Goal: Communication & Community: Answer question/provide support

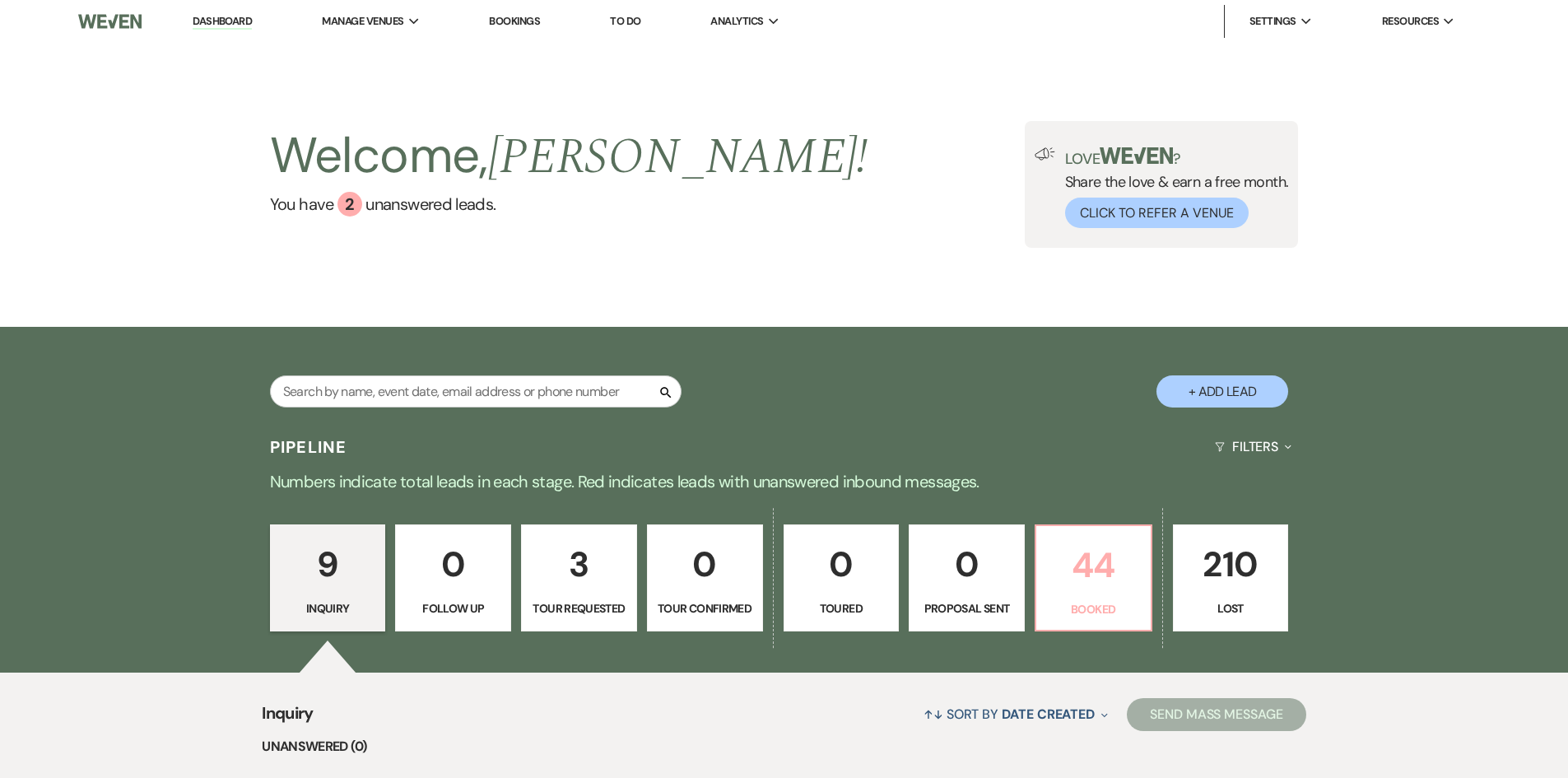
click at [1110, 594] on link "44 Booked" at bounding box center [1094, 578] width 118 height 107
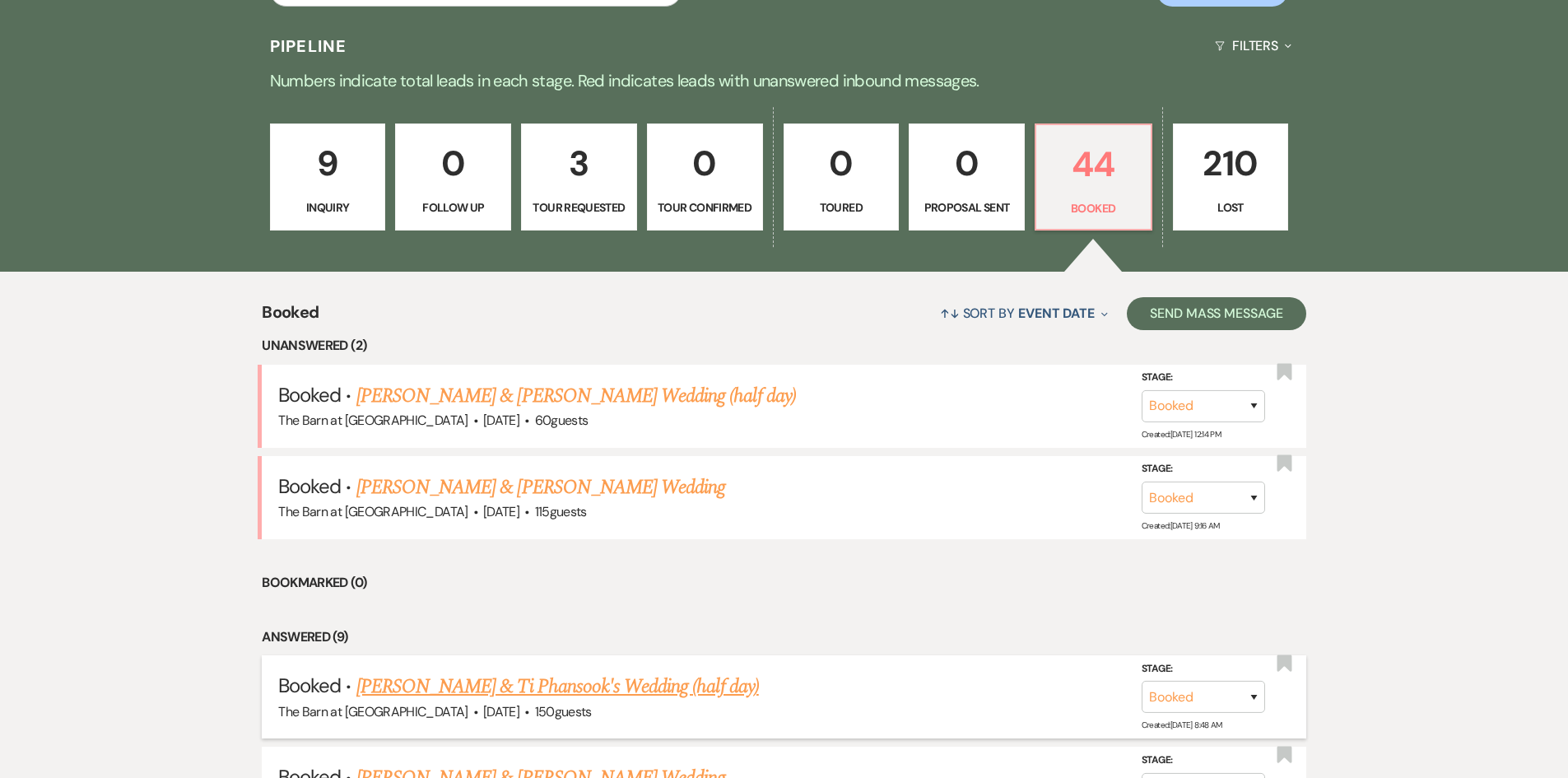
scroll to position [494, 0]
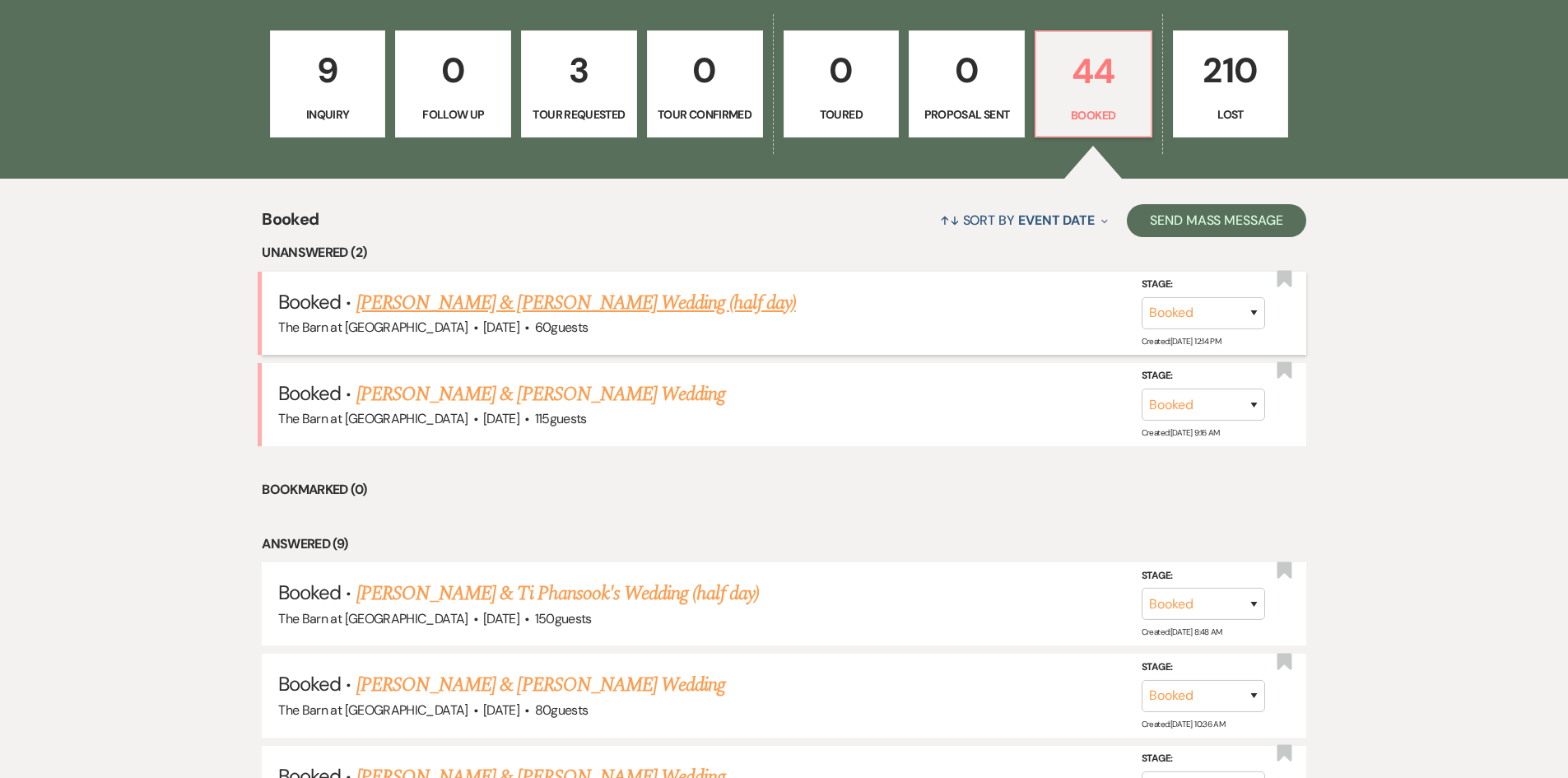
click at [609, 305] on link "[PERSON_NAME] & [PERSON_NAME] Wedding (half day)" at bounding box center [576, 303] width 439 height 30
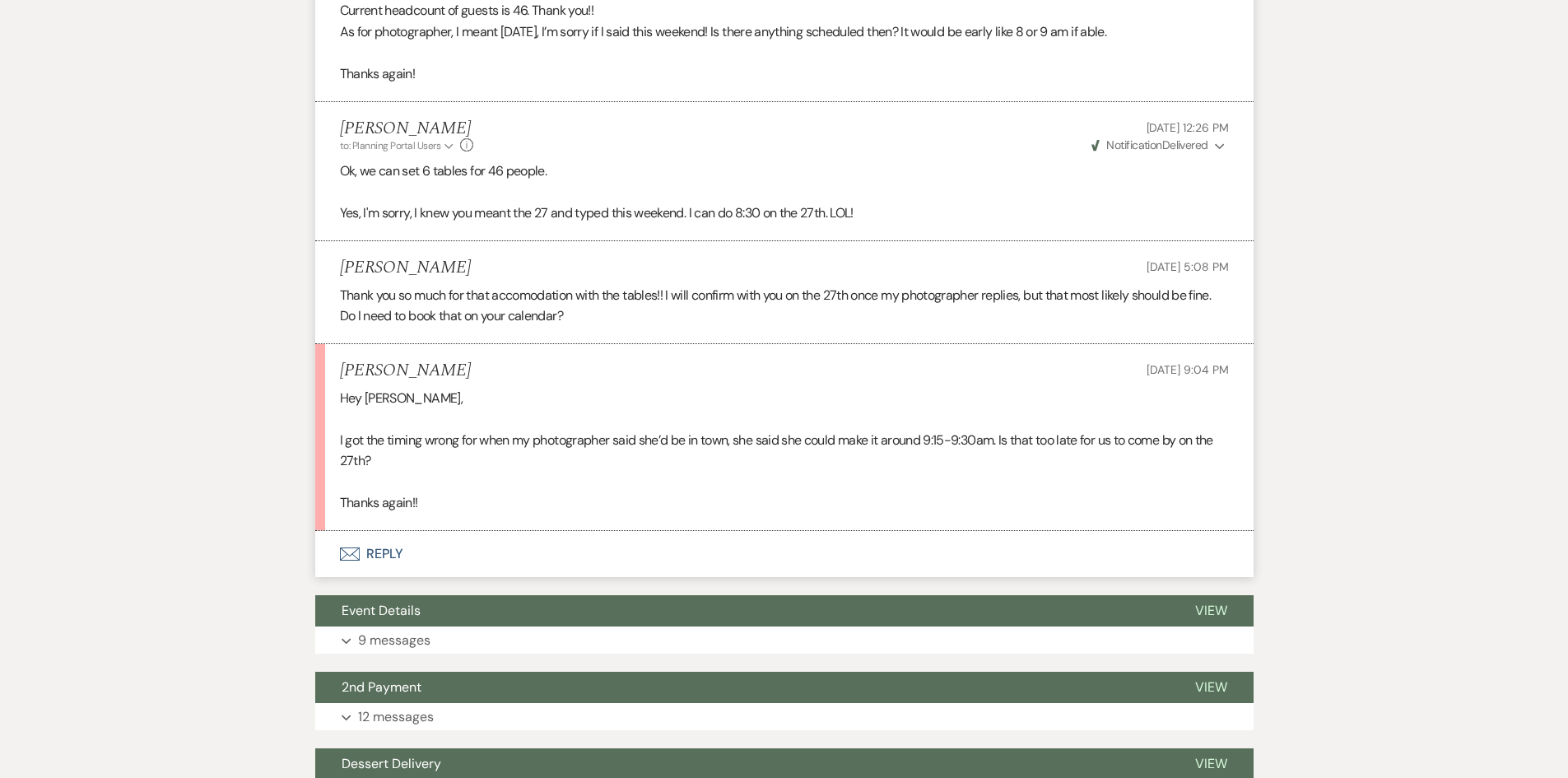
scroll to position [2471, 0]
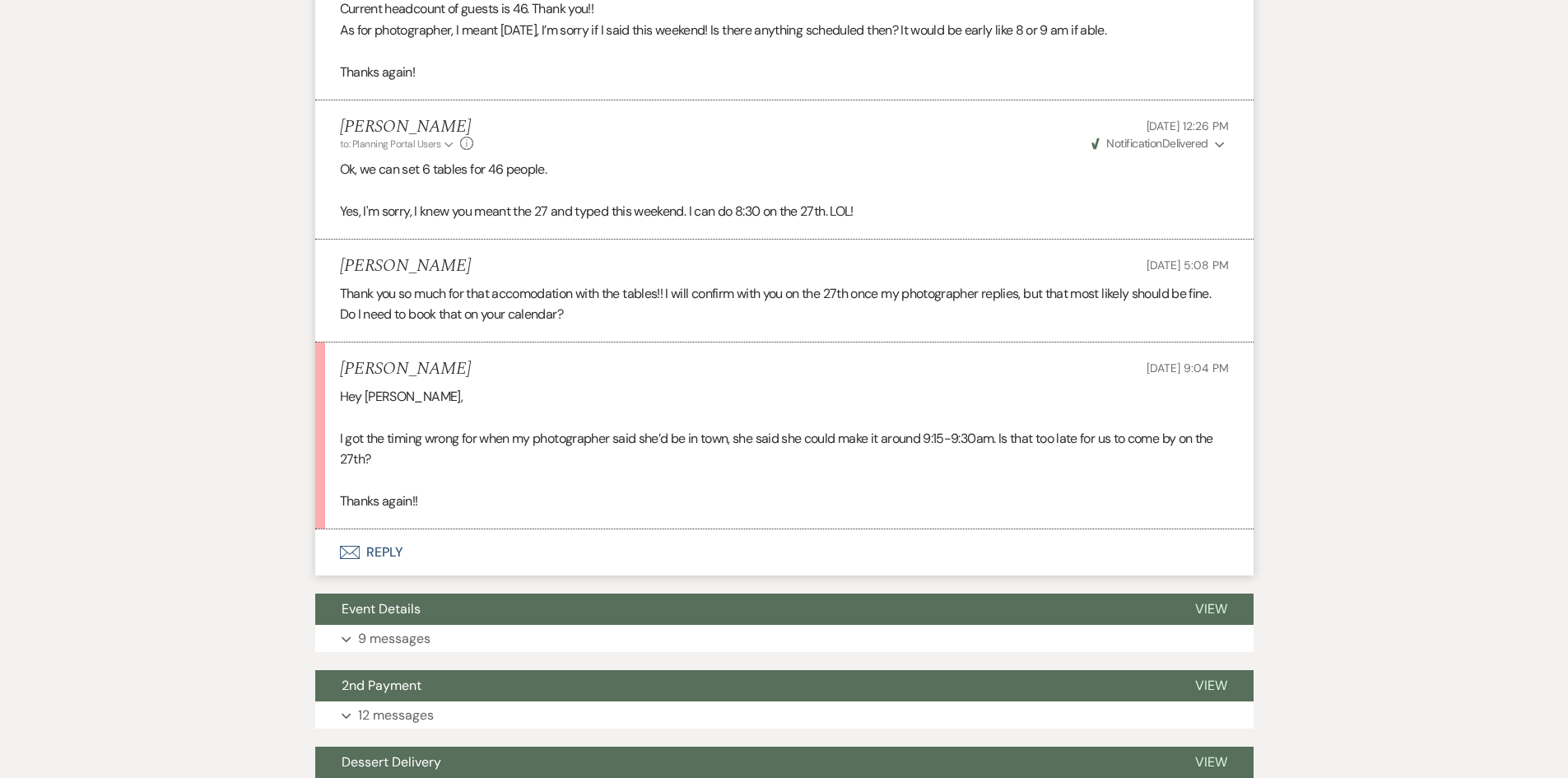
click at [381, 549] on button "Envelope Reply" at bounding box center [784, 552] width 938 height 46
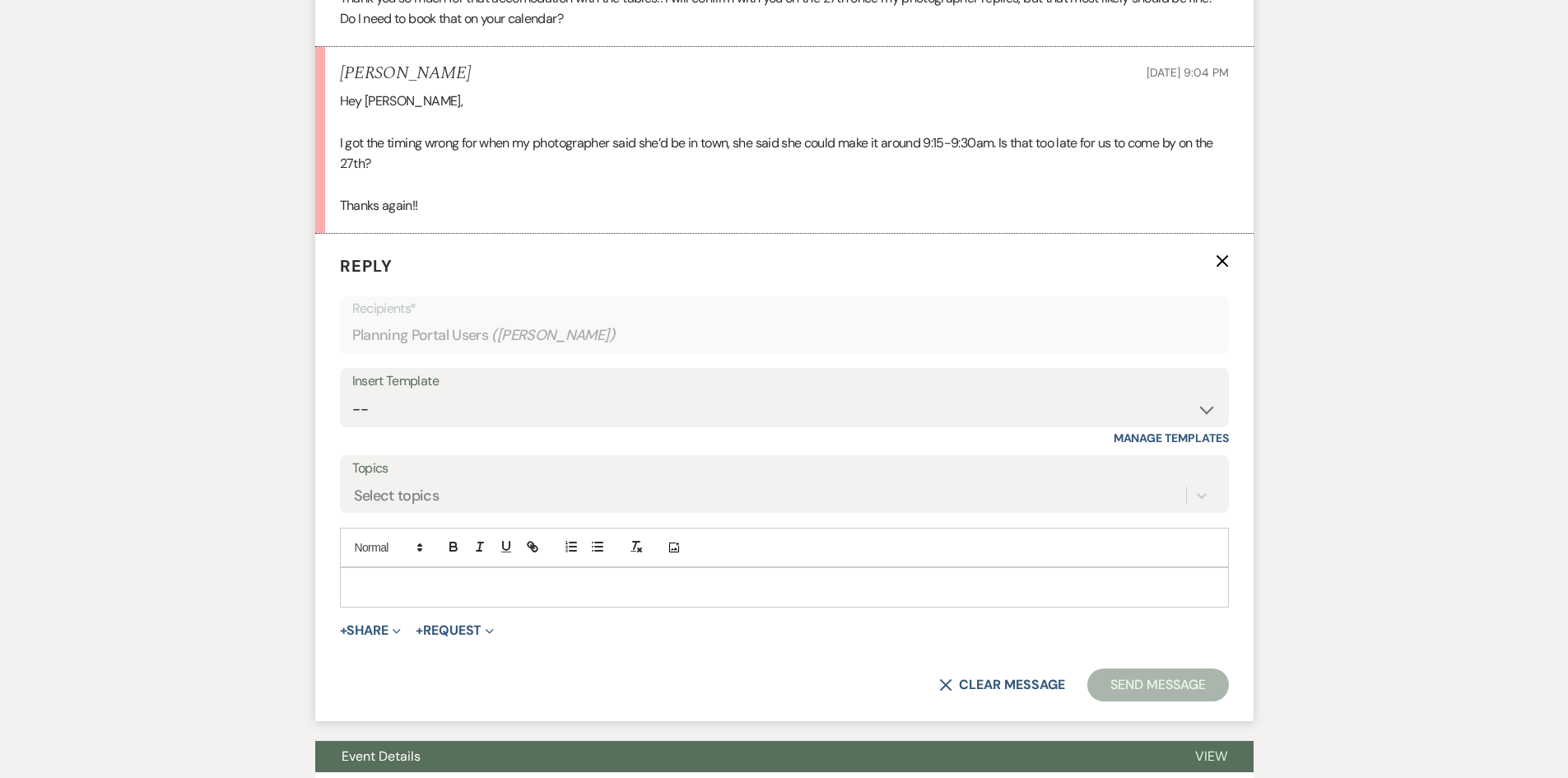
scroll to position [2781, 0]
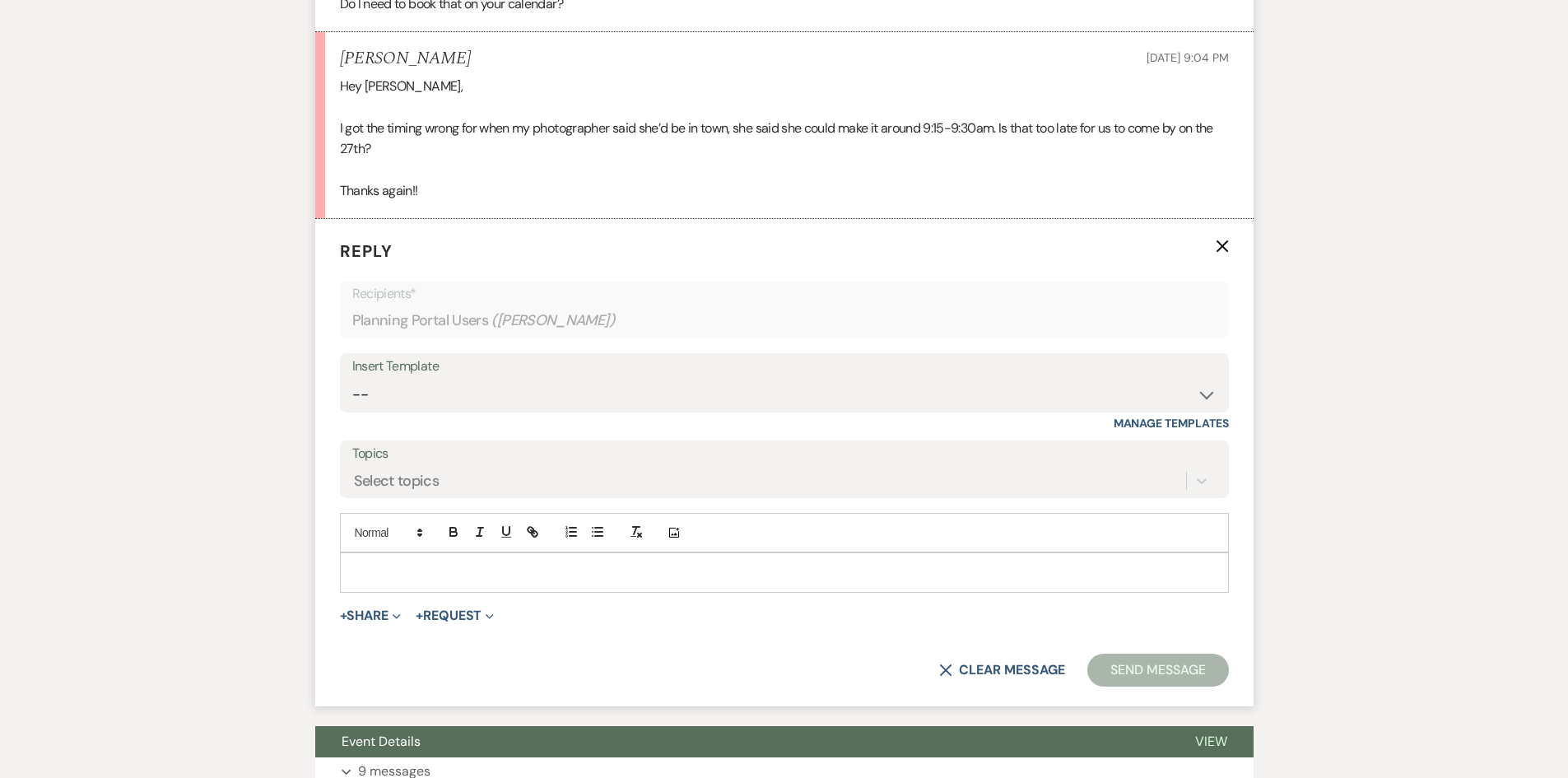
click at [380, 591] on div at bounding box center [784, 572] width 887 height 38
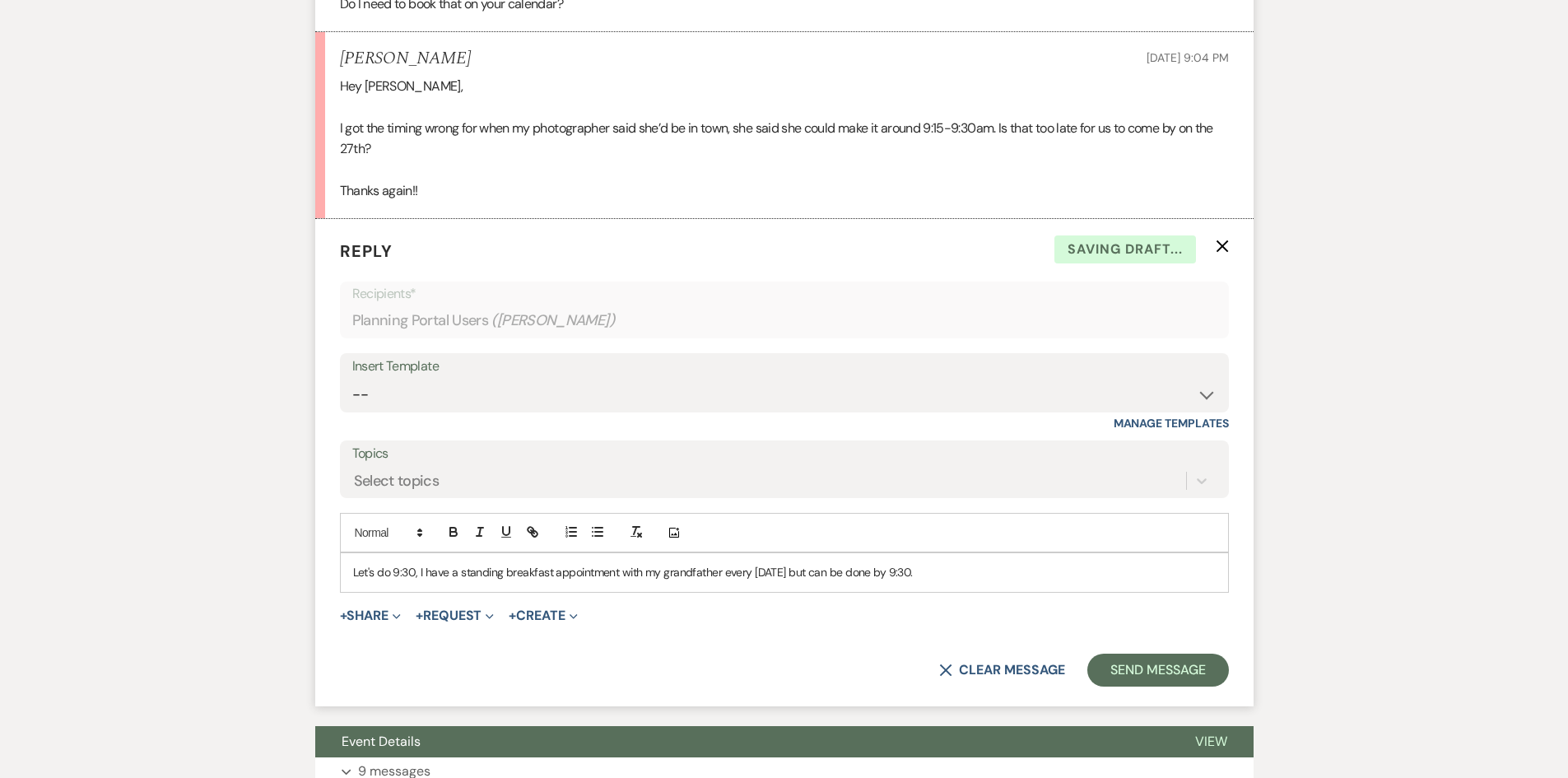
click at [976, 573] on p "Let's do 9:30, I have a standing breakfast appointment with my grandfather ever…" at bounding box center [784, 571] width 863 height 18
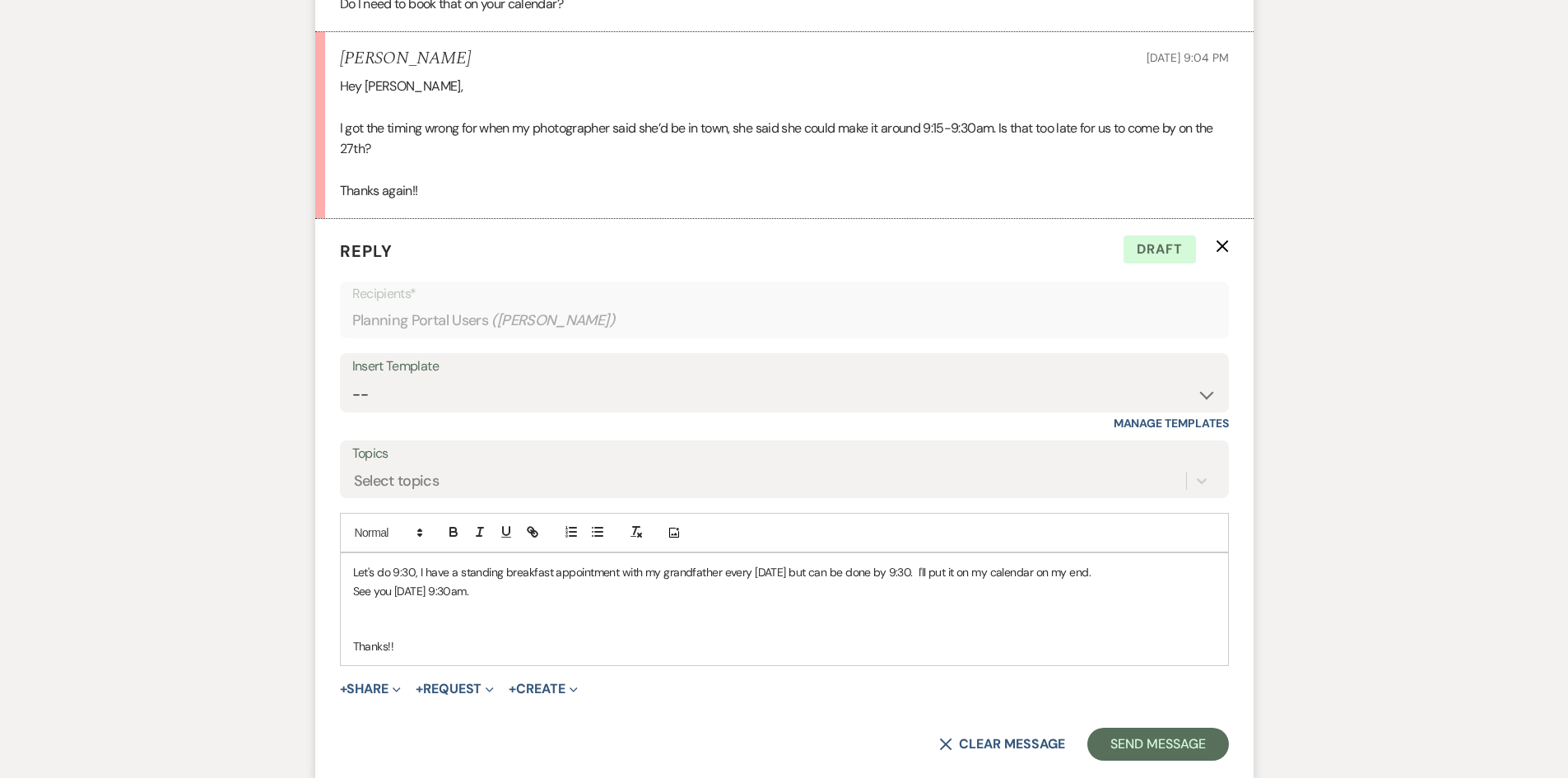
click at [1130, 575] on p "Let's do 9:30, I have a standing breakfast appointment with my grandfather ever…" at bounding box center [784, 571] width 863 height 18
click at [1119, 733] on button "Send Message" at bounding box center [1157, 744] width 141 height 33
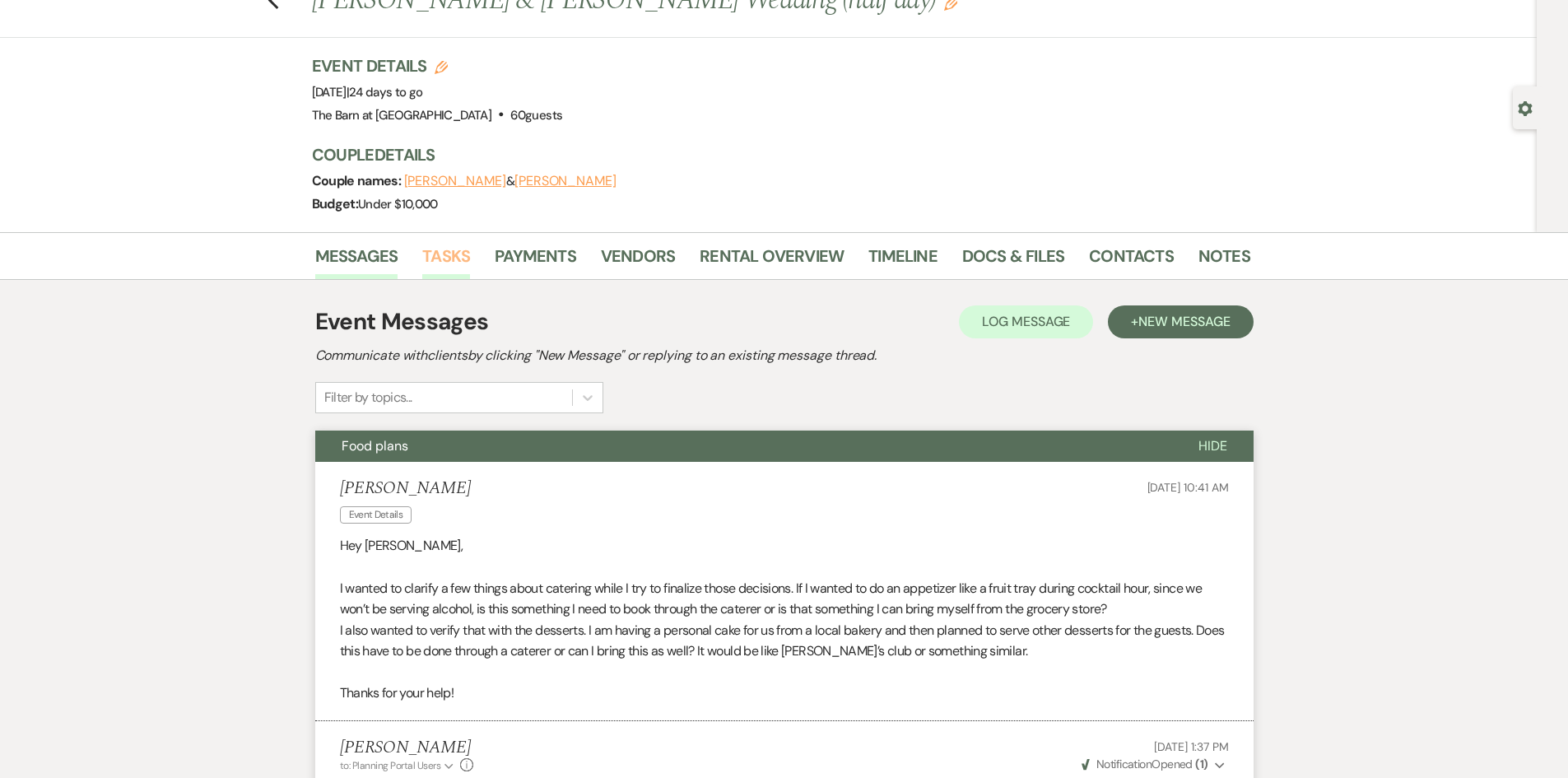
scroll to position [0, 0]
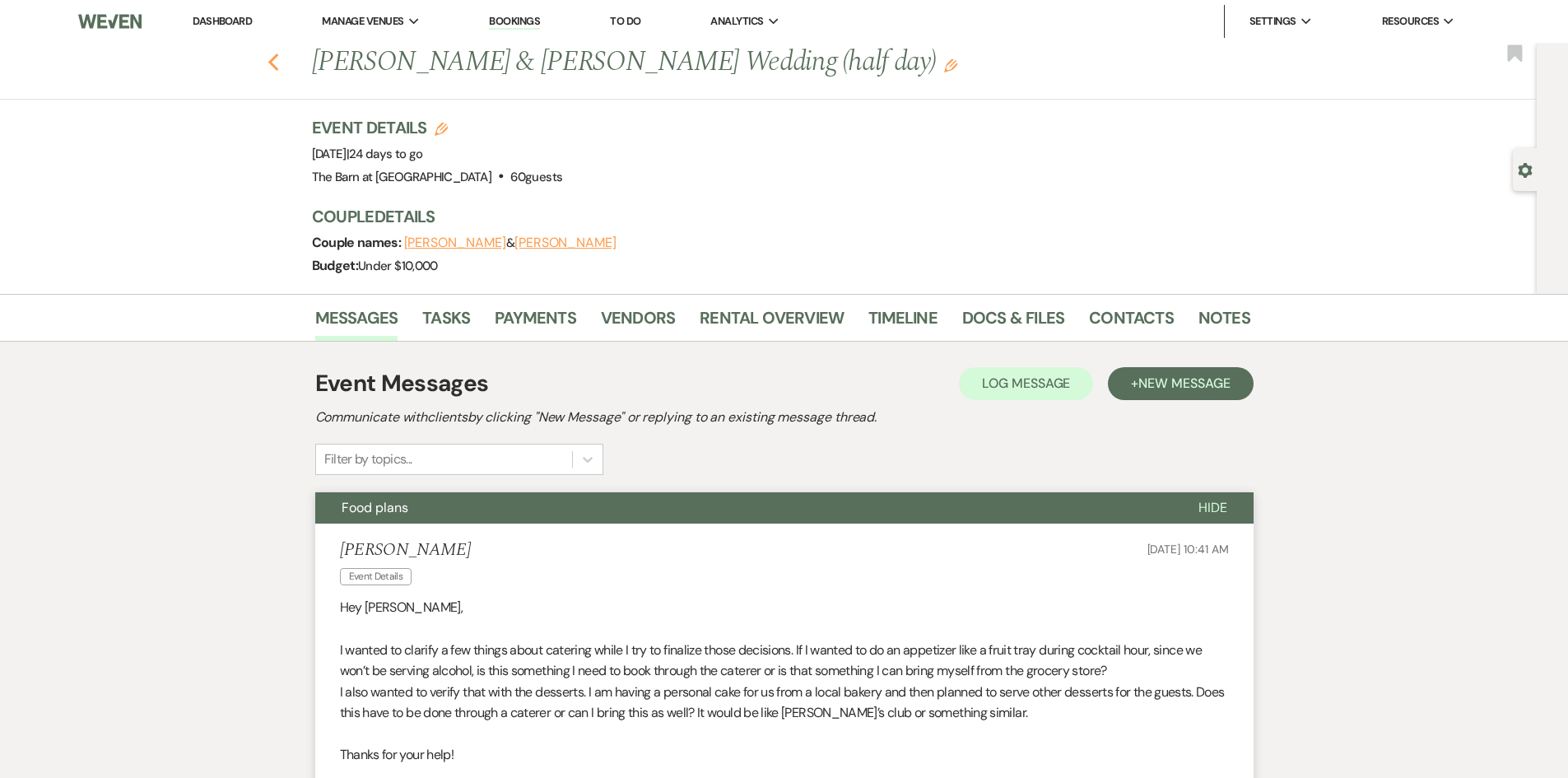
click at [279, 53] on icon "Previous" at bounding box center [273, 62] width 13 height 19
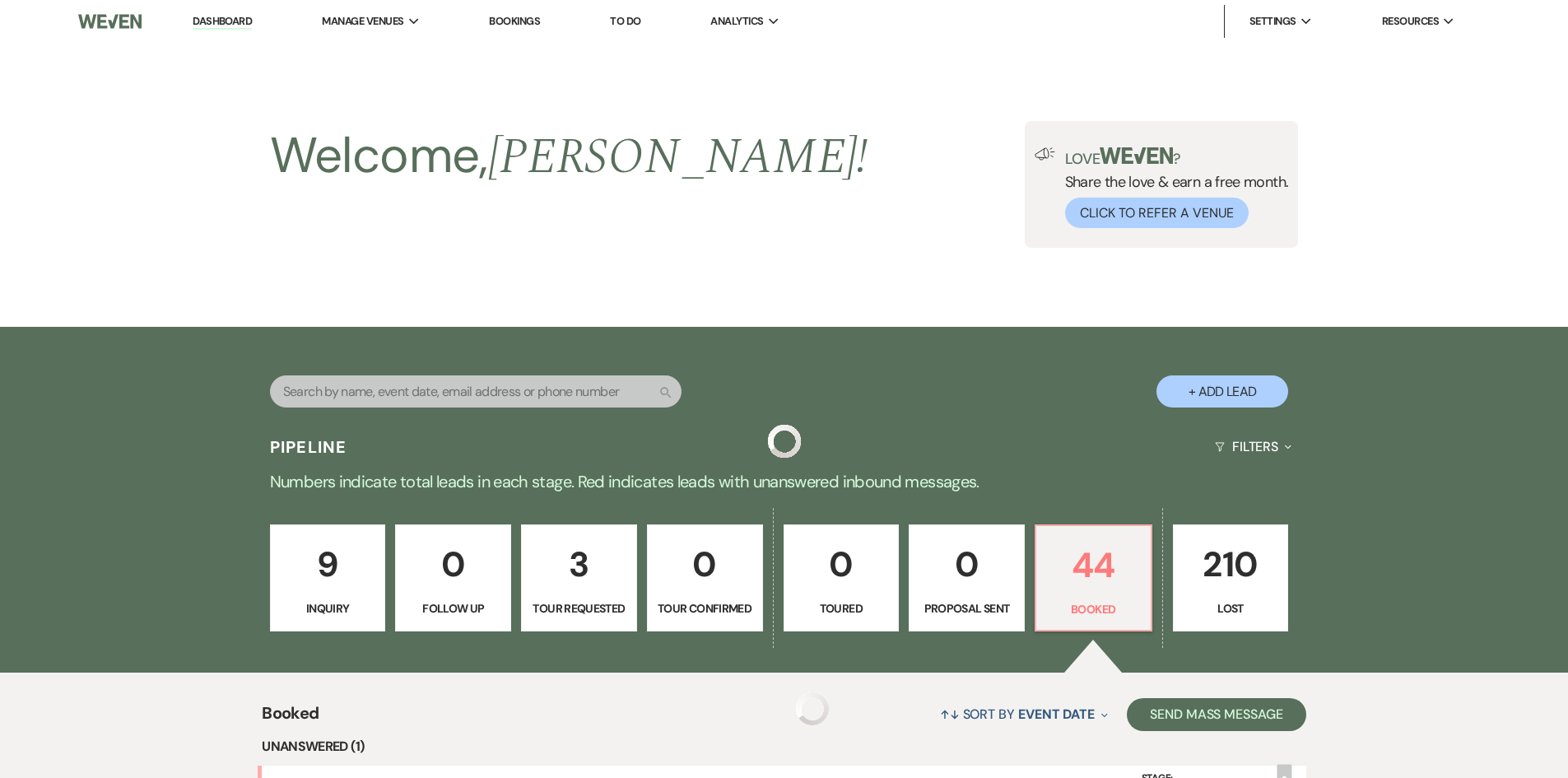
scroll to position [494, 0]
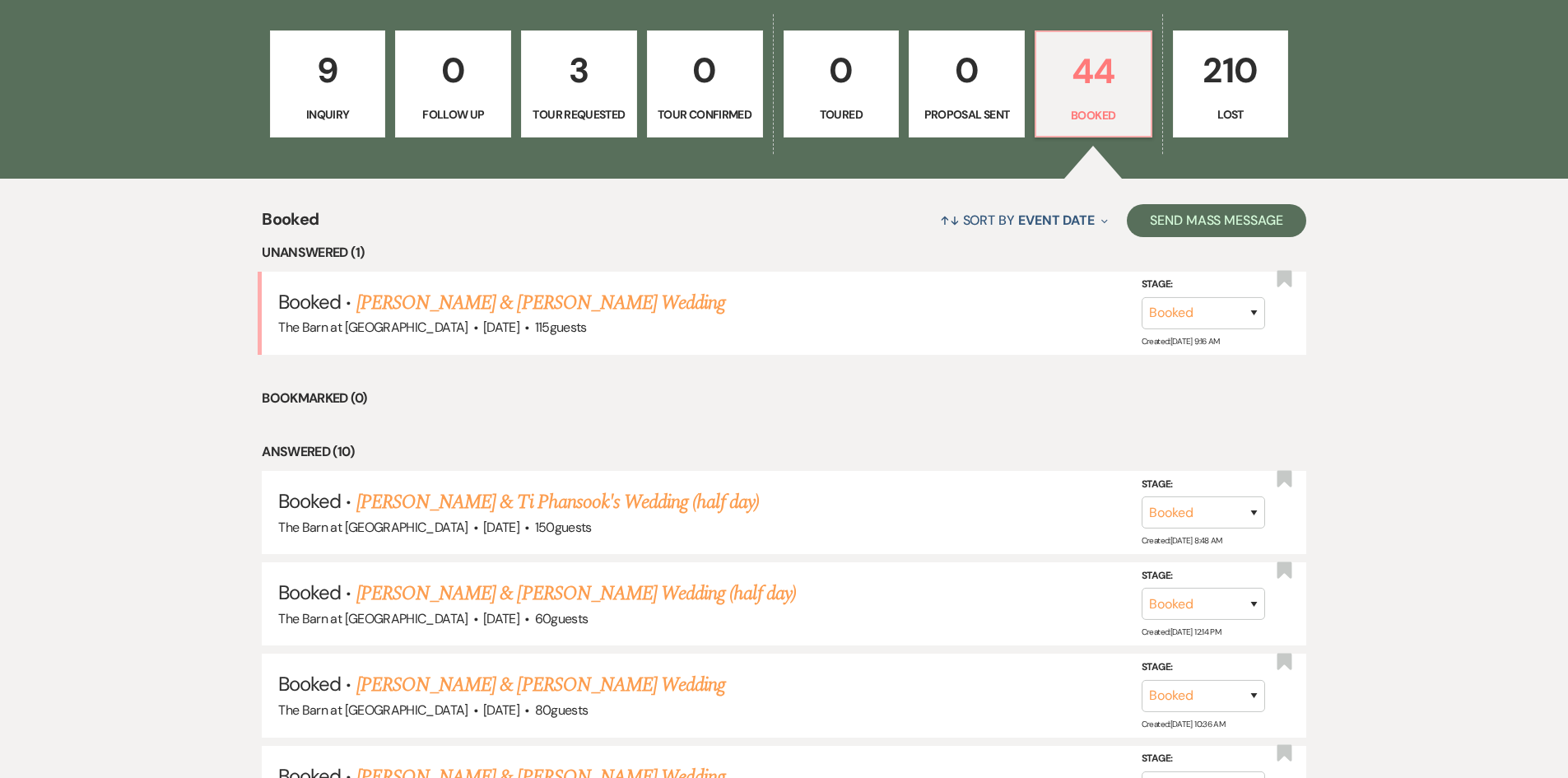
click at [570, 306] on link "[PERSON_NAME] & [PERSON_NAME] Wedding" at bounding box center [541, 303] width 369 height 30
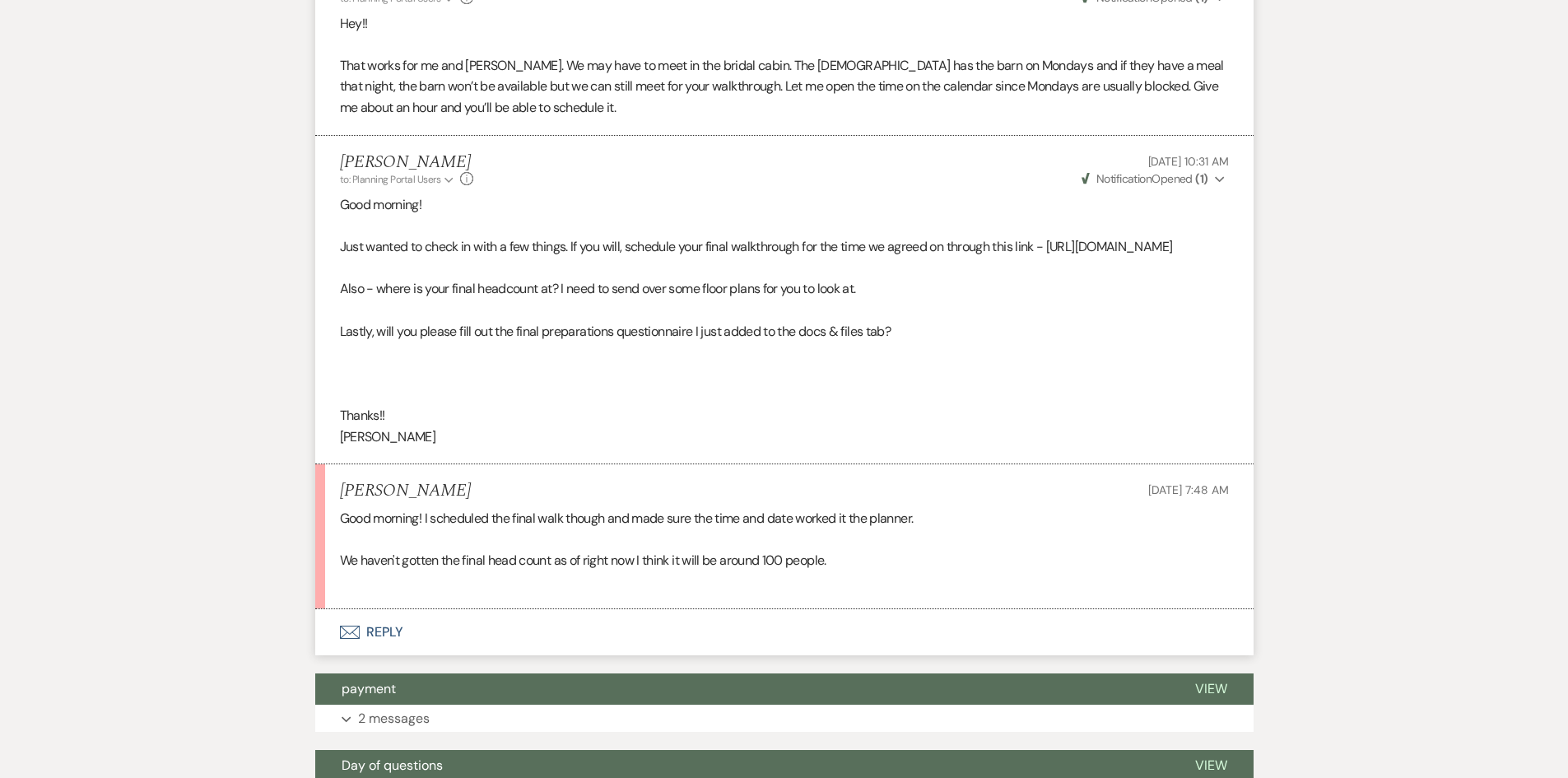
scroll to position [988, 0]
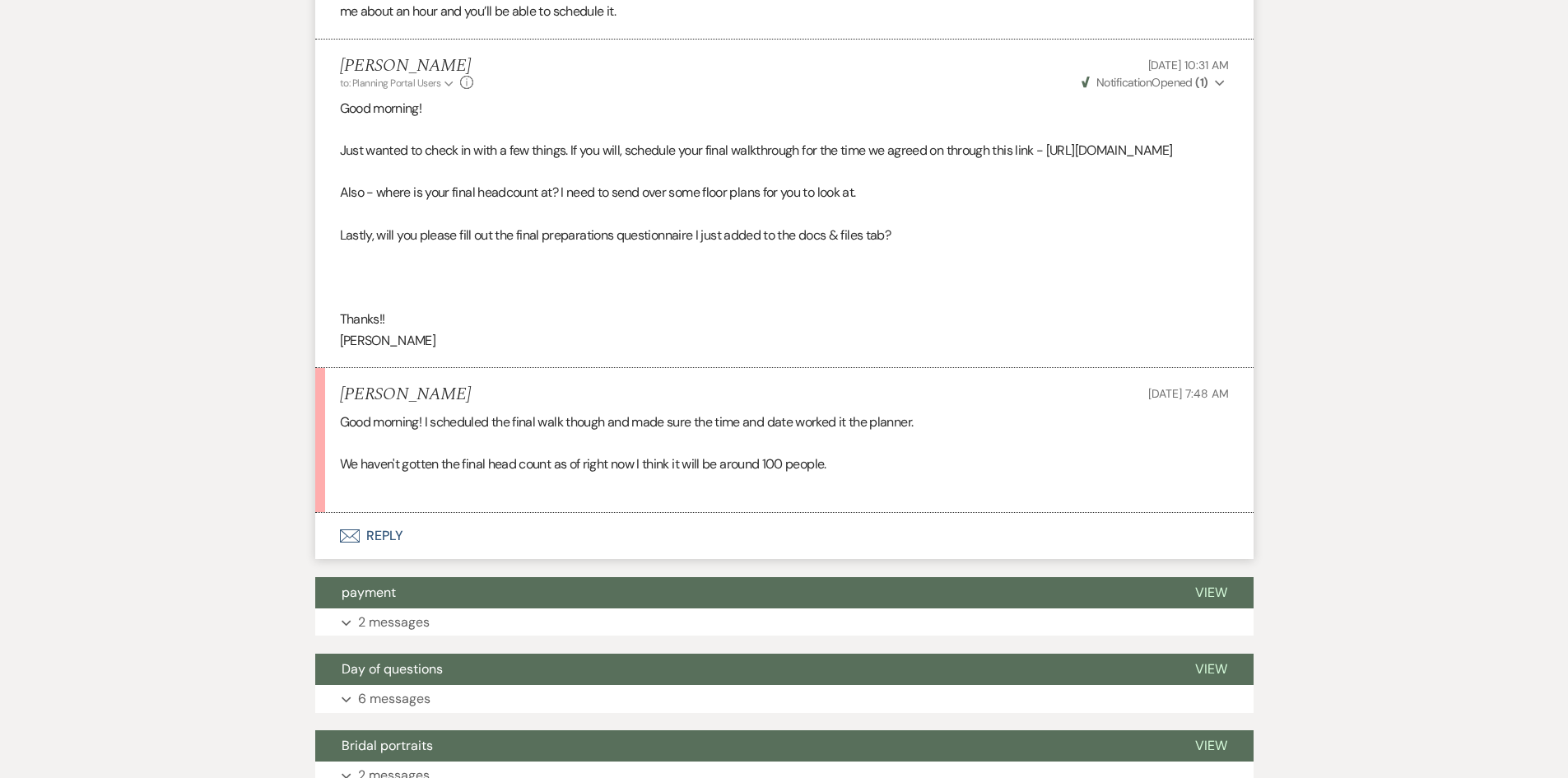
click at [390, 555] on button "Envelope Reply" at bounding box center [784, 536] width 938 height 46
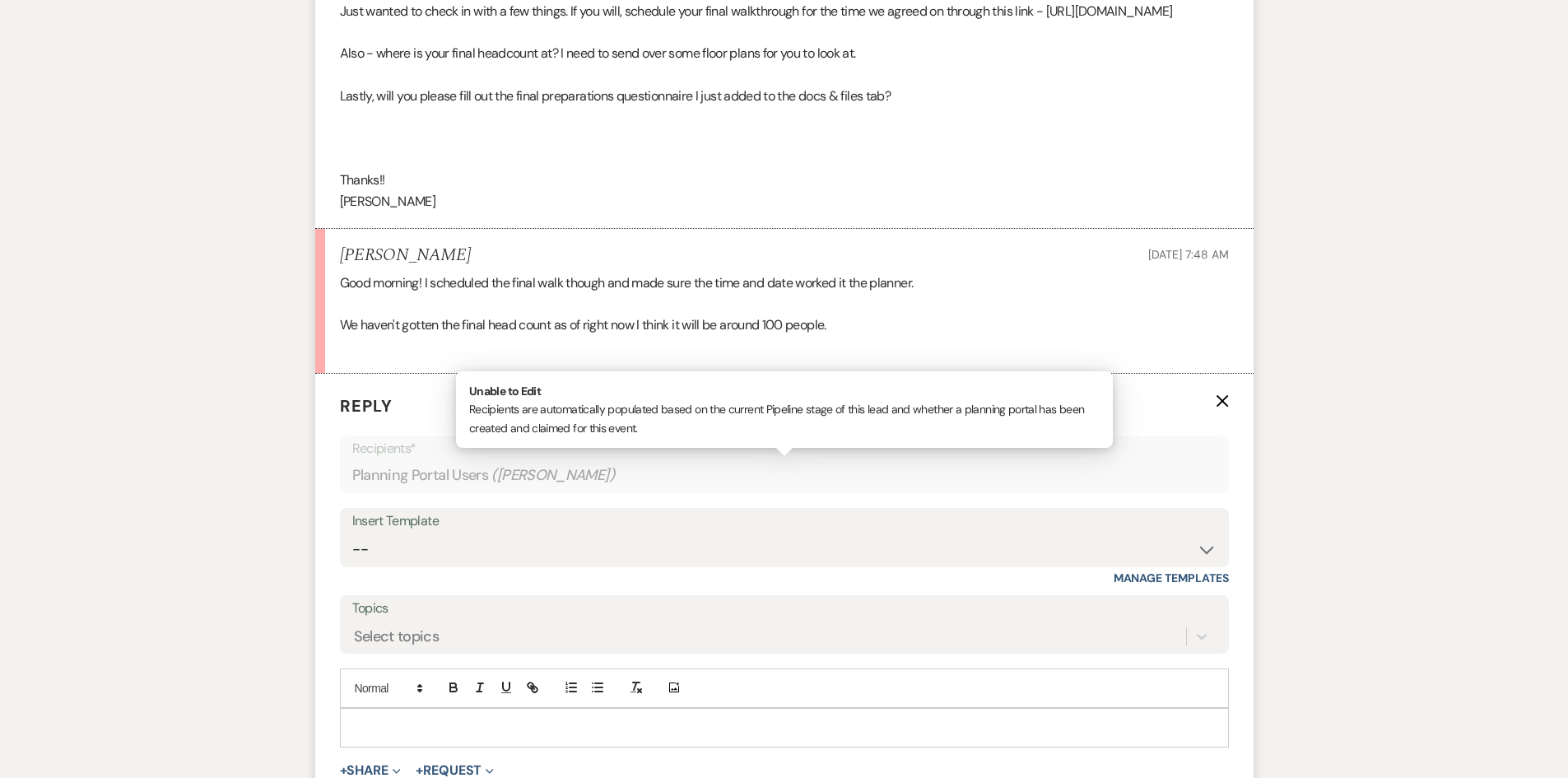
scroll to position [1131, 0]
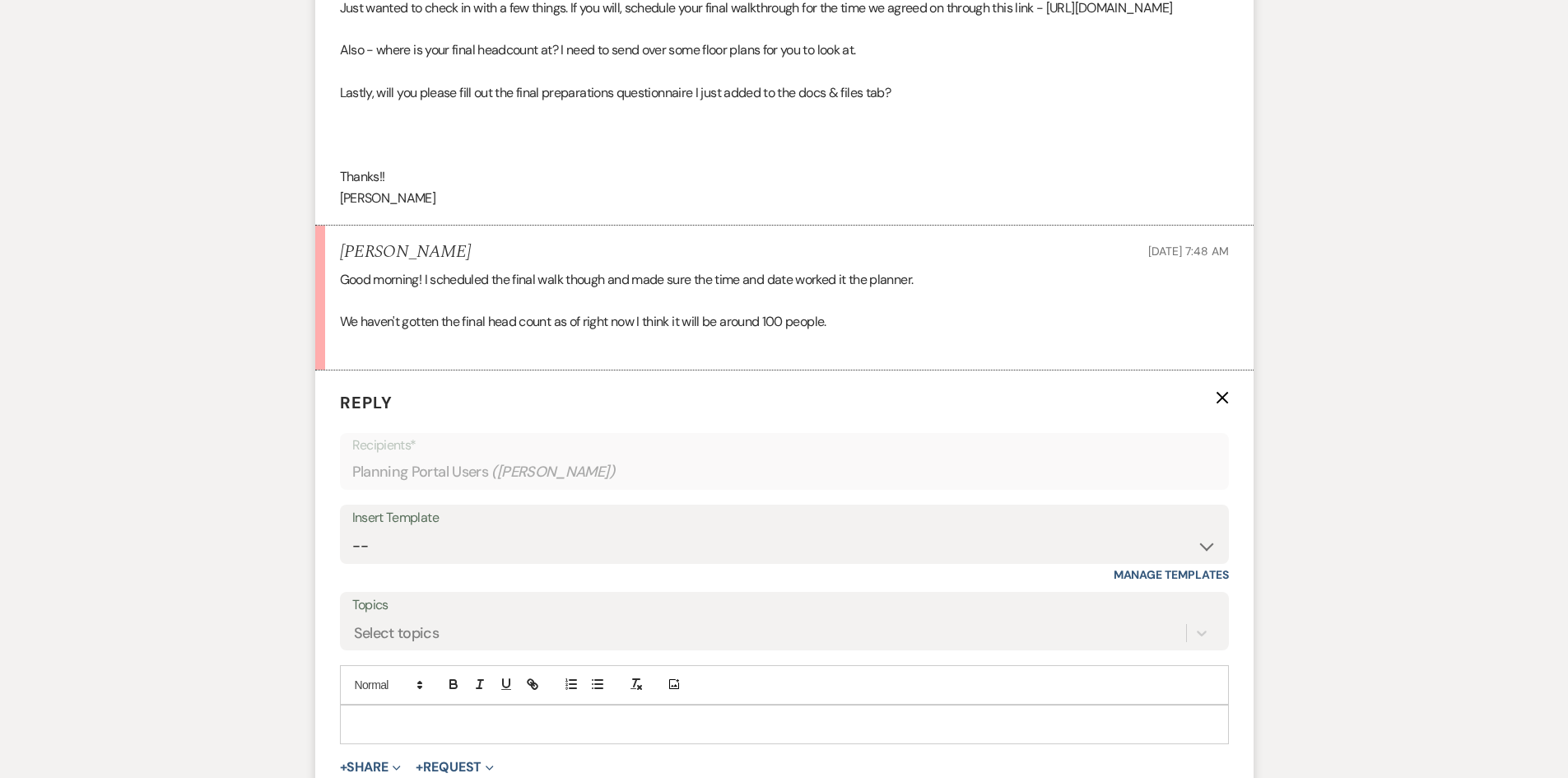
drag, startPoint x: 359, startPoint y: 735, endPoint x: 396, endPoint y: 667, distance: 77.4
click at [371, 730] on div at bounding box center [784, 724] width 887 height 38
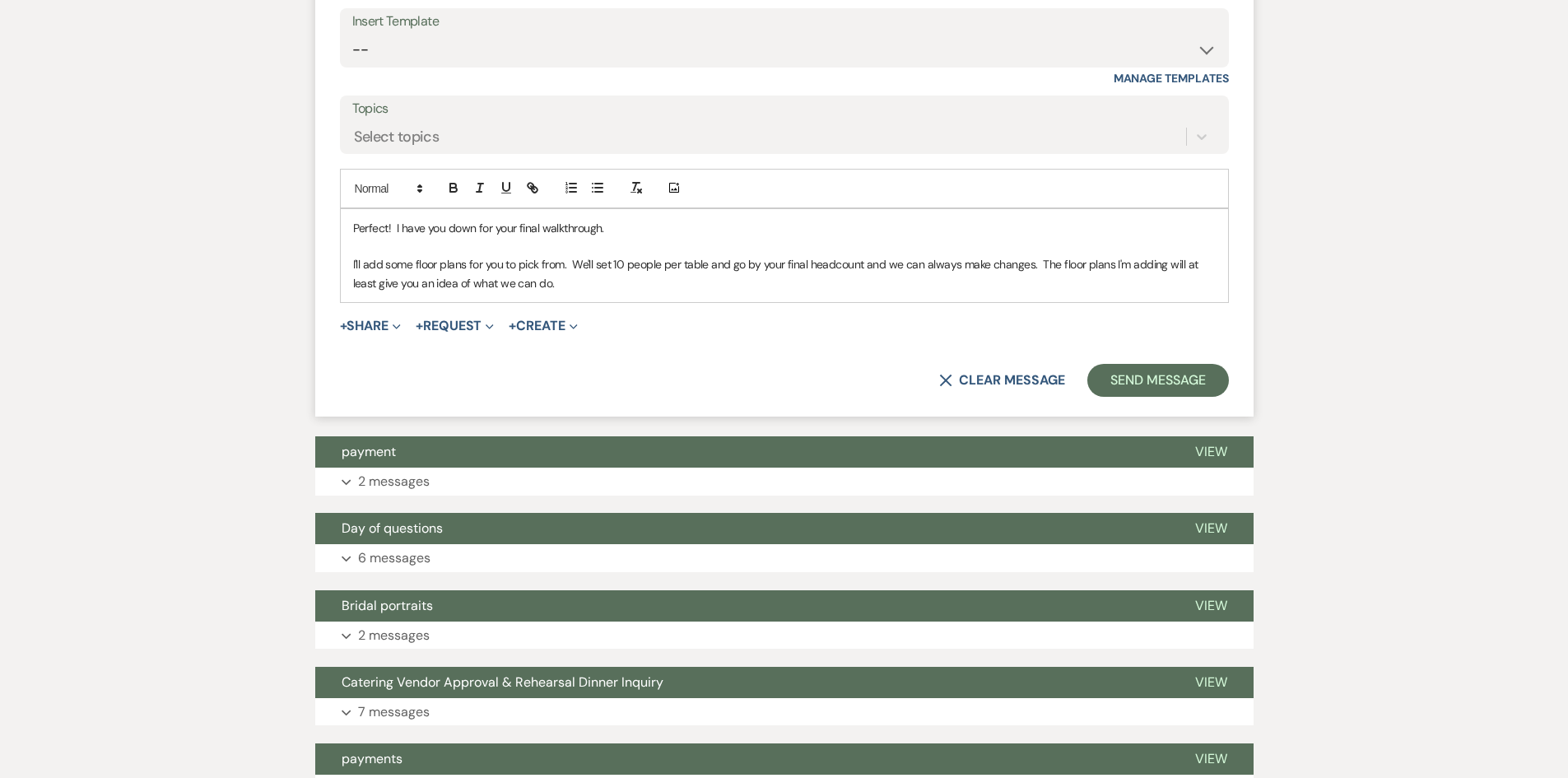
scroll to position [1719, 0]
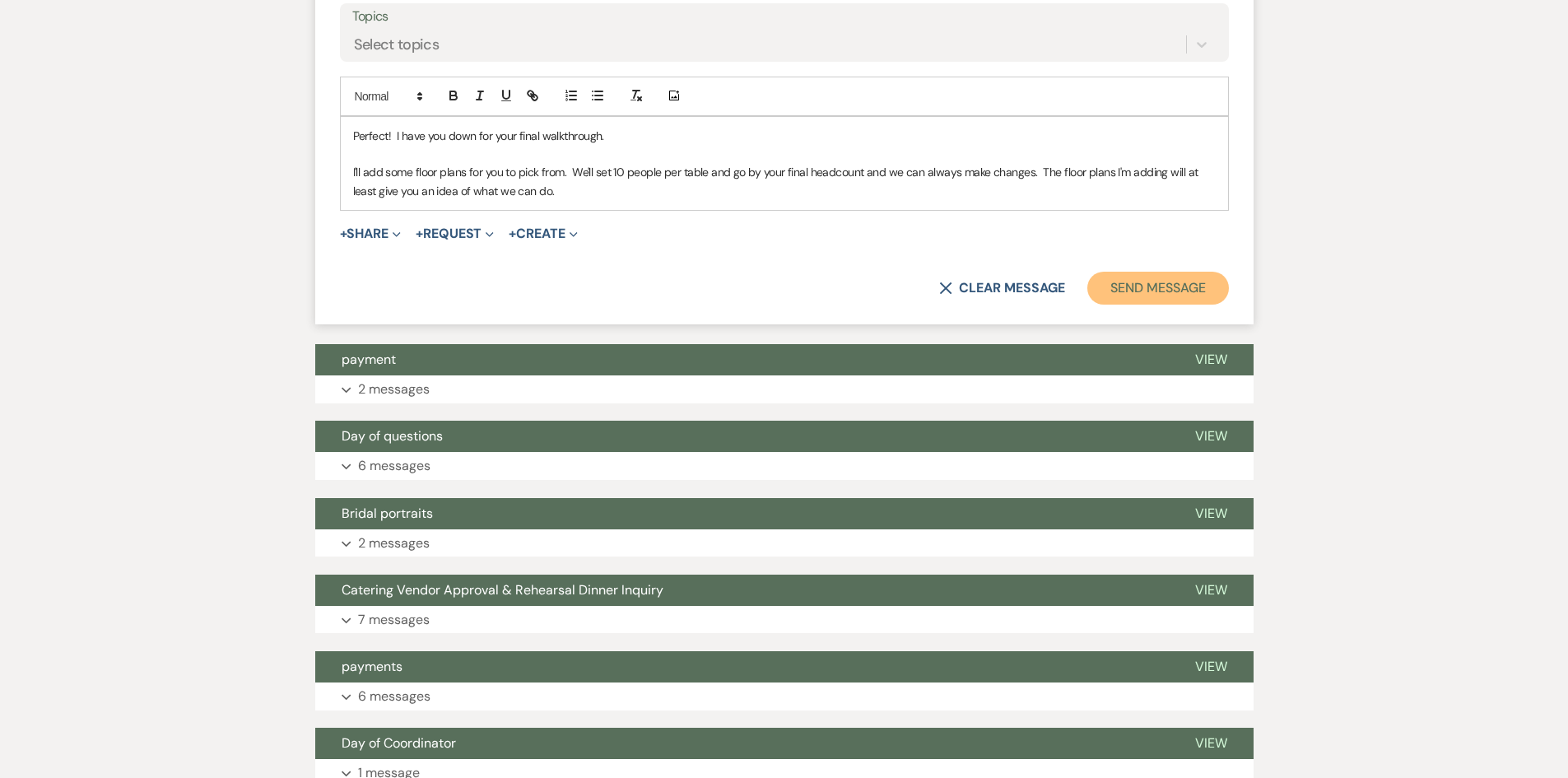
click at [1107, 305] on button "Send Message" at bounding box center [1157, 288] width 141 height 33
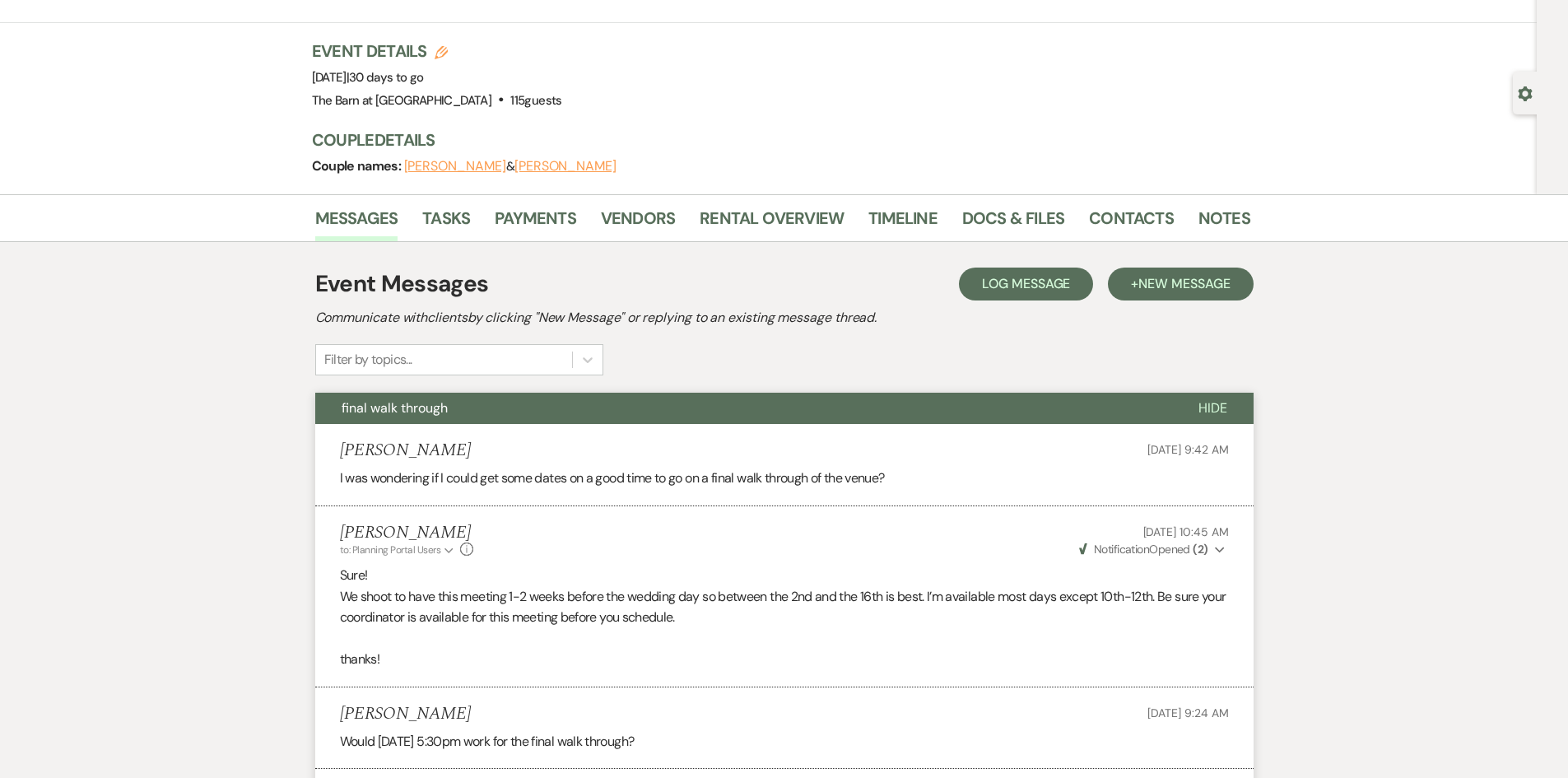
scroll to position [0, 0]
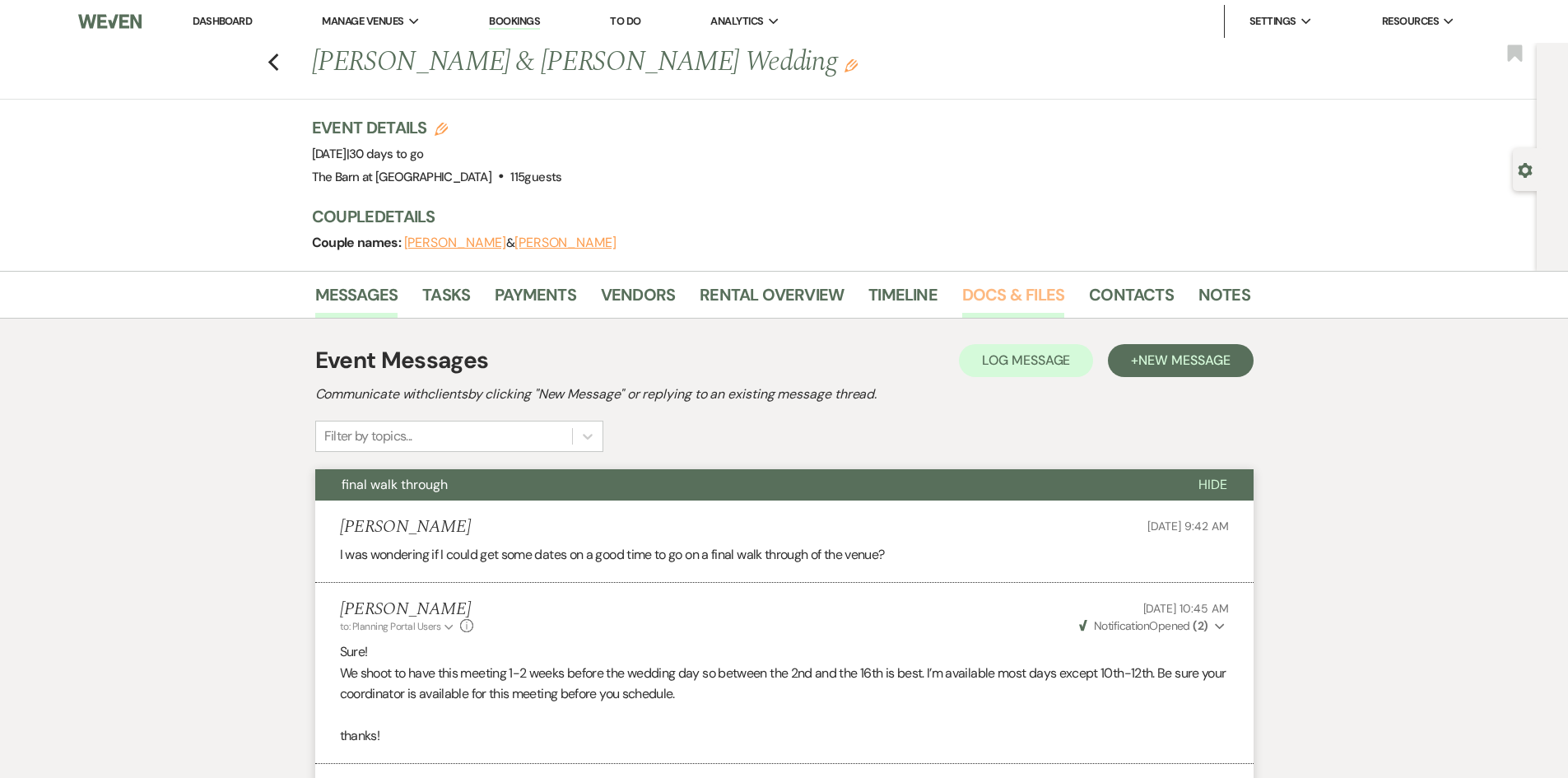
click at [1000, 283] on link "Docs & Files" at bounding box center [1013, 300] width 102 height 36
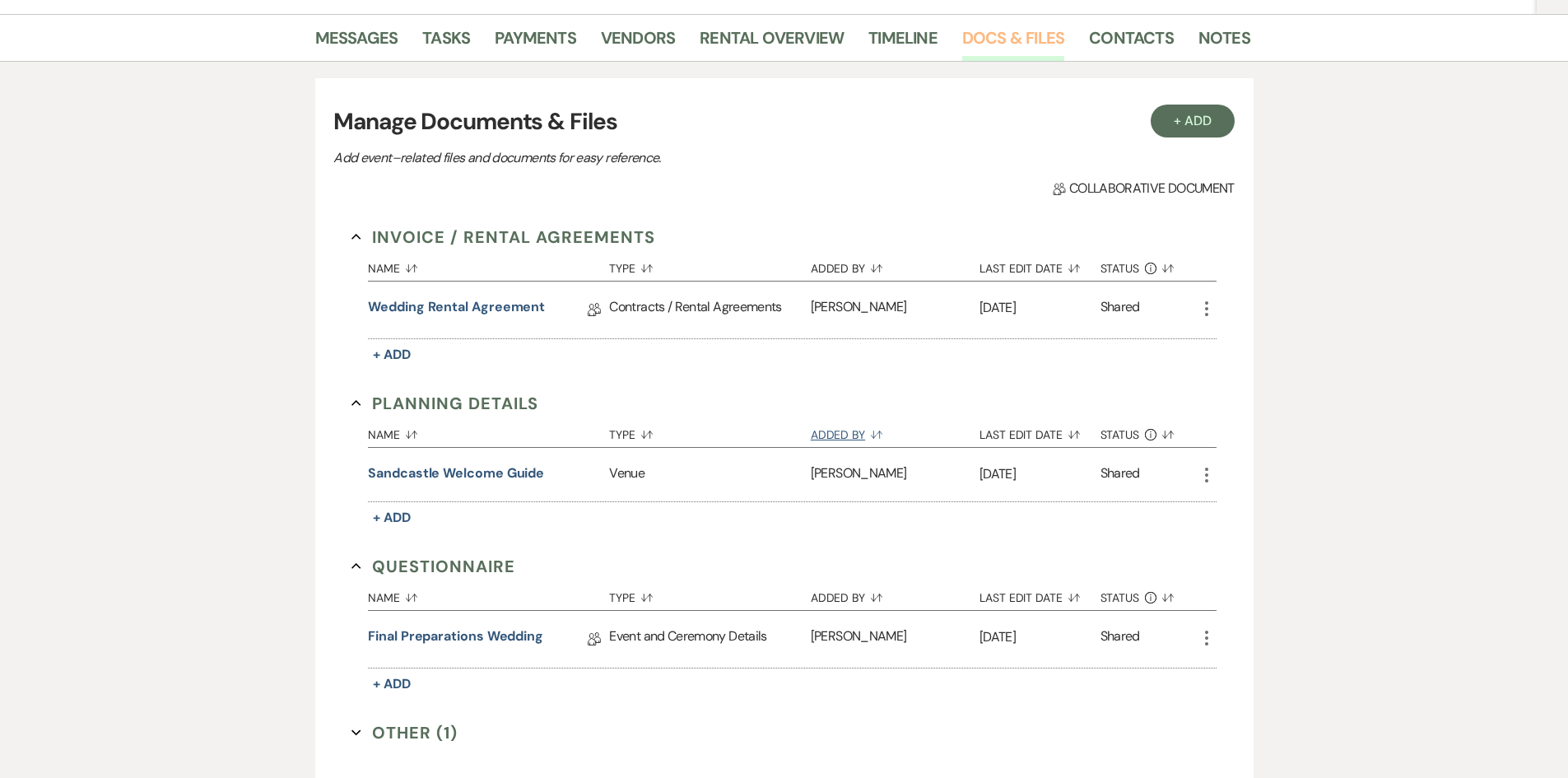
scroll to position [412, 0]
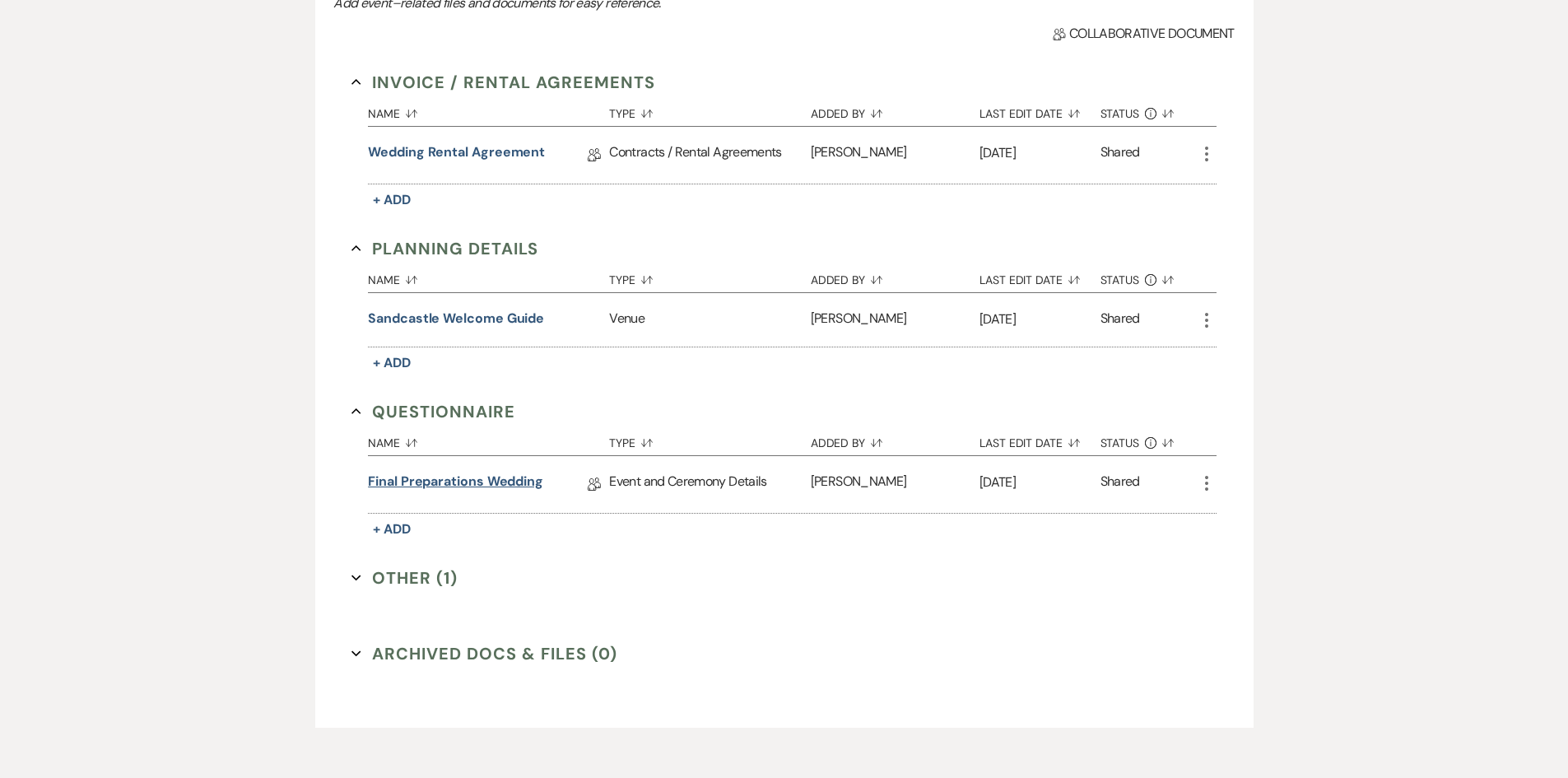
click at [498, 487] on link "Final Preparations Wedding" at bounding box center [455, 484] width 175 height 25
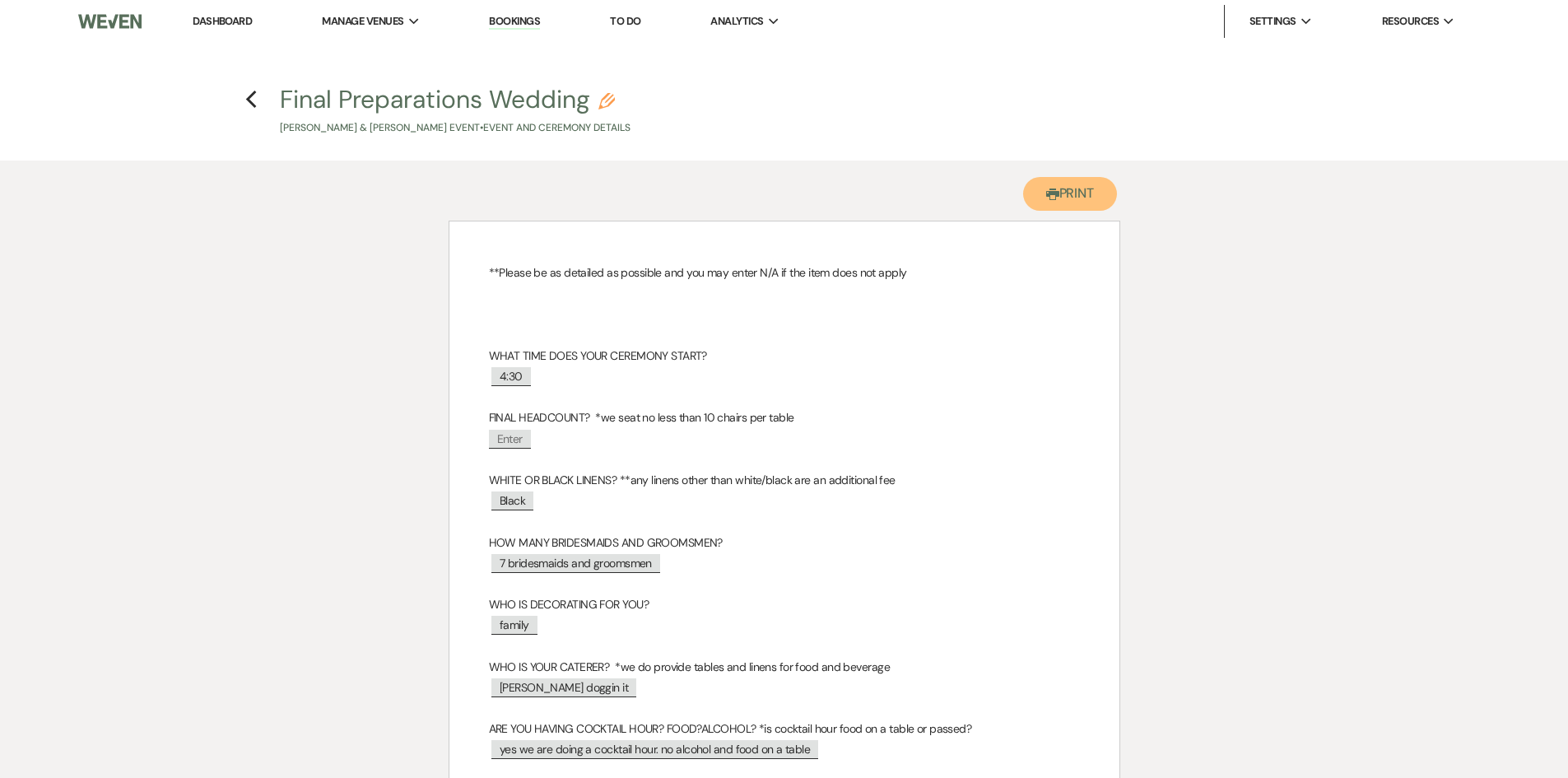
click at [1062, 194] on button "Printer Print" at bounding box center [1070, 194] width 94 height 34
click at [254, 104] on icon "Previous" at bounding box center [251, 99] width 13 height 19
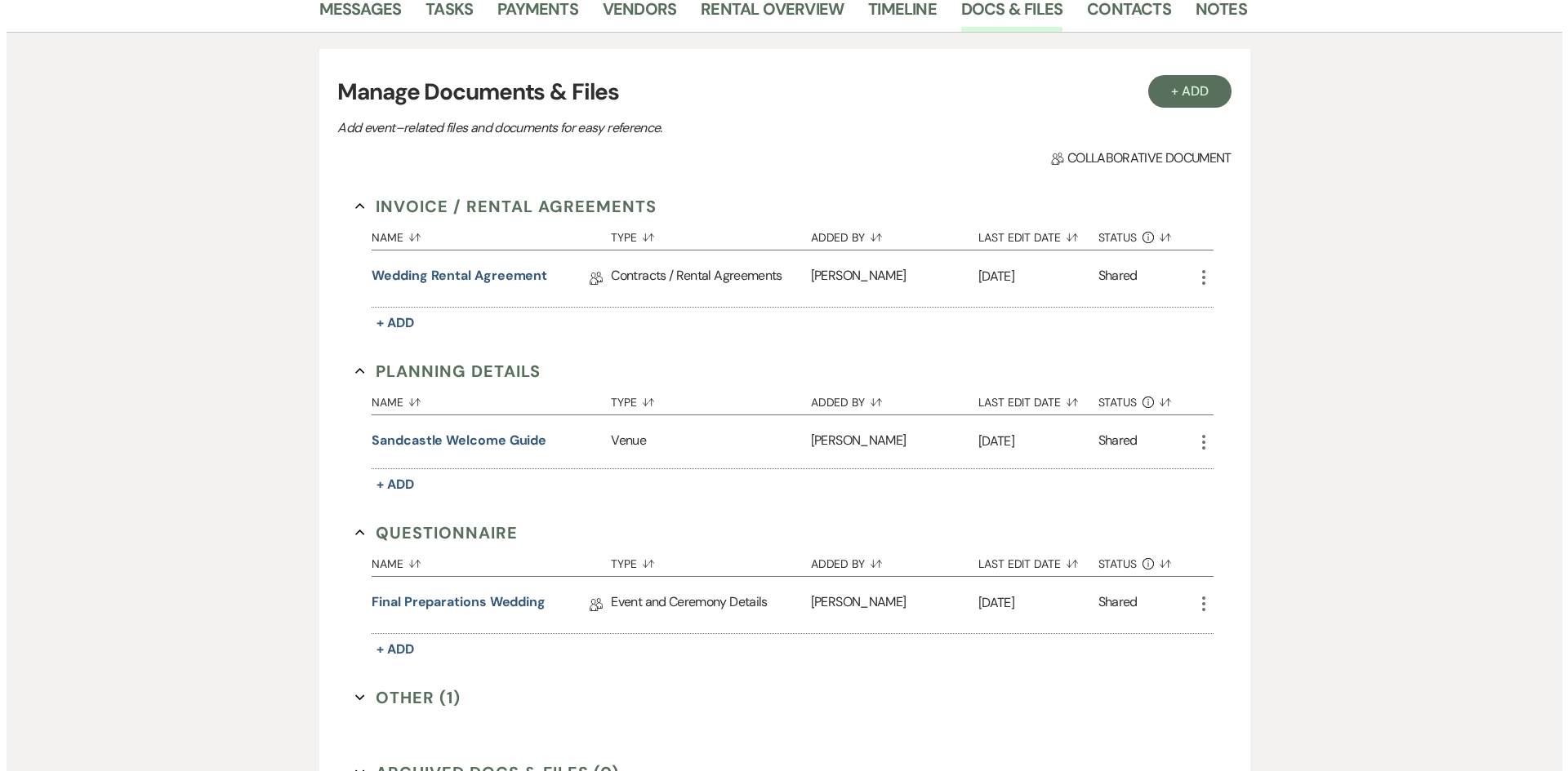
scroll to position [82, 0]
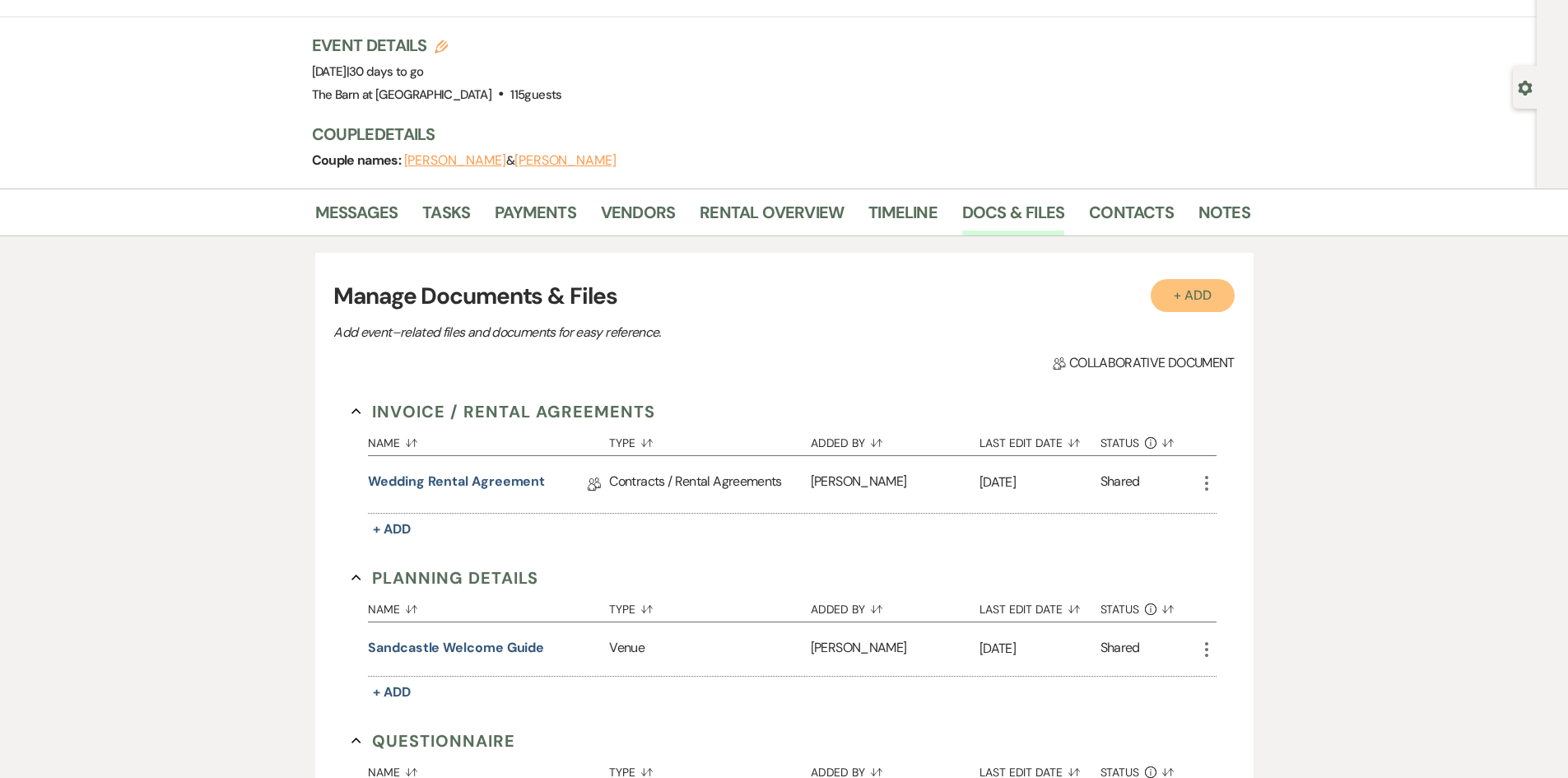
click at [1218, 283] on button "+ Add" at bounding box center [1193, 295] width 84 height 33
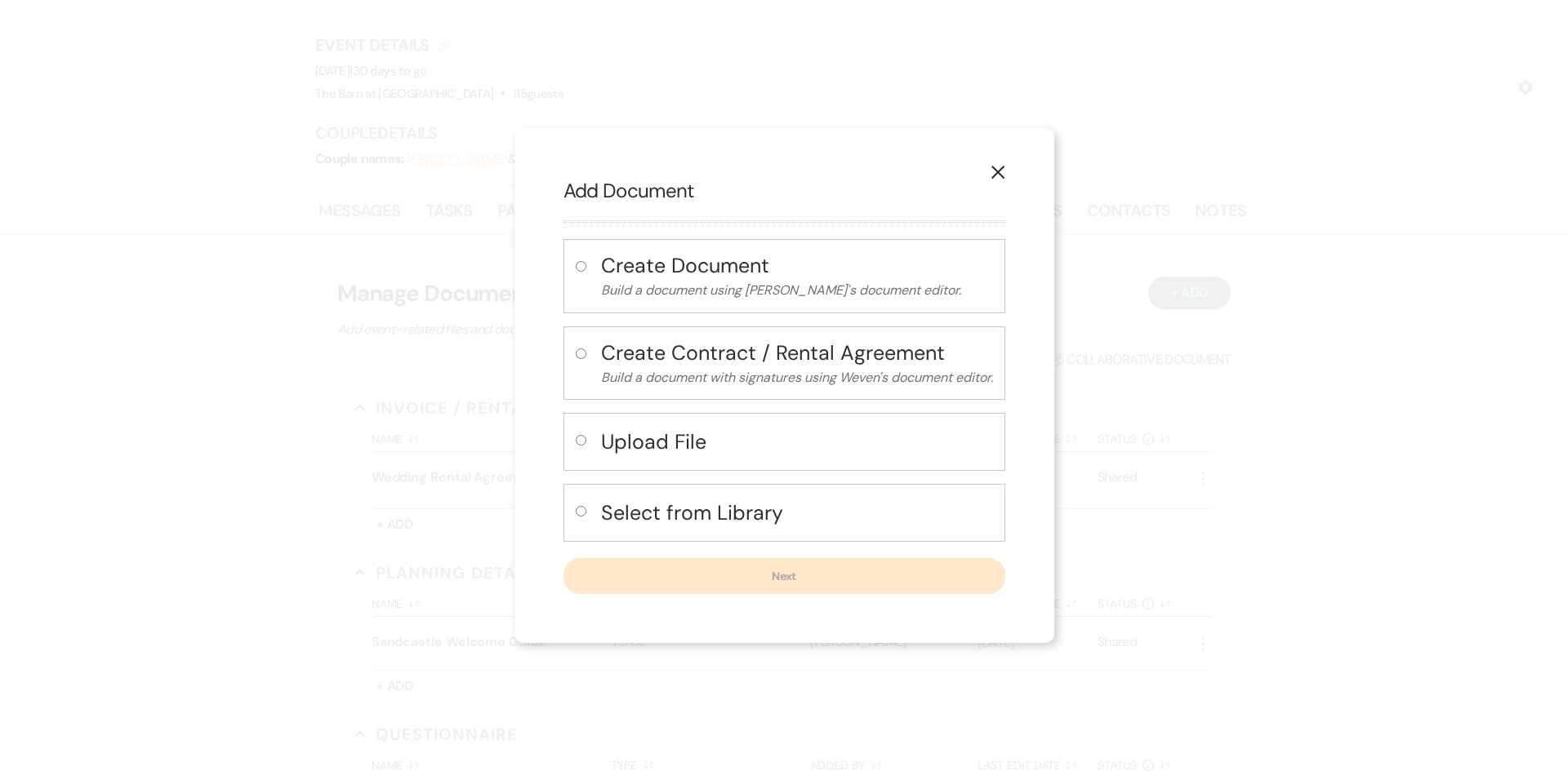
click at [654, 517] on h4 "Select from Library" at bounding box center [797, 513] width 392 height 28
radio input "true"
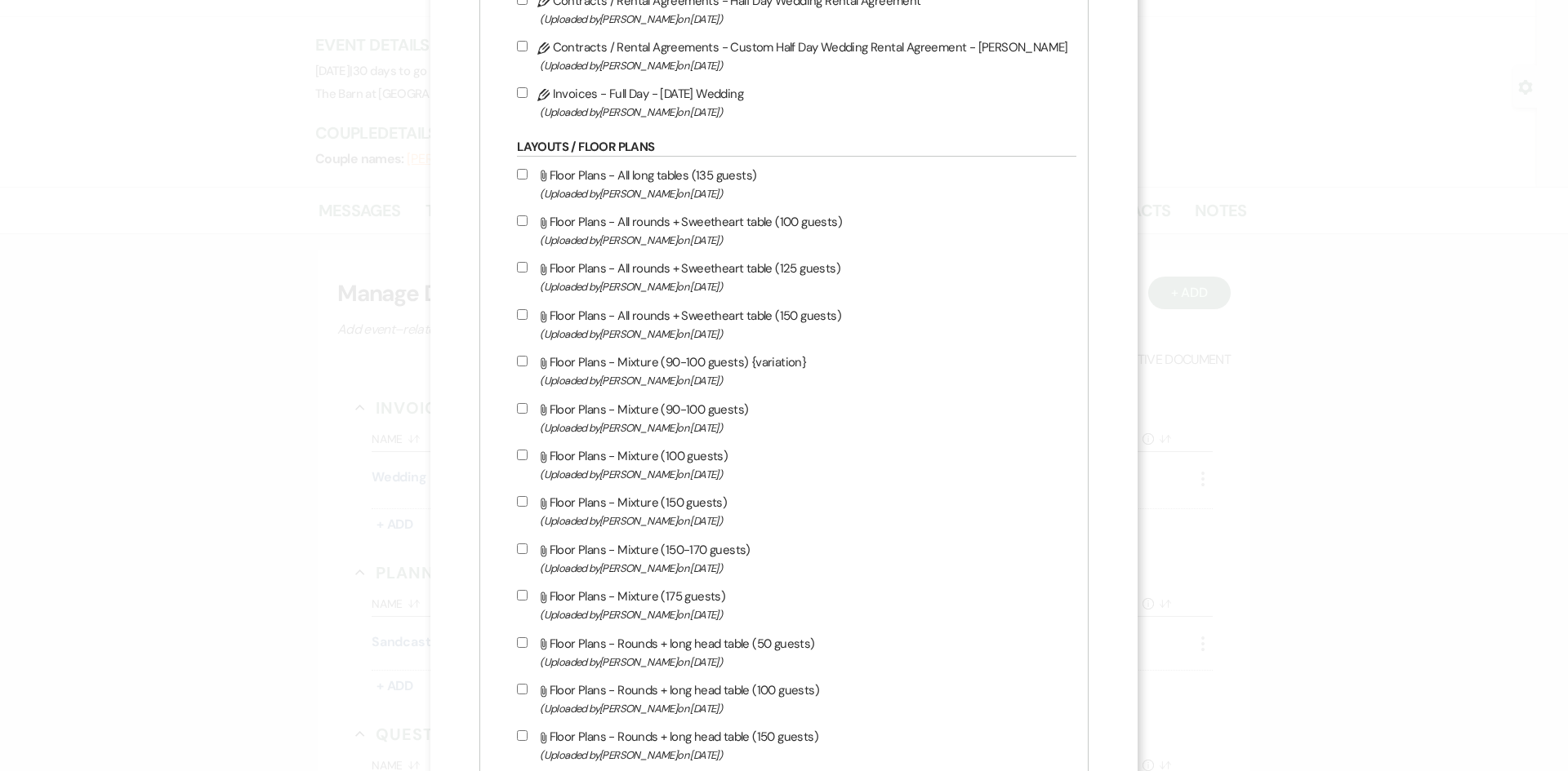
scroll to position [816, 0]
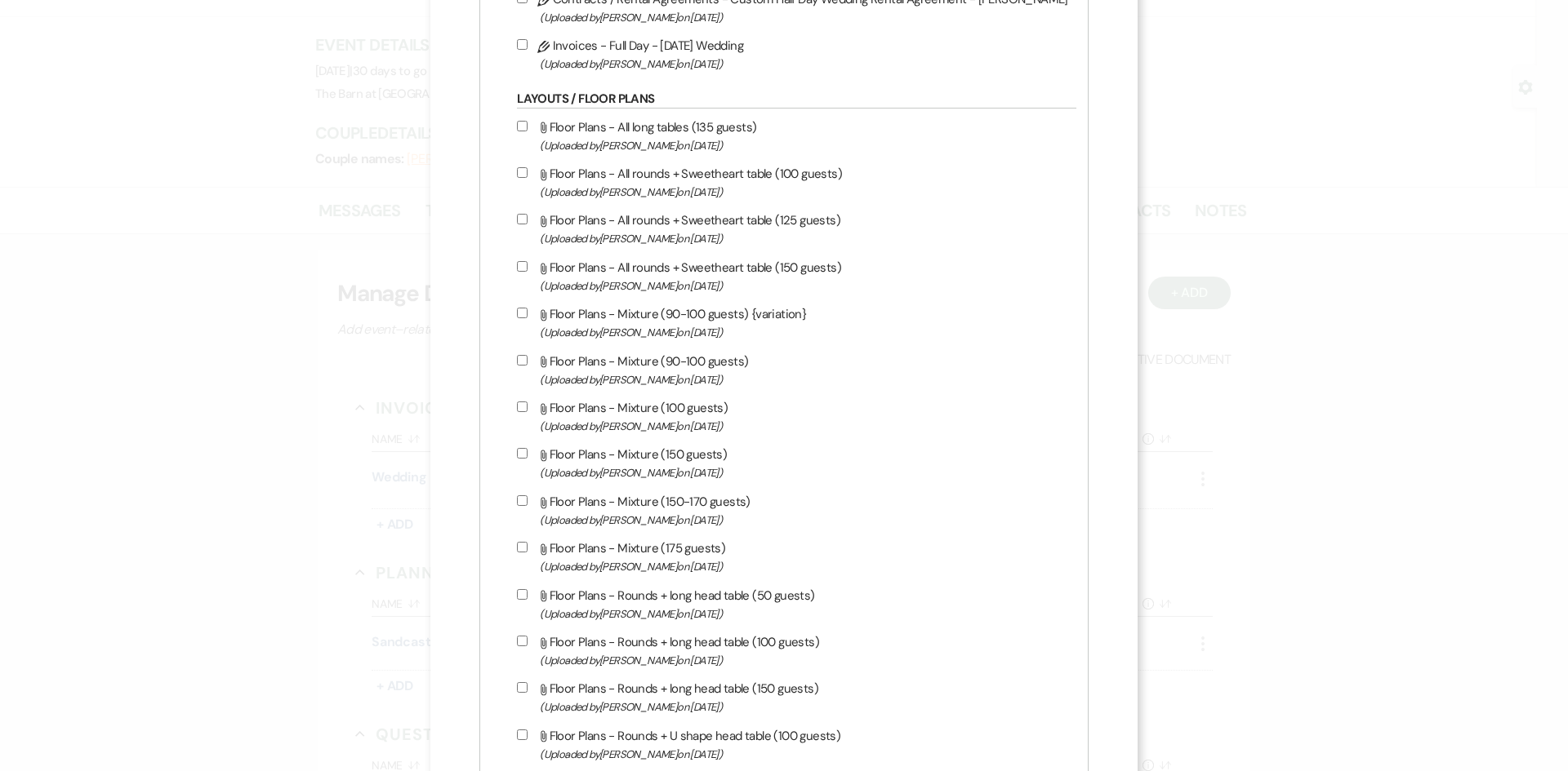
click at [667, 169] on label "Attach File Floor Plans - All rounds + Sweetheart table (100 guests) (Uploaded …" at bounding box center [792, 182] width 551 height 38
click at [527, 169] on input "Attach File Floor Plans - All rounds + Sweetheart table (100 guests) (Uploaded …" at bounding box center [522, 172] width 11 height 11
checkbox input "true"
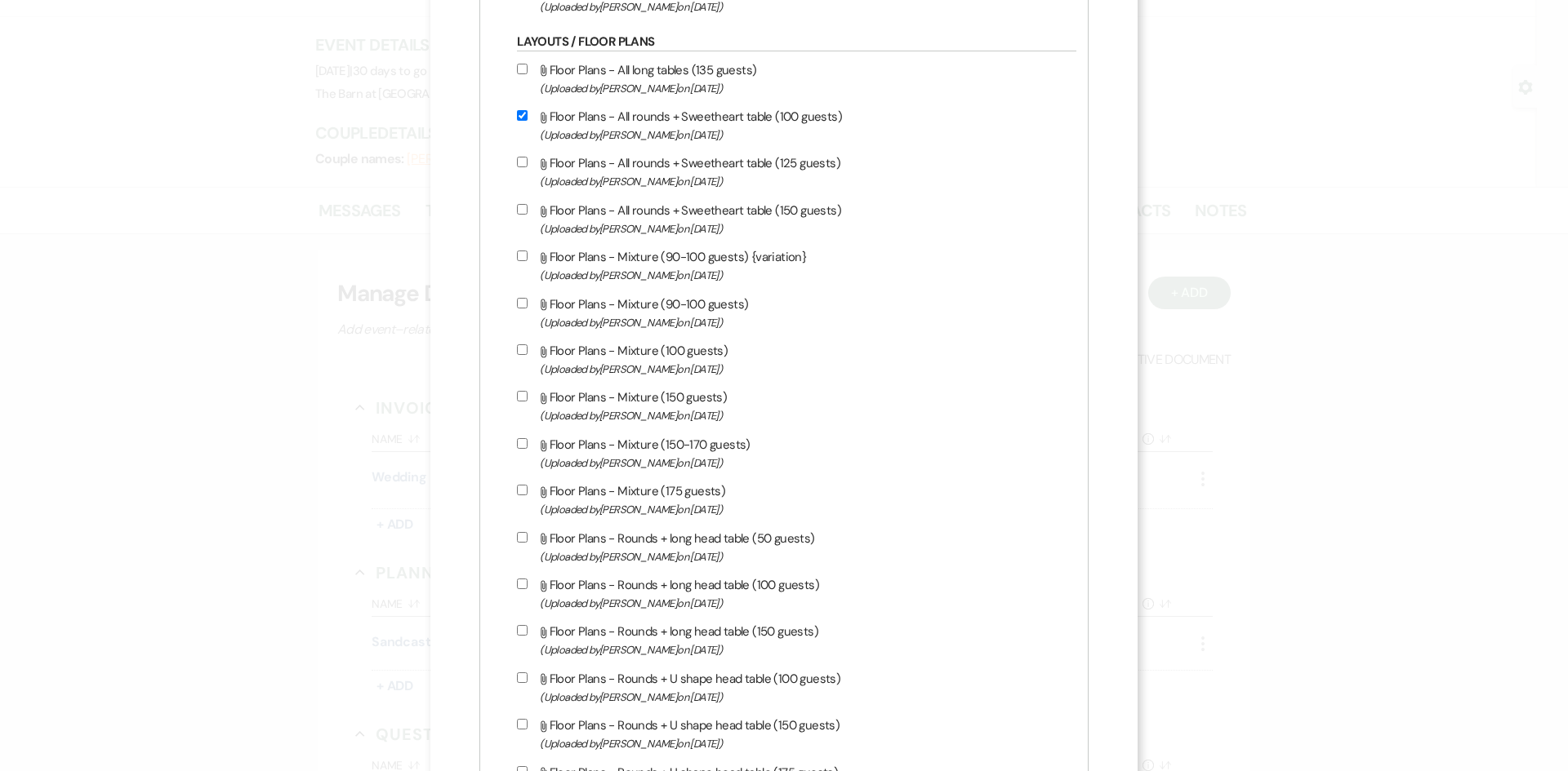
scroll to position [897, 0]
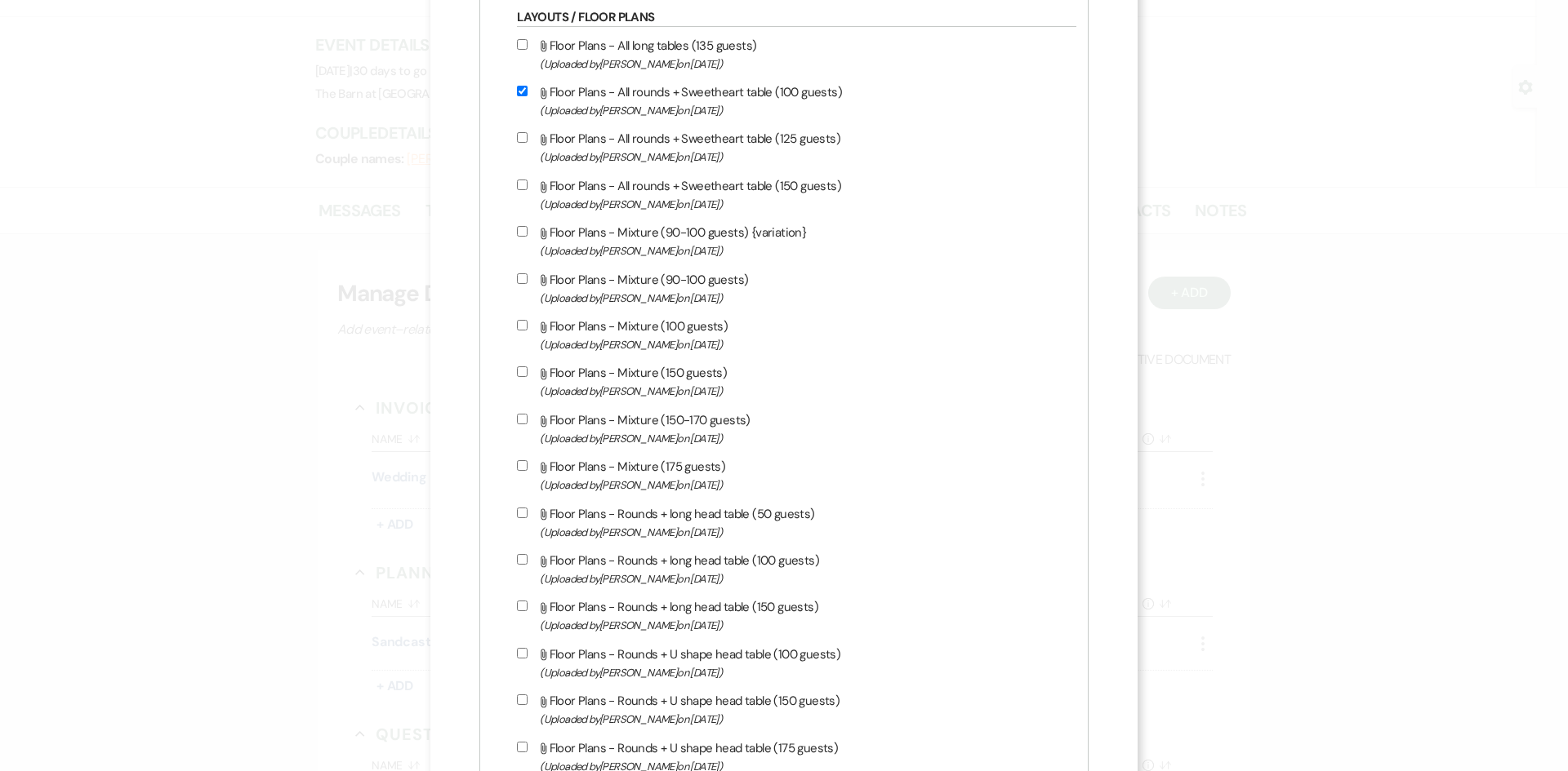
click at [653, 237] on label "Attach File Floor Plans - Mixture (90-100 guests) {variation} (Uploaded by [PER…" at bounding box center [792, 241] width 551 height 38
click at [527, 237] on input "Attach File Floor Plans - Mixture (90-100 guests) {variation} (Uploaded by [PER…" at bounding box center [522, 231] width 11 height 11
checkbox input "true"
click at [647, 285] on label "Attach File Floor Plans - Mixture (90-100 guests) (Uploaded by [PERSON_NAME] on…" at bounding box center [792, 288] width 551 height 38
click at [527, 284] on input "Attach File Floor Plans - Mixture (90-100 guests) (Uploaded by [PERSON_NAME] on…" at bounding box center [522, 278] width 11 height 11
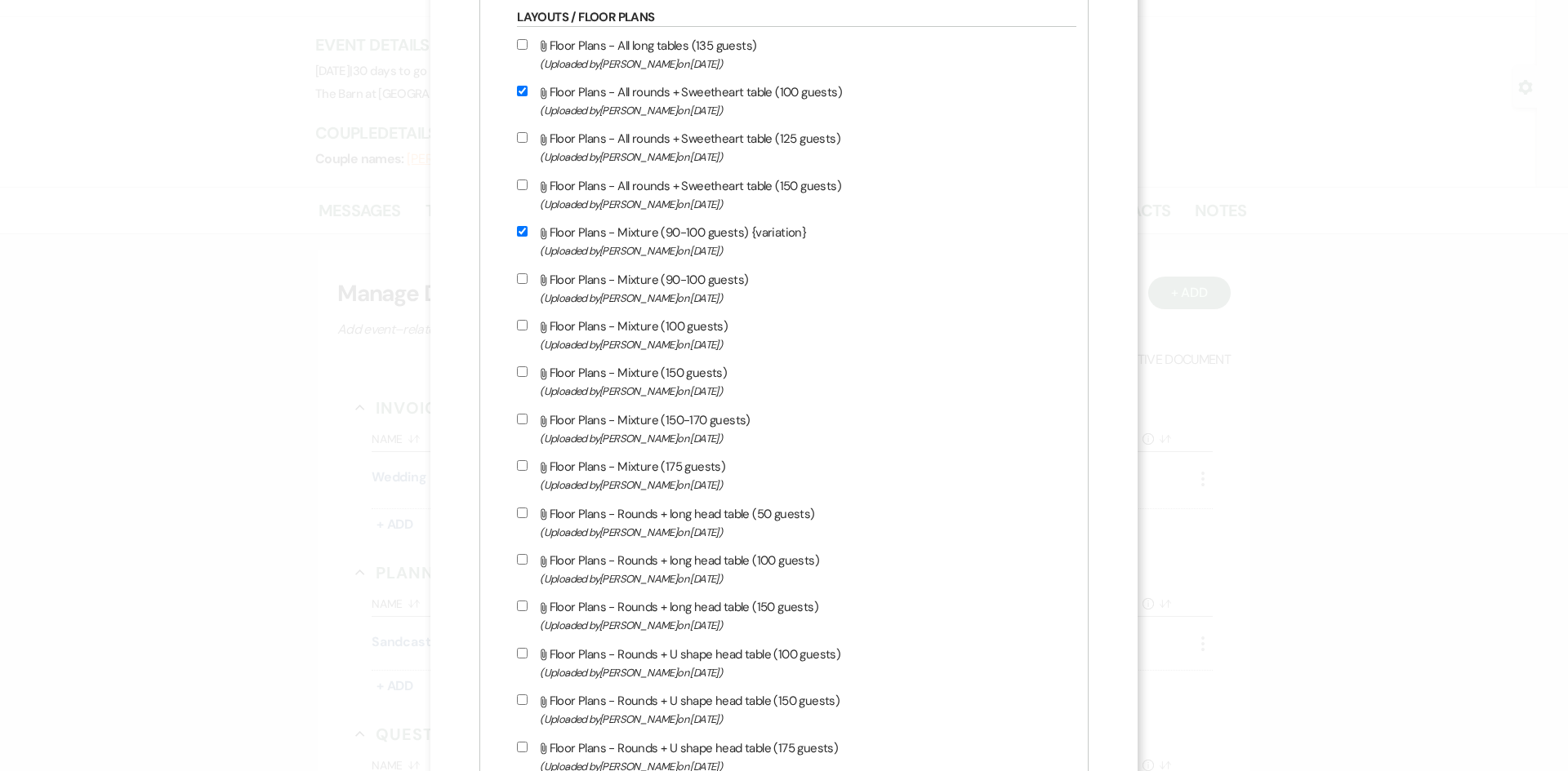
checkbox input "true"
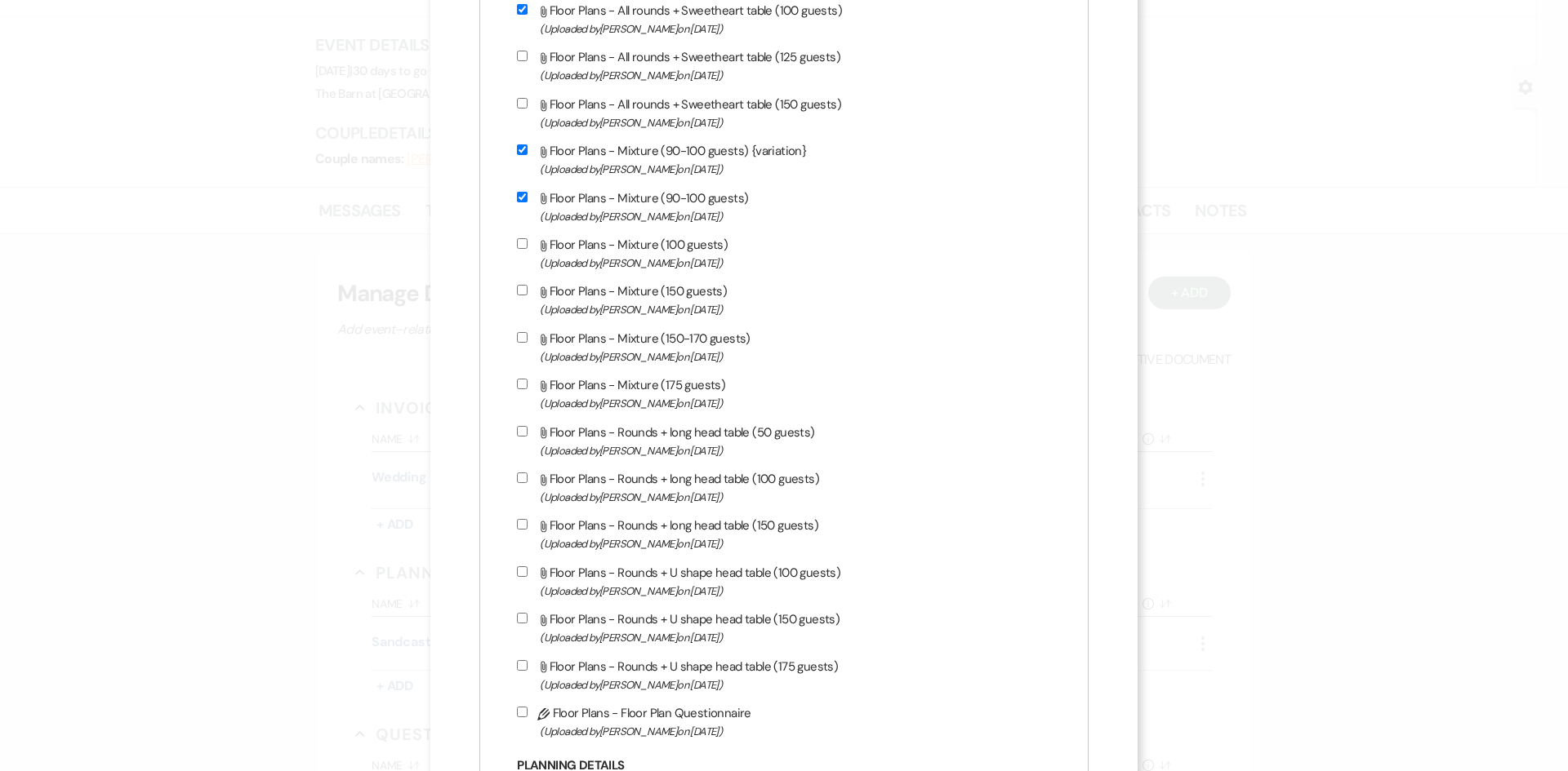
click at [638, 258] on span "(Uploaded by [PERSON_NAME] on [DATE] )" at bounding box center [803, 263] width 528 height 18
click at [527, 249] on input "Attach File Floor Plans - Mixture (100 guests) (Uploaded by [PERSON_NAME] on [D…" at bounding box center [522, 243] width 11 height 11
checkbox input "true"
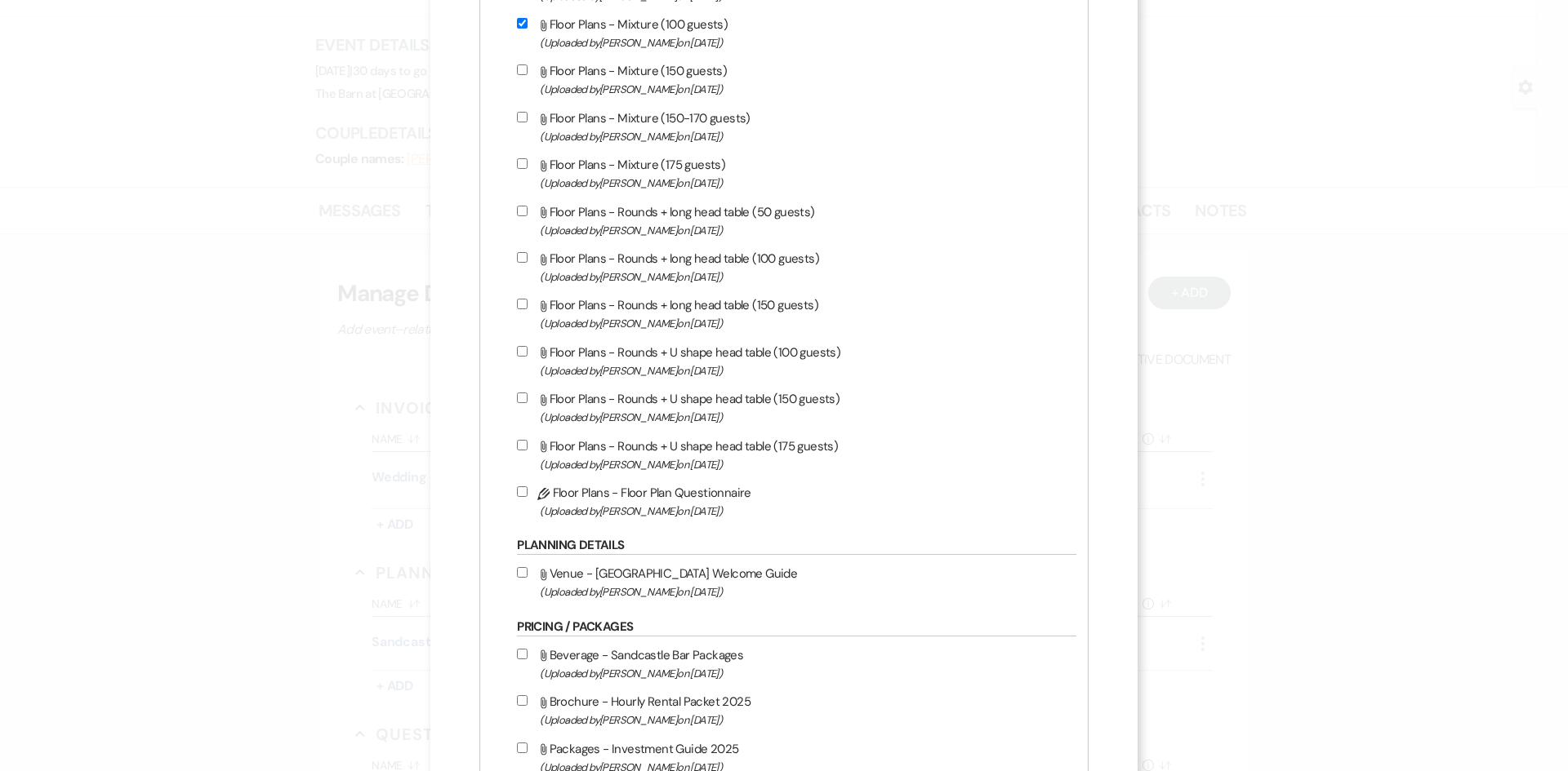
scroll to position [1224, 0]
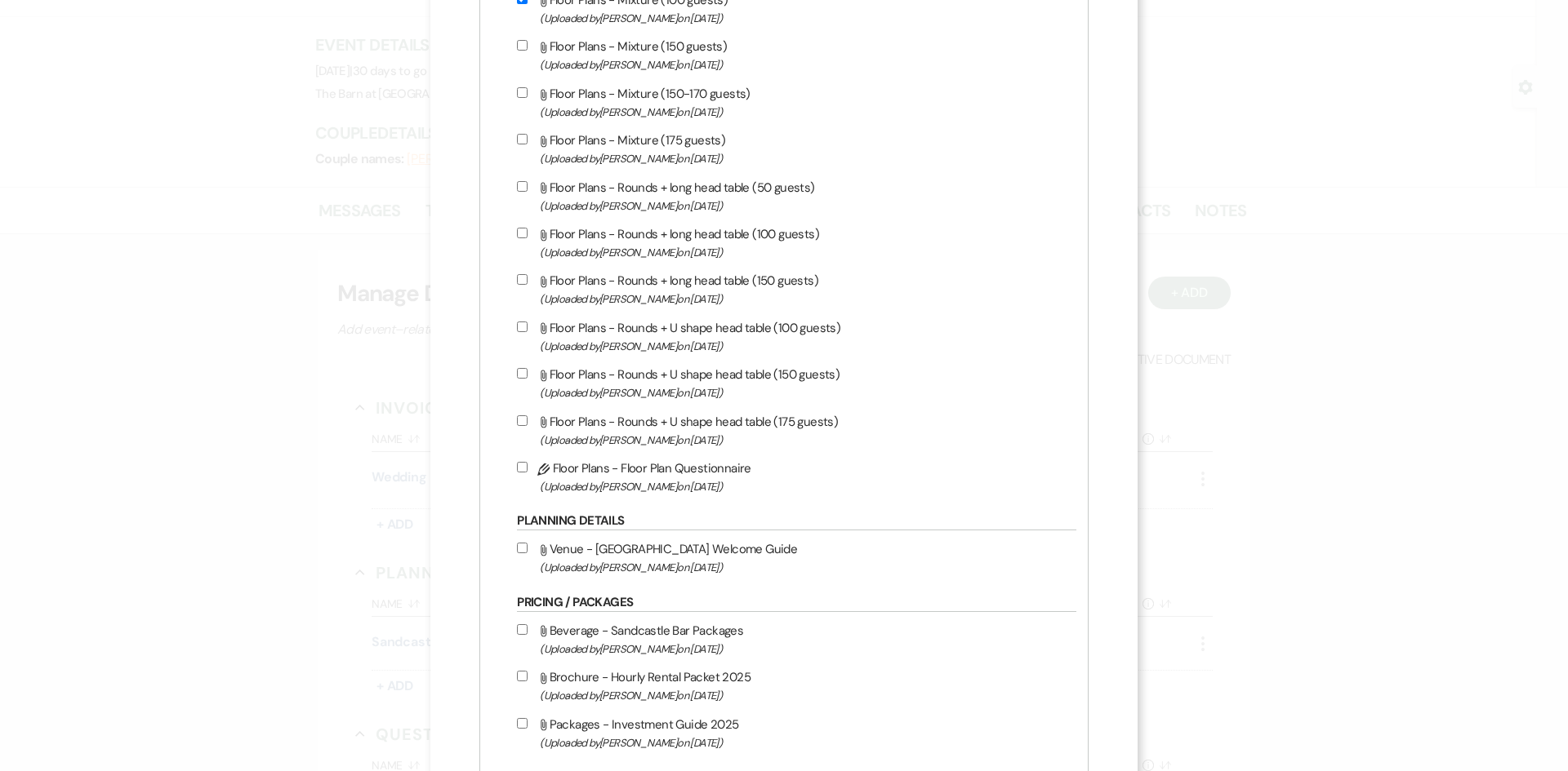
click at [647, 253] on span "(Uploaded by [PERSON_NAME] on [DATE] )" at bounding box center [803, 253] width 528 height 18
click at [527, 238] on input "Attach File Floor Plans - Rounds + long head table (100 guests) (Uploaded by [P…" at bounding box center [522, 232] width 11 height 11
checkbox input "true"
click at [650, 330] on label "Attach File Floor Plans - Rounds + U shape head table (100 guests) (Uploaded by…" at bounding box center [792, 337] width 551 height 38
click at [527, 330] on input "Attach File Floor Plans - Rounds + U shape head table (100 guests) (Uploaded by…" at bounding box center [522, 326] width 11 height 11
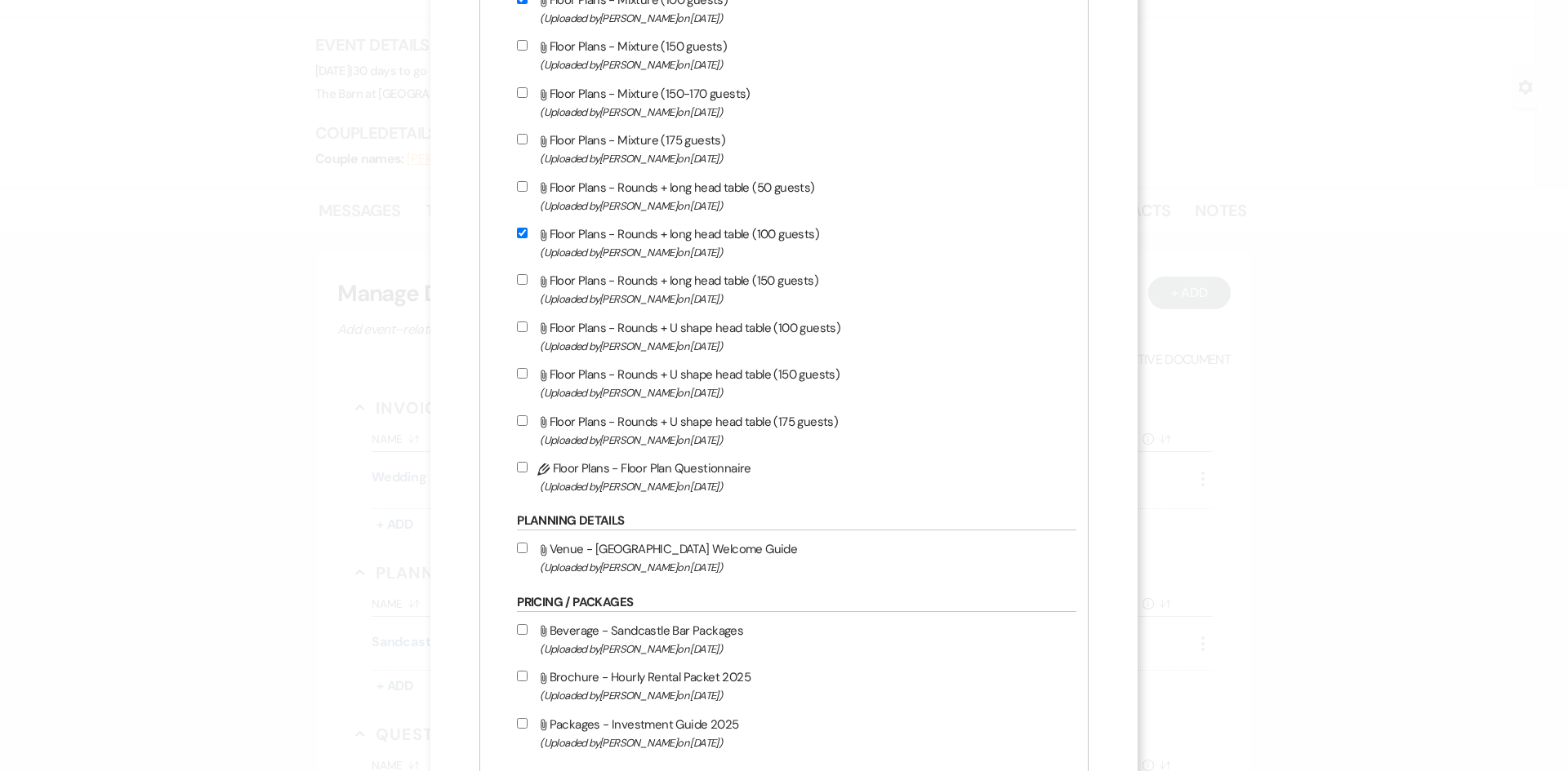
checkbox input "true"
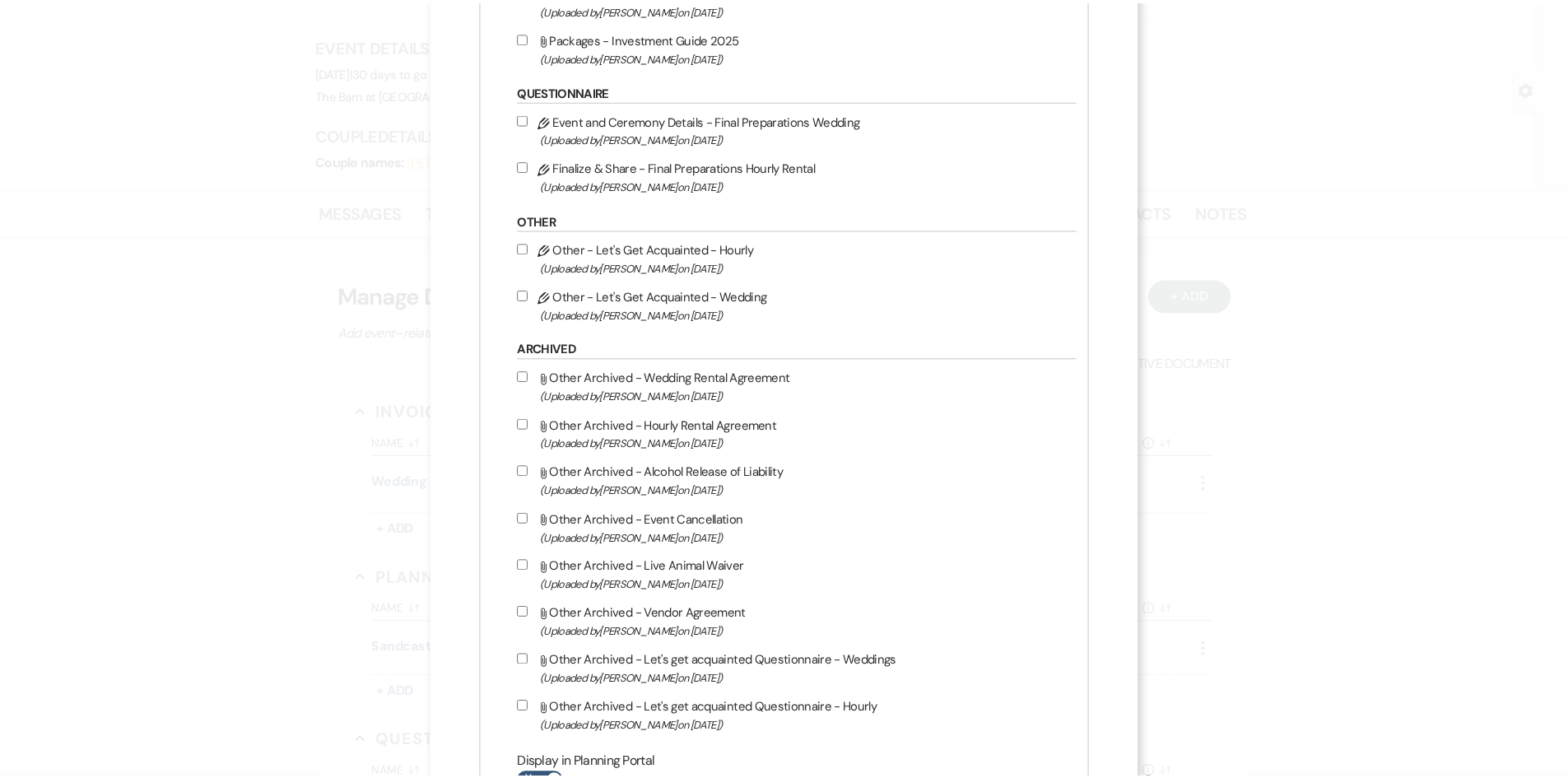
scroll to position [2056, 0]
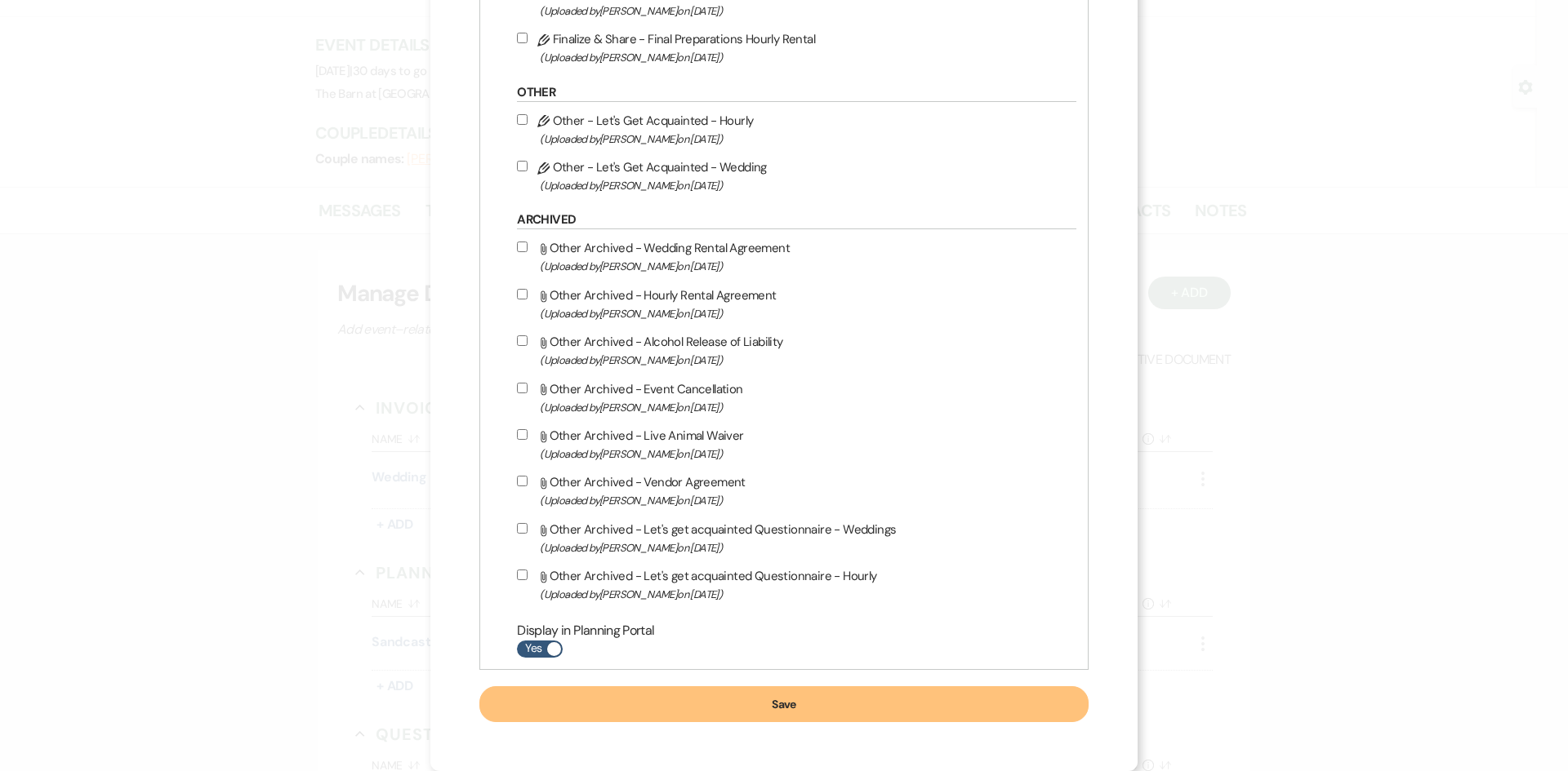
click at [756, 721] on button "Save" at bounding box center [784, 704] width 609 height 36
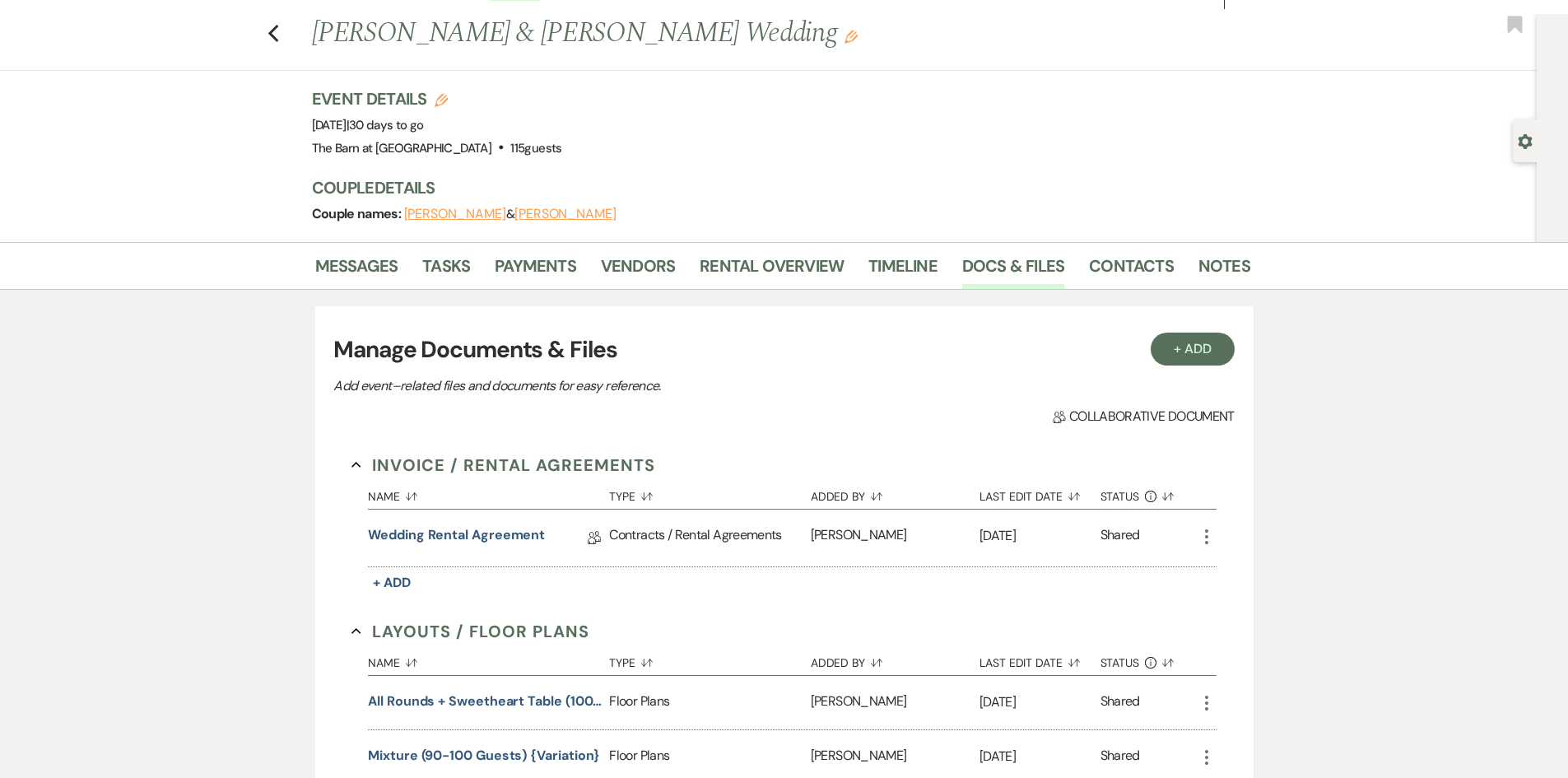
scroll to position [0, 0]
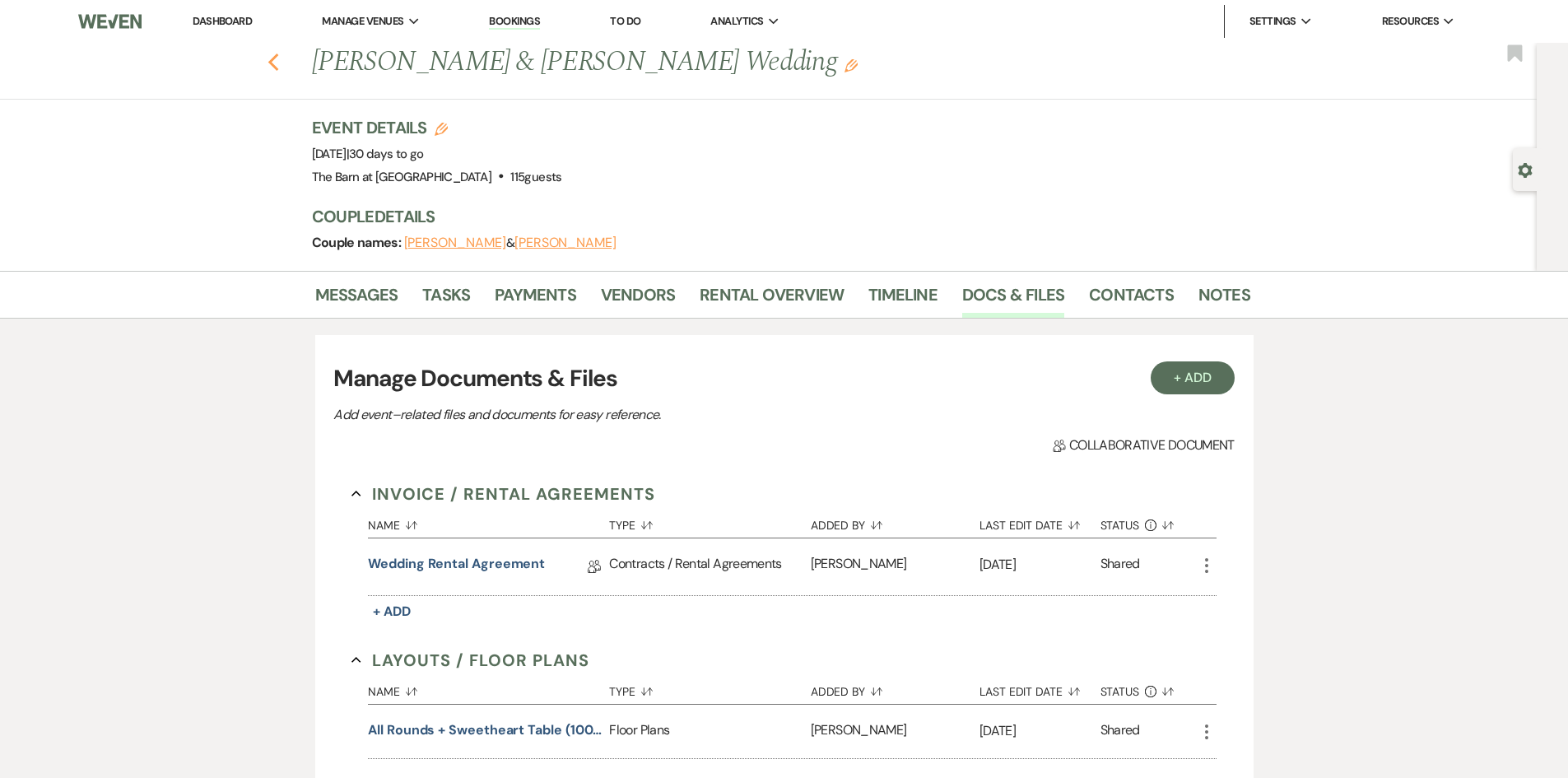
click at [279, 57] on icon "Previous" at bounding box center [273, 62] width 13 height 19
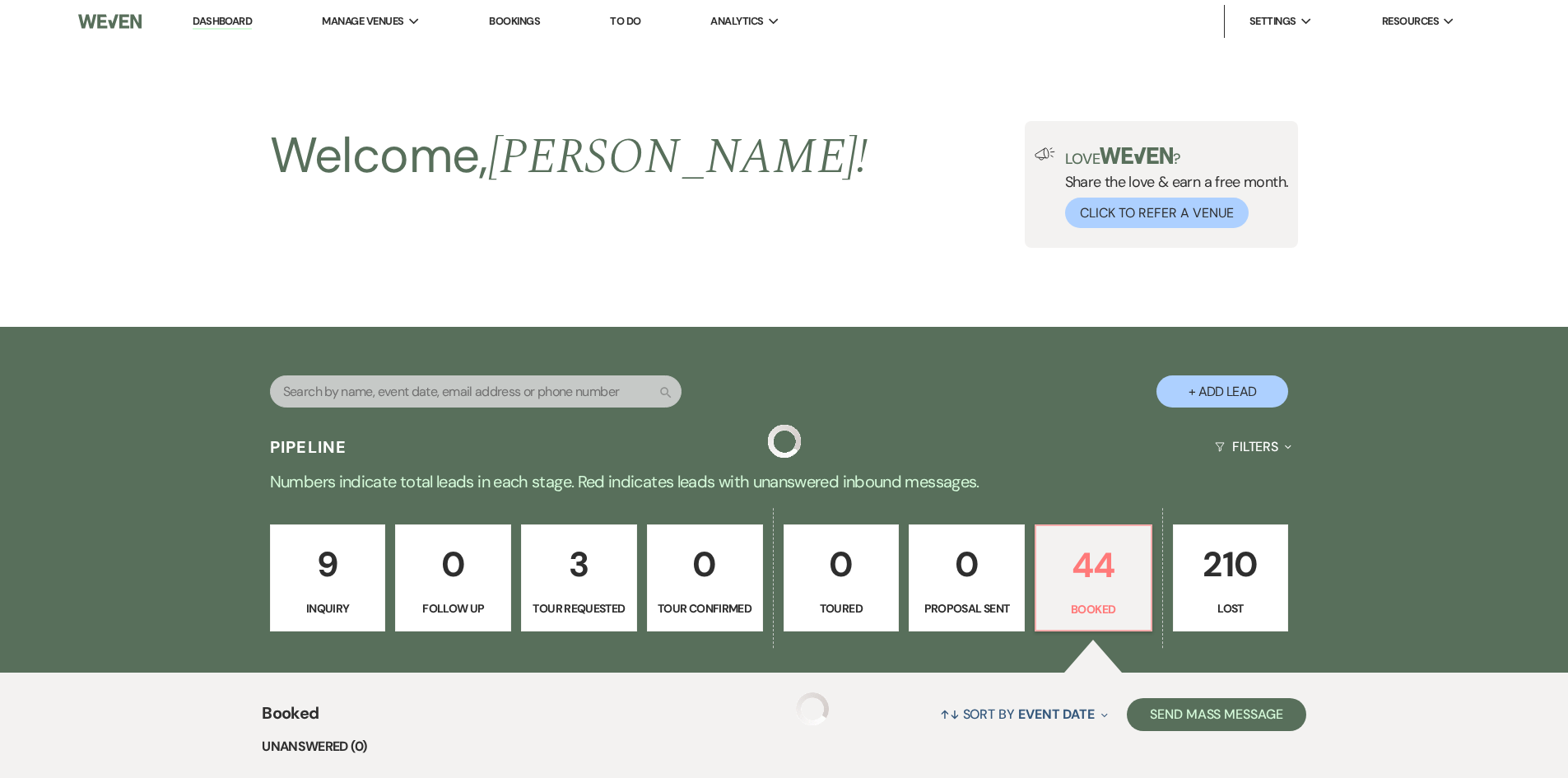
scroll to position [494, 0]
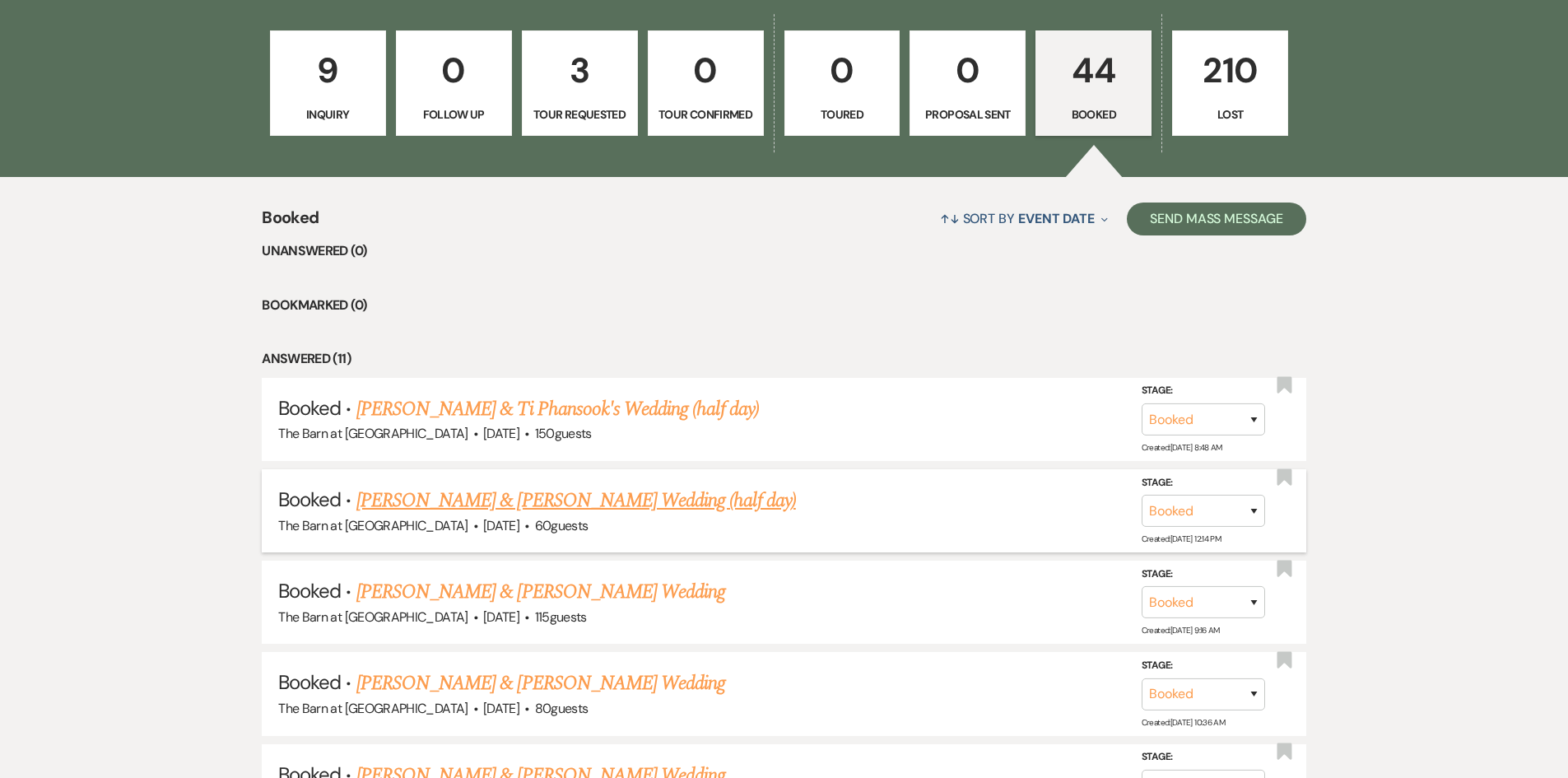
click at [585, 494] on link "[PERSON_NAME] & [PERSON_NAME] Wedding (half day)" at bounding box center [576, 500] width 439 height 30
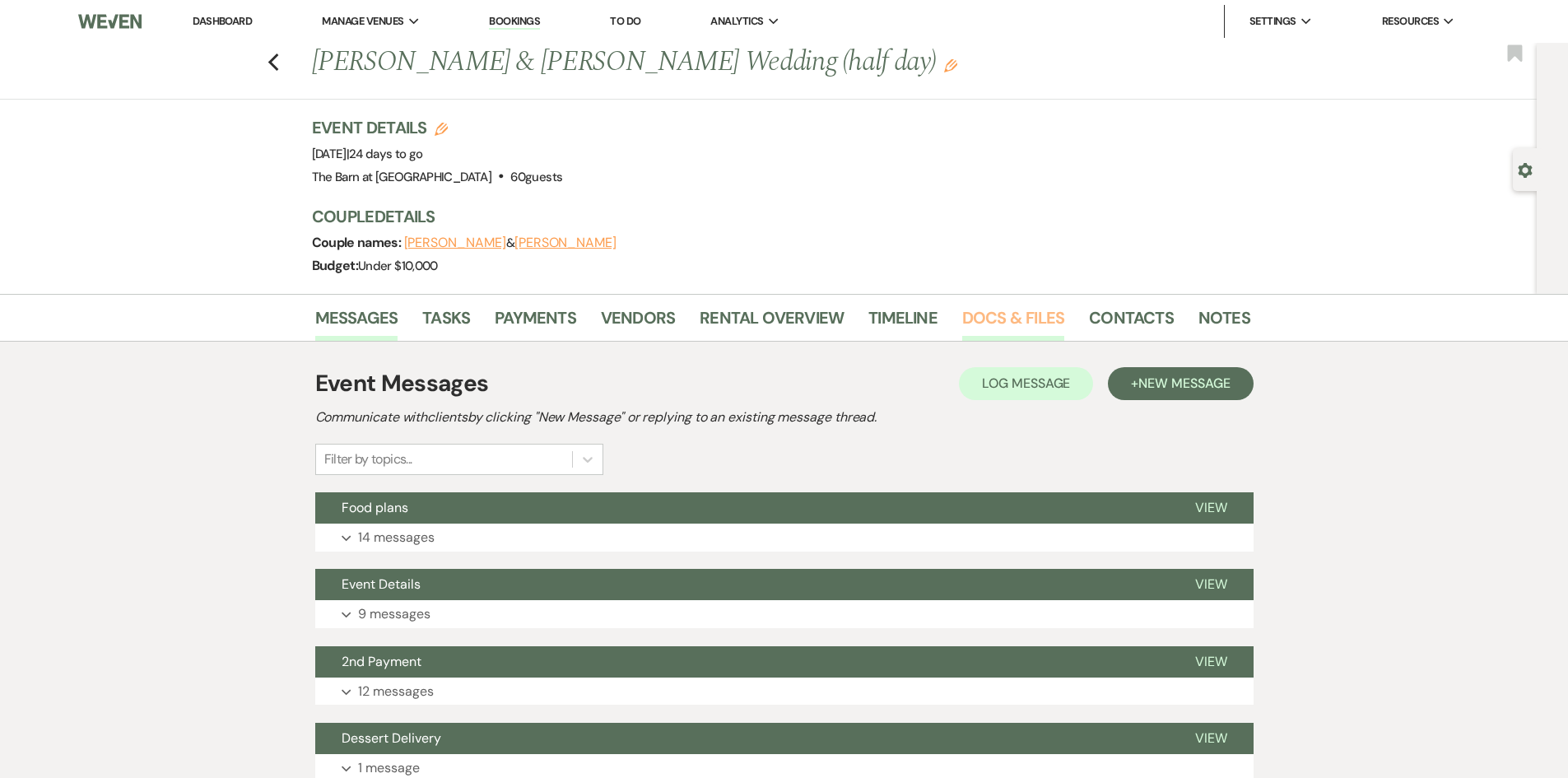
click at [994, 311] on link "Docs & Files" at bounding box center [1013, 322] width 102 height 36
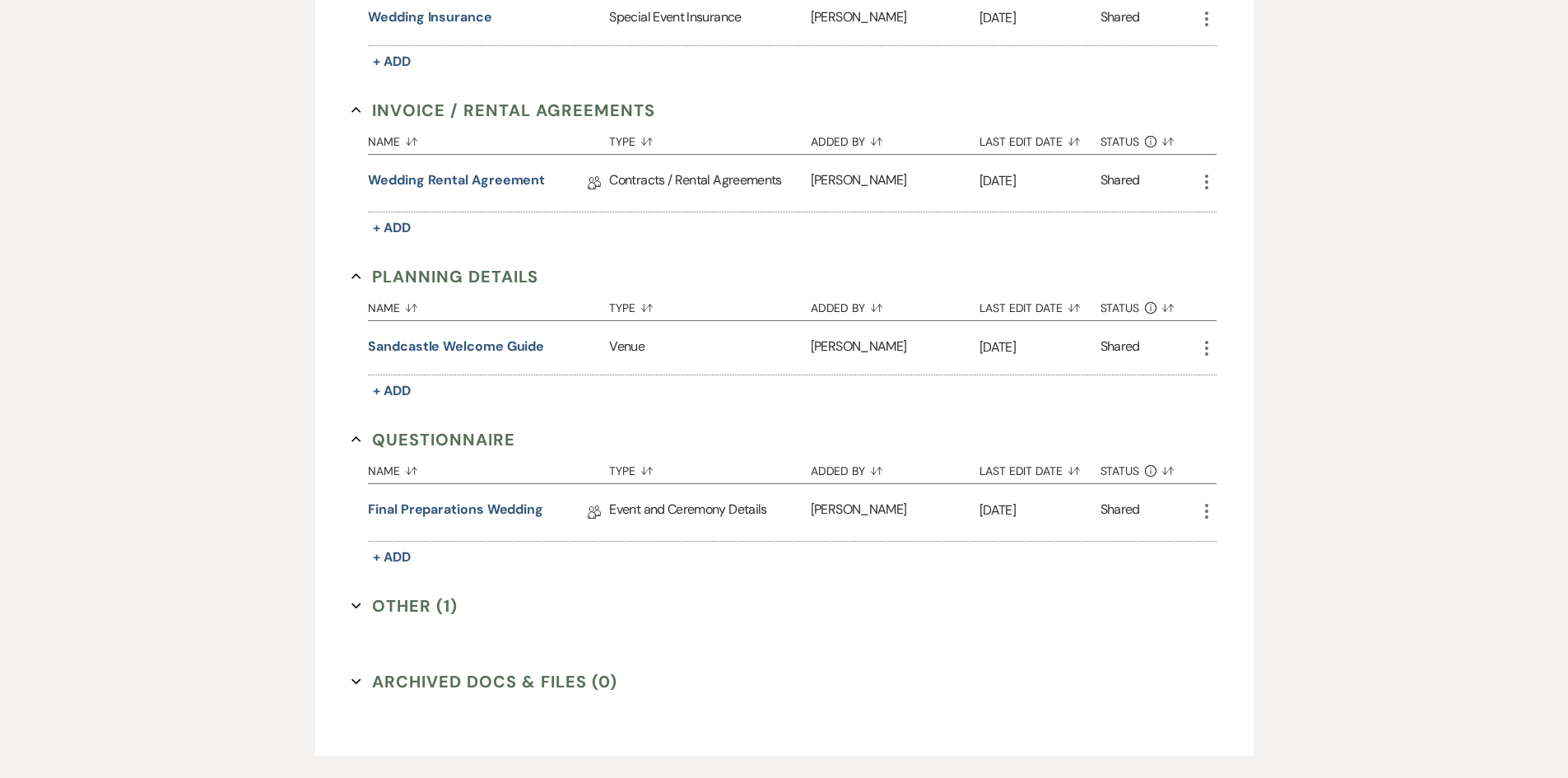
scroll to position [576, 0]
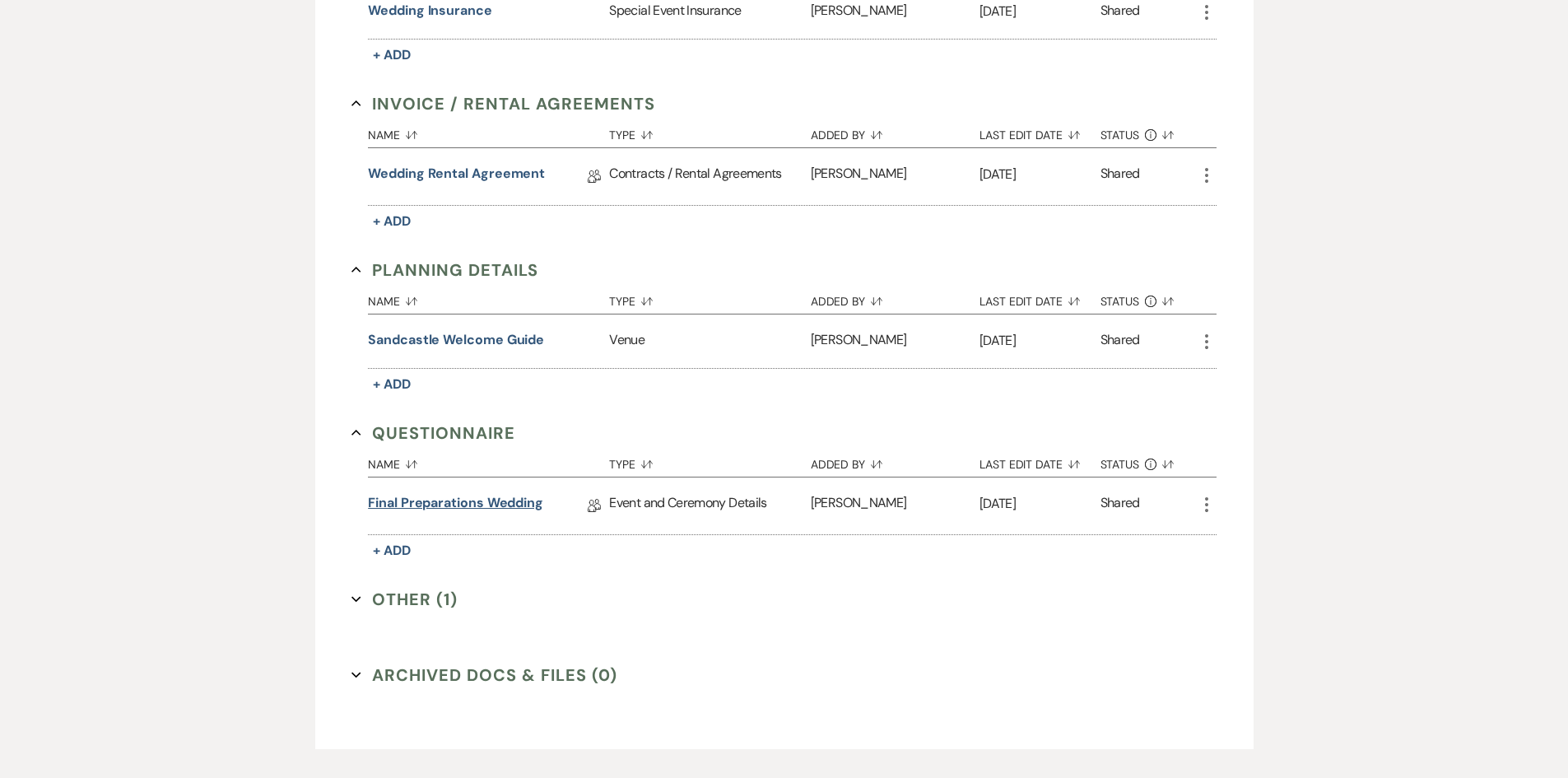
click at [482, 498] on link "Final Preparations Wedding" at bounding box center [455, 506] width 175 height 25
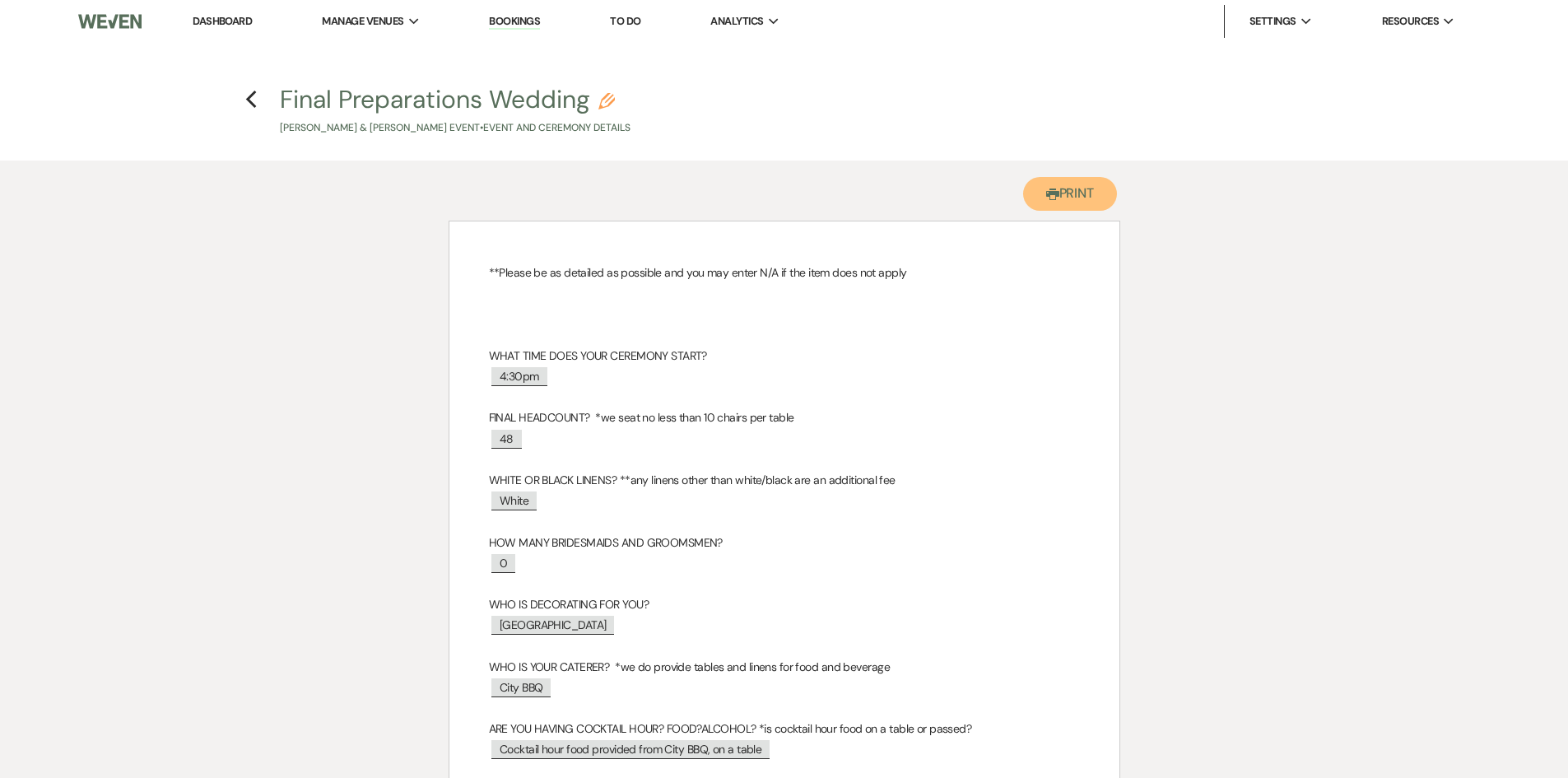
click at [1067, 192] on button "Printer Print" at bounding box center [1070, 194] width 94 height 34
click at [246, 100] on icon "Previous" at bounding box center [251, 99] width 13 height 19
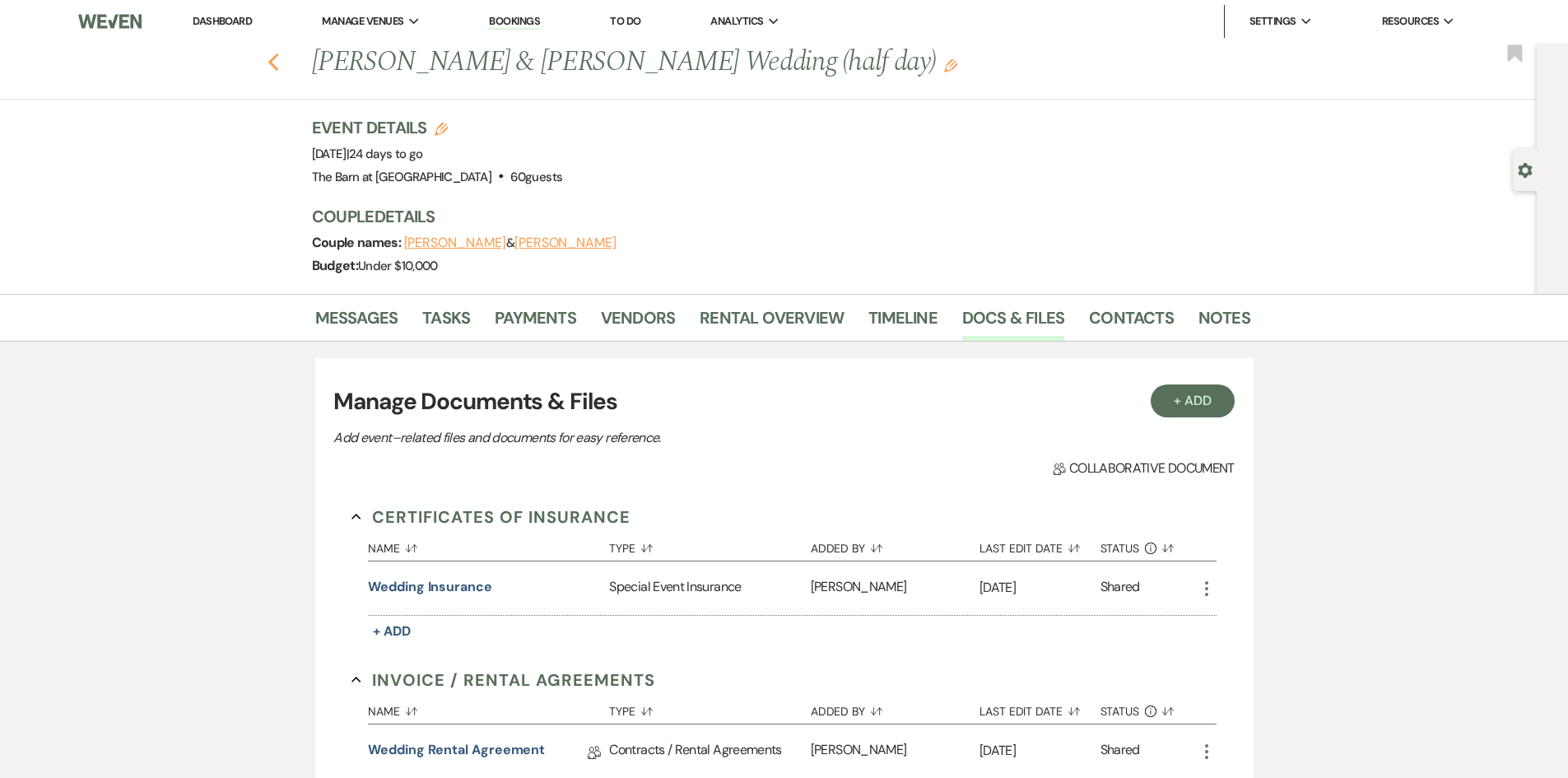
click at [276, 61] on use "button" at bounding box center [272, 62] width 11 height 18
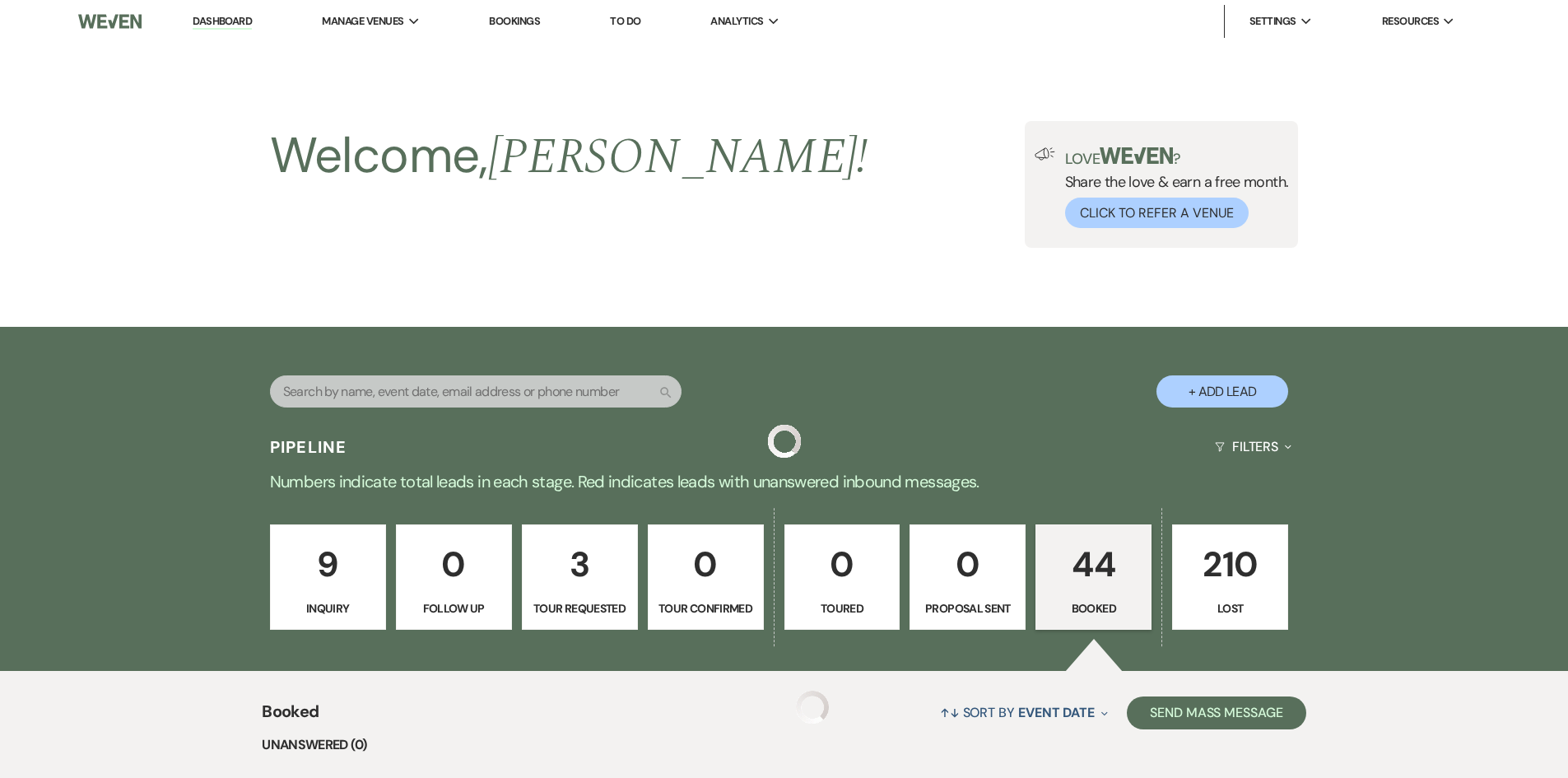
scroll to position [494, 0]
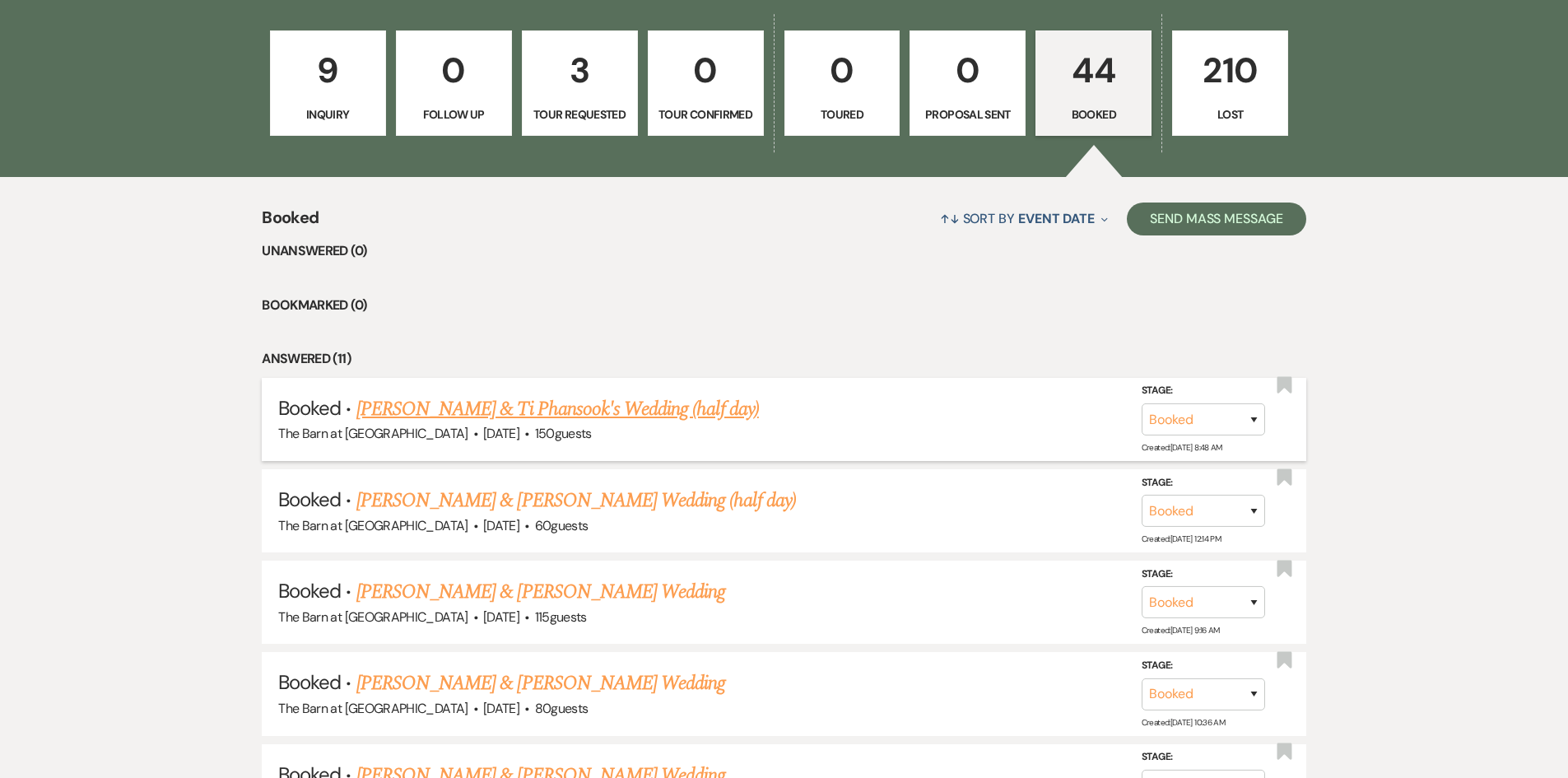
click at [591, 401] on link "[PERSON_NAME] & Ti Phansook's Wedding (half day)" at bounding box center [558, 408] width 402 height 30
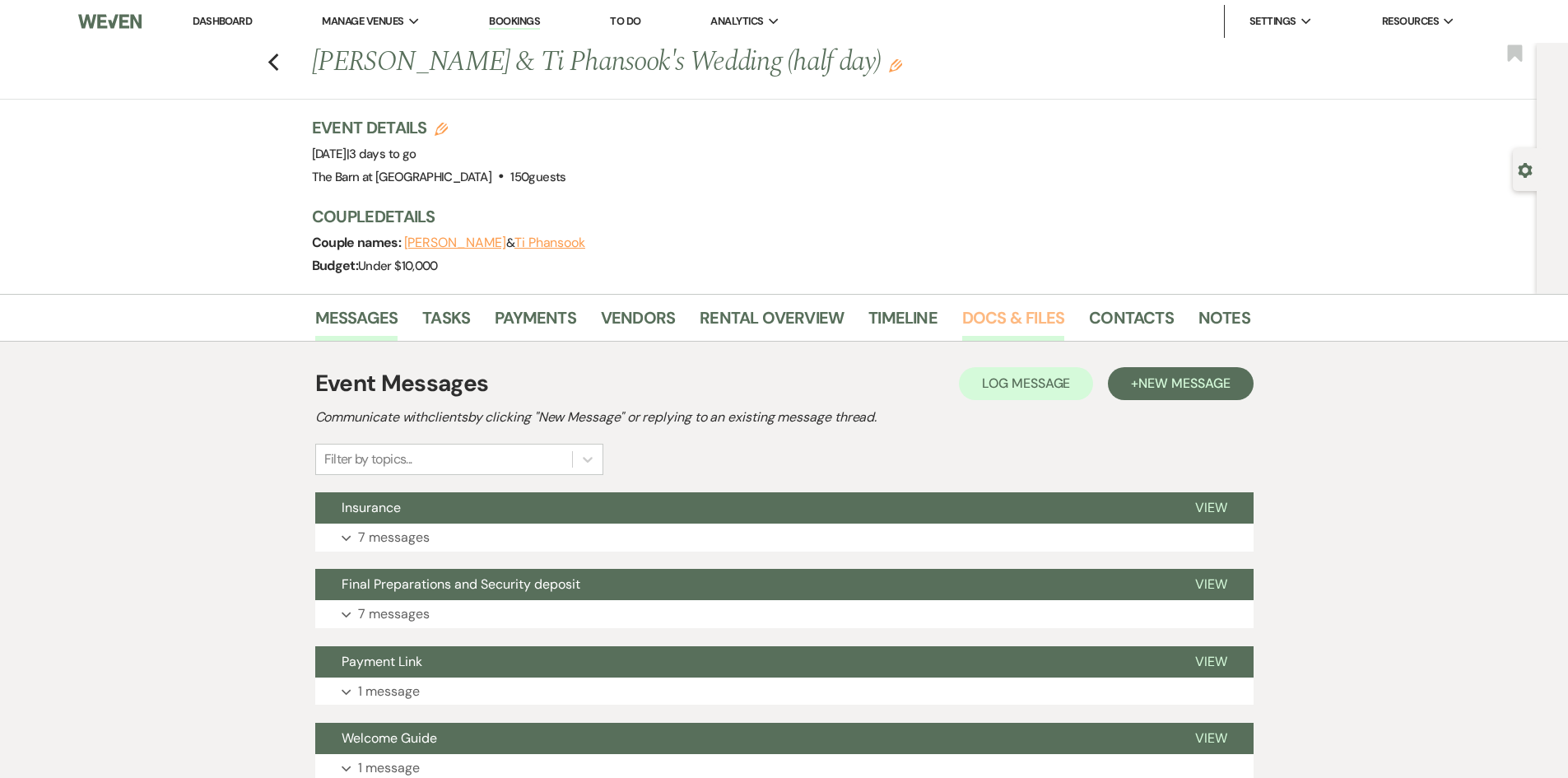
click at [1009, 316] on link "Docs & Files" at bounding box center [1013, 322] width 102 height 36
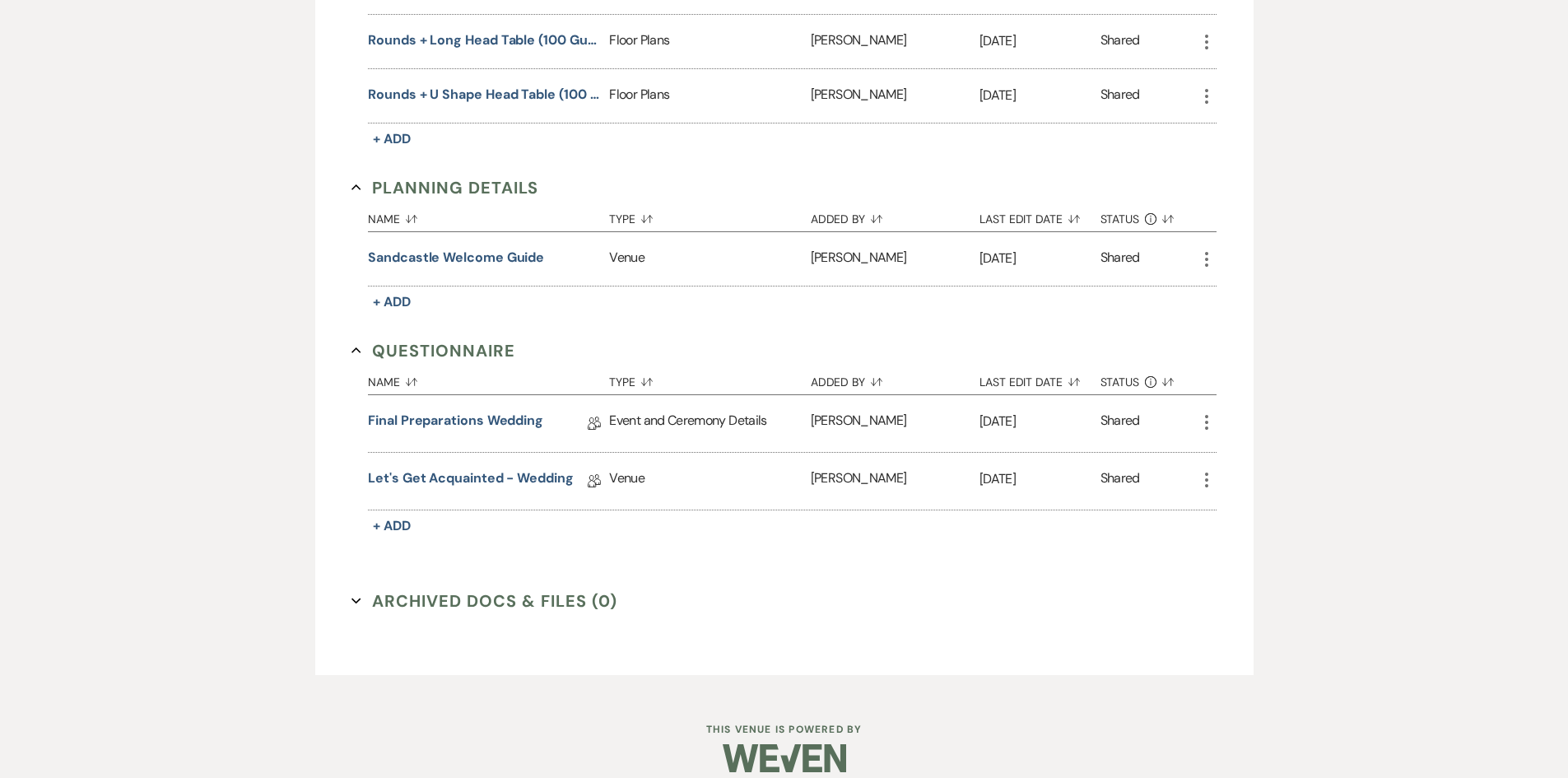
scroll to position [824, 0]
click at [471, 412] on link "Final Preparations Wedding" at bounding box center [455, 422] width 175 height 25
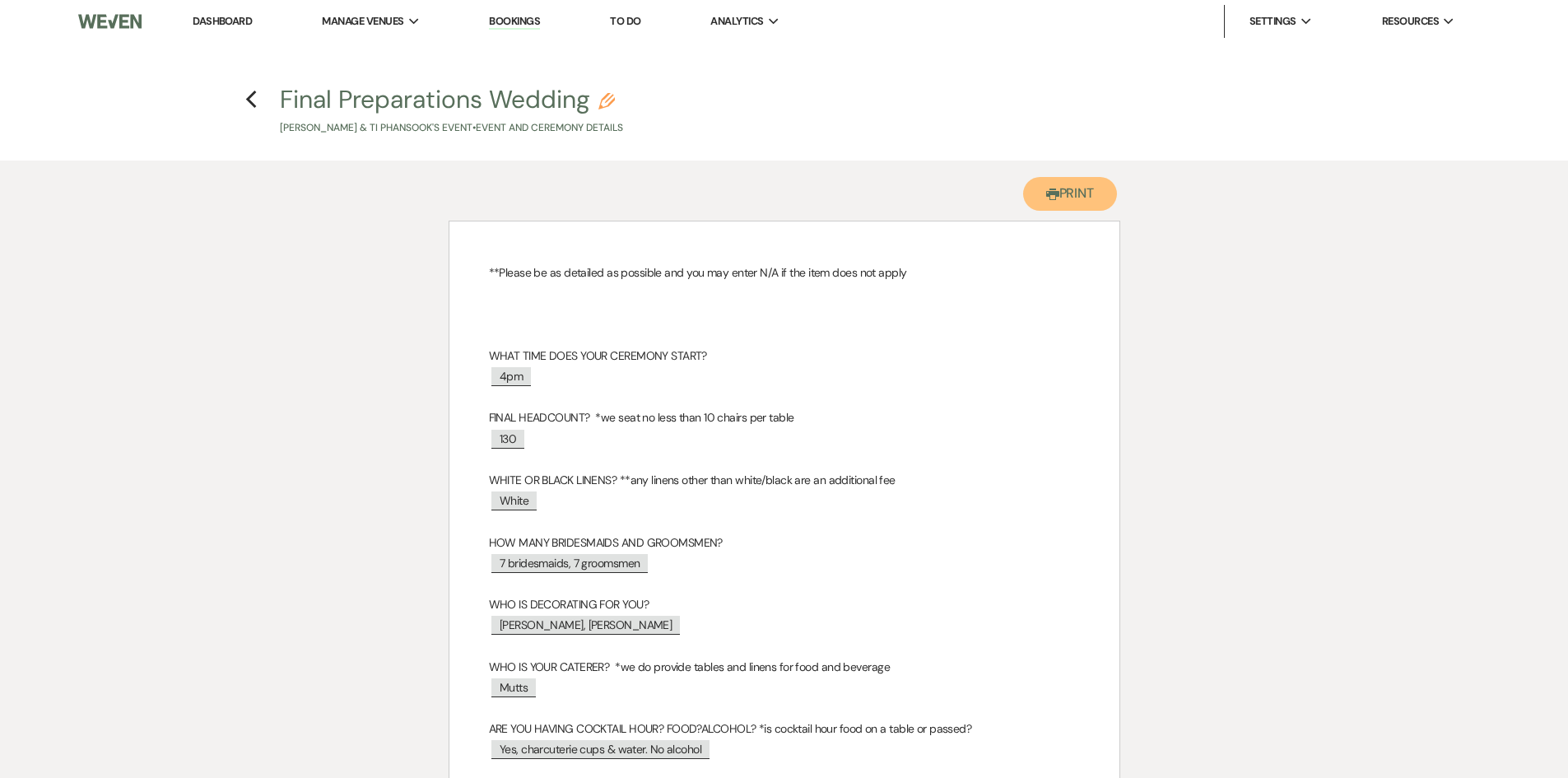
click at [1056, 193] on button "Printer Print" at bounding box center [1070, 194] width 94 height 34
click at [251, 101] on use "button" at bounding box center [251, 99] width 11 height 18
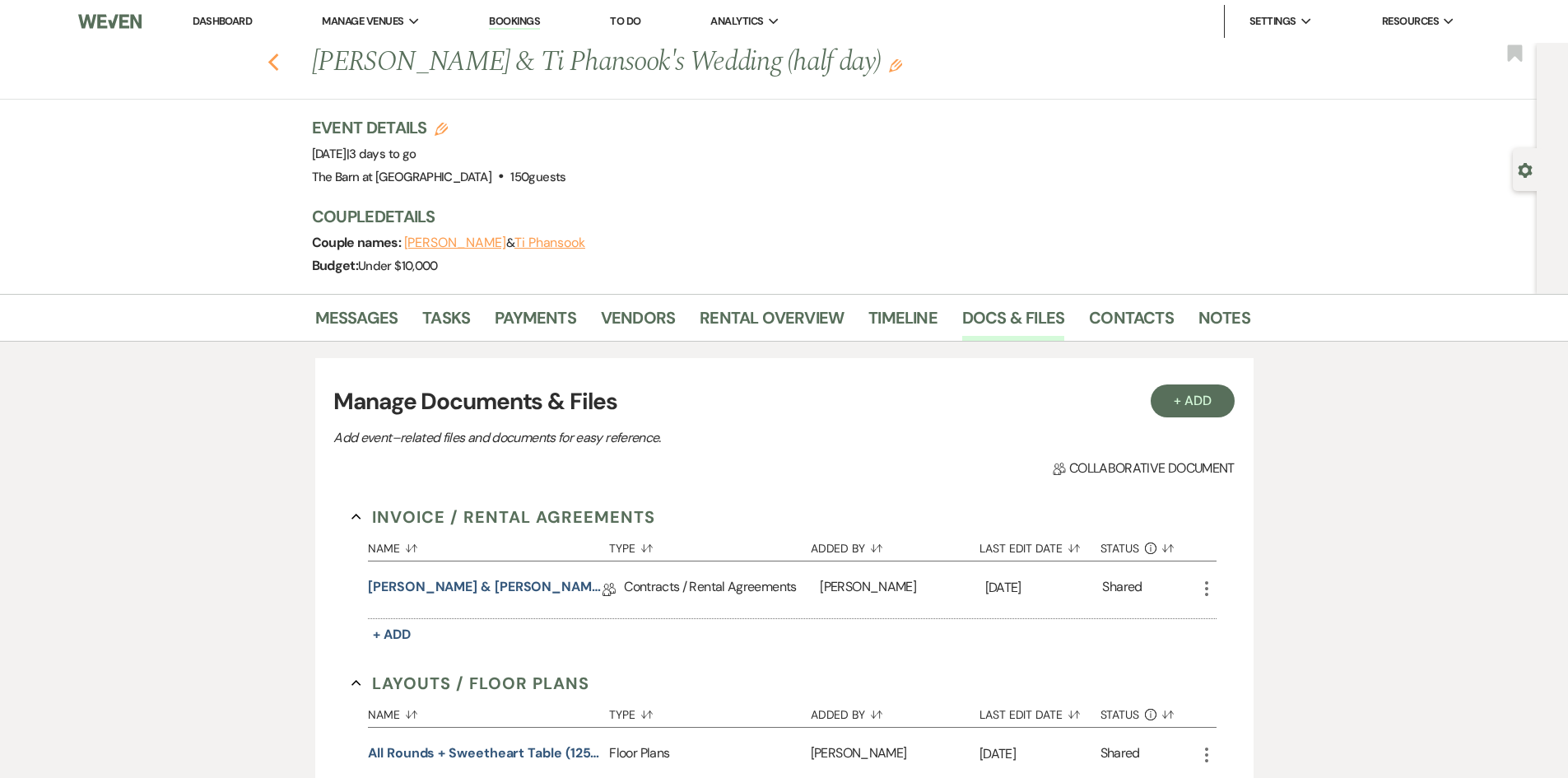
click at [280, 60] on icon "Previous" at bounding box center [273, 62] width 13 height 19
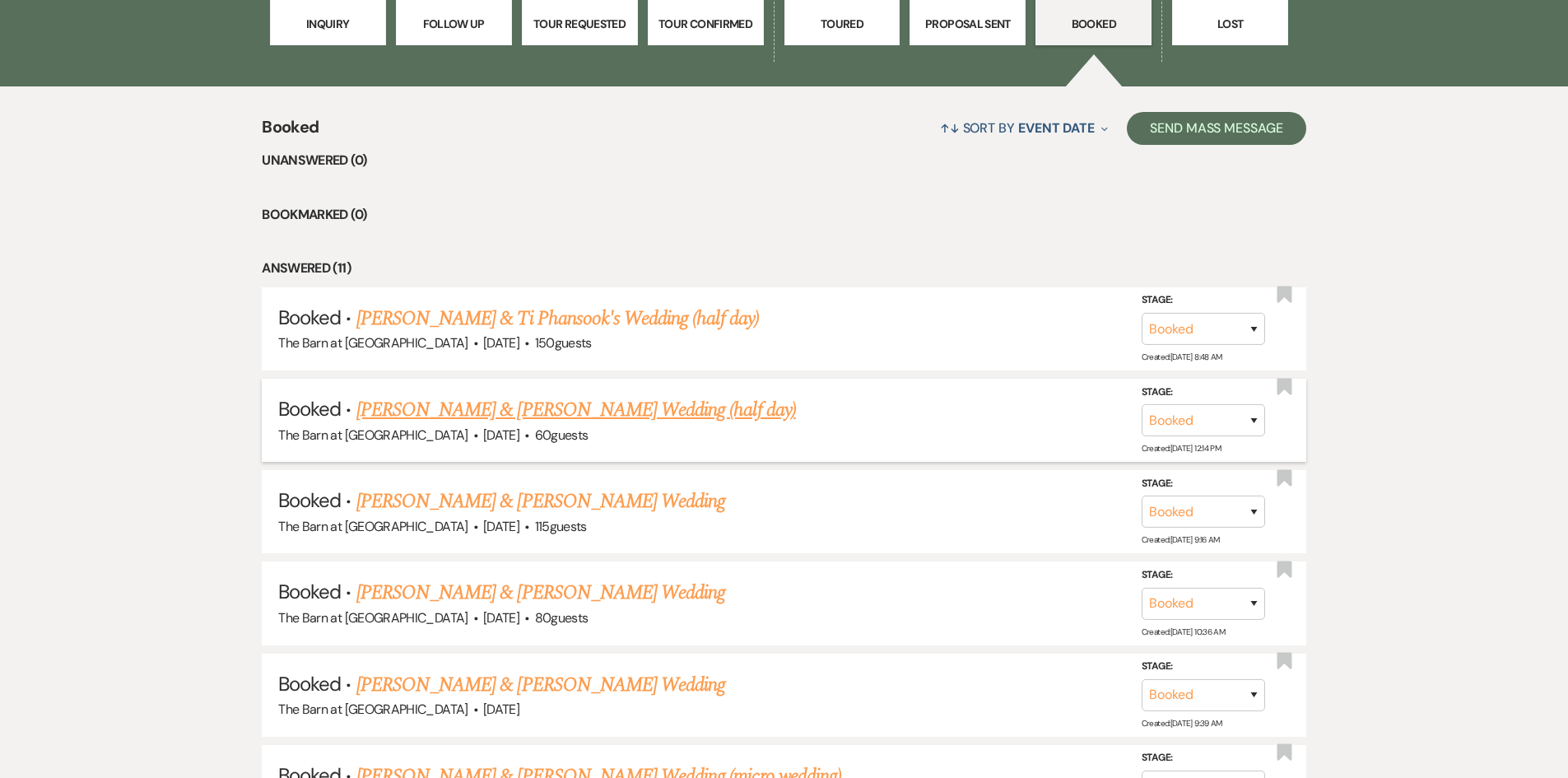
scroll to position [741, 0]
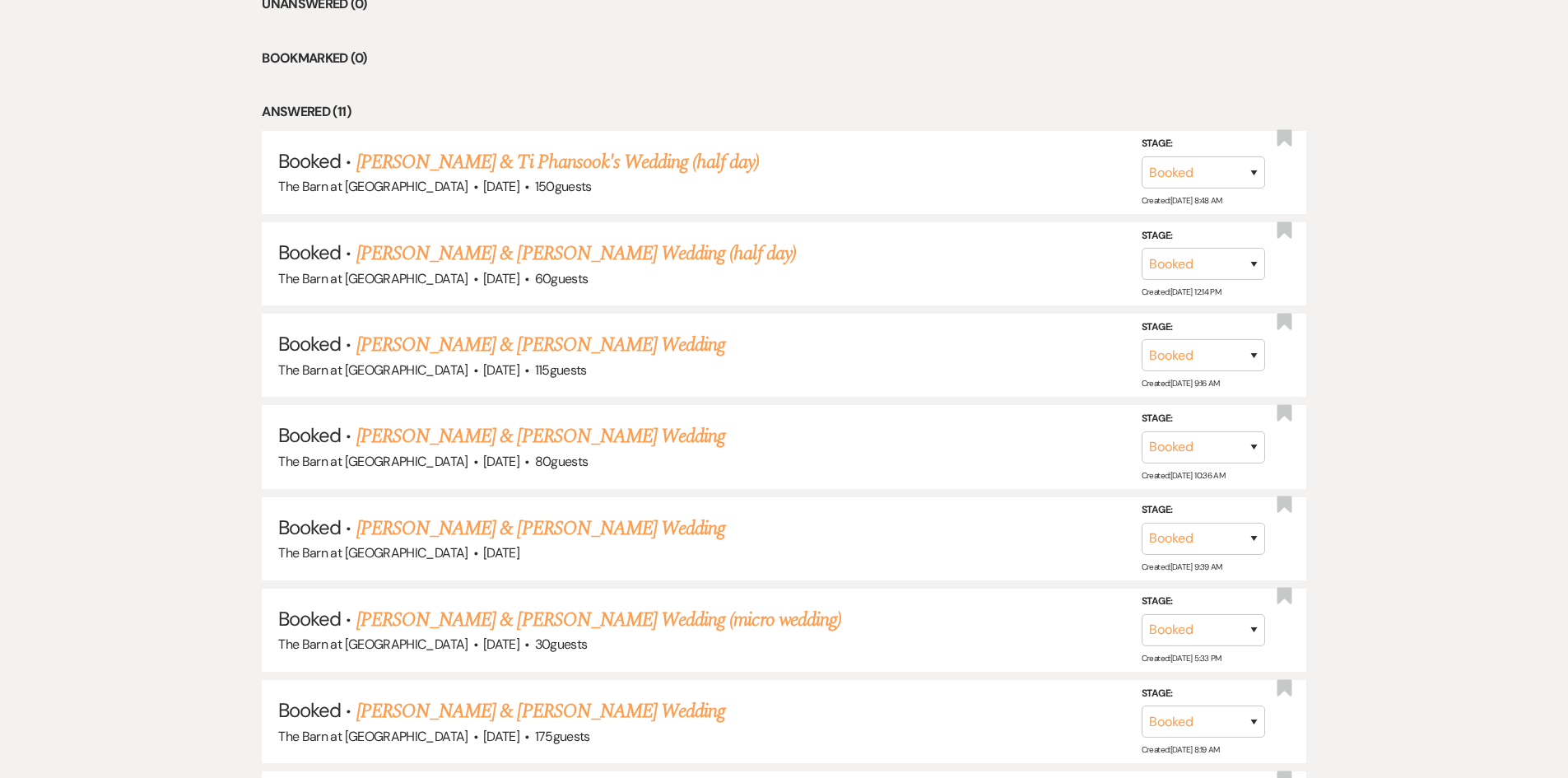
click at [533, 443] on link "[PERSON_NAME] & [PERSON_NAME] Wedding" at bounding box center [541, 436] width 369 height 30
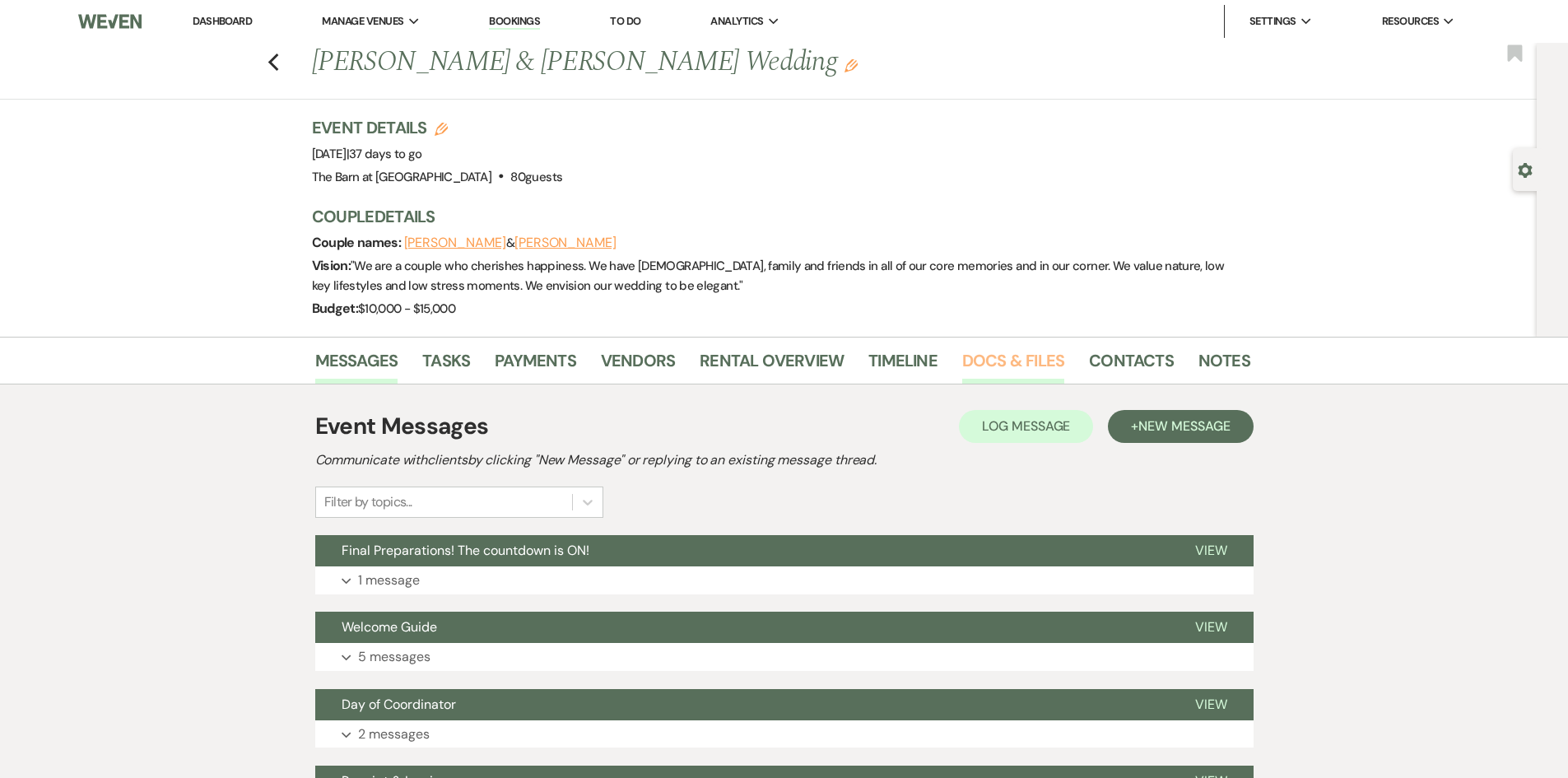
click at [1037, 354] on link "Docs & Files" at bounding box center [1013, 365] width 102 height 36
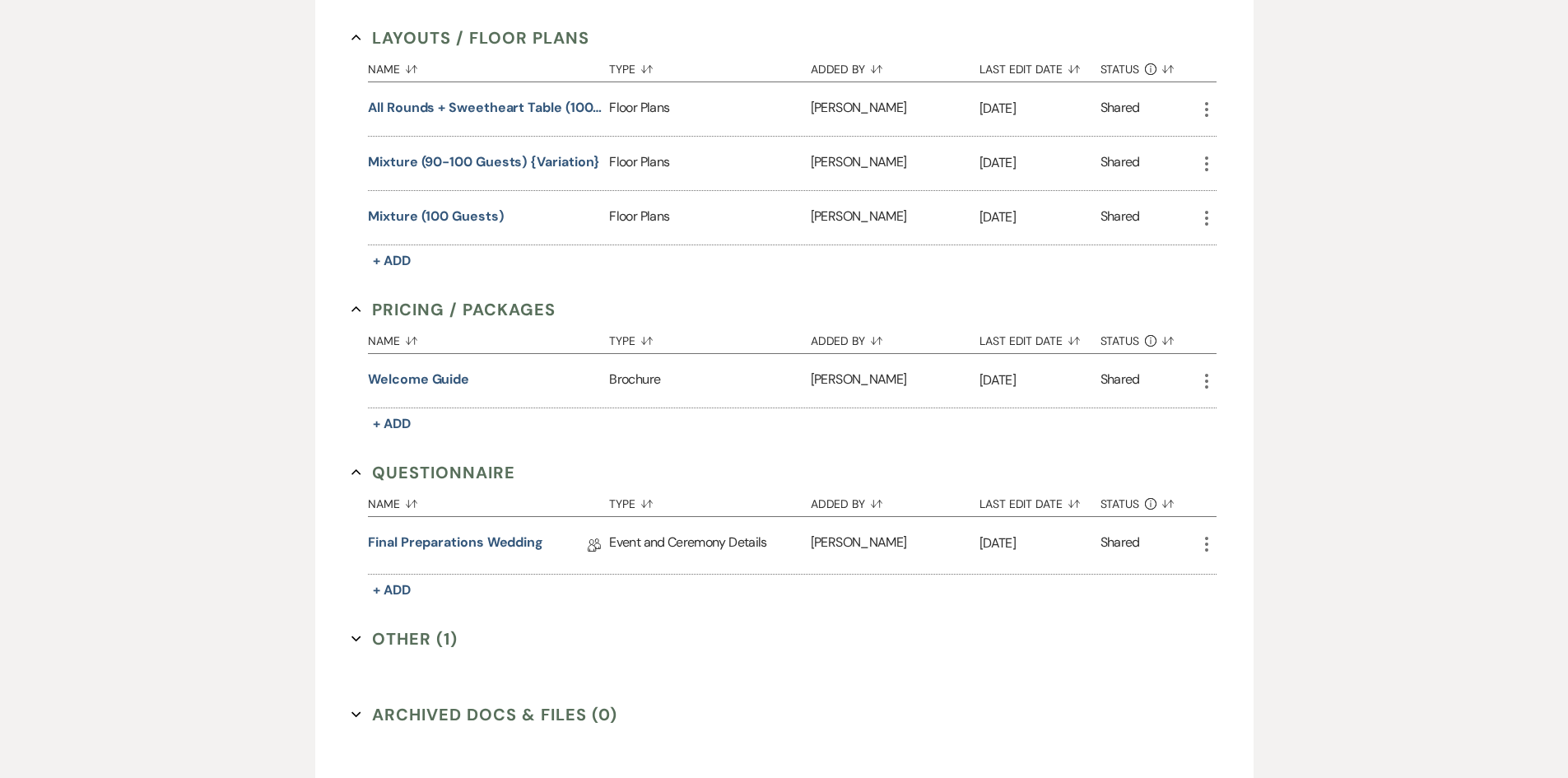
scroll to position [821, 0]
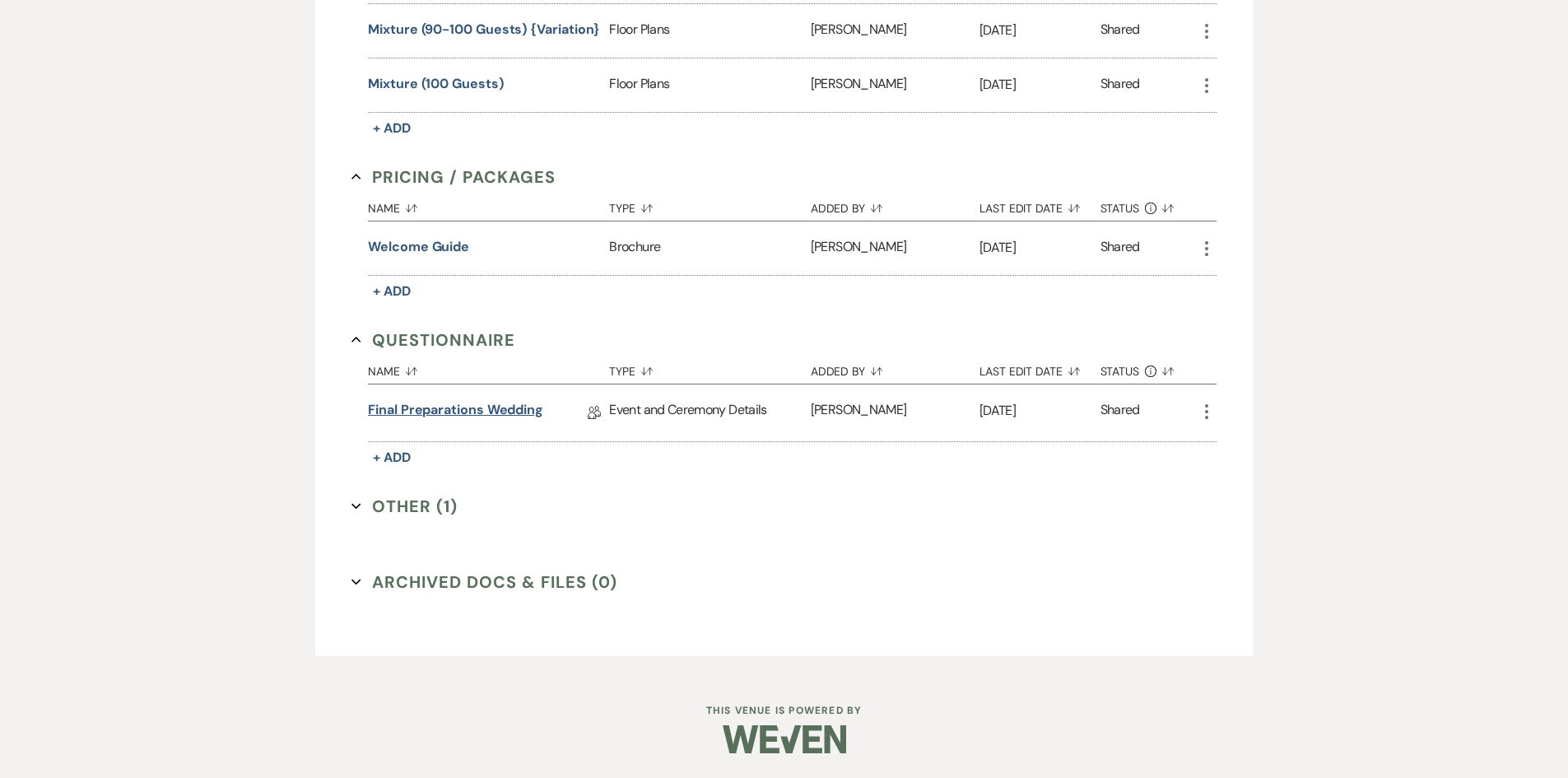
click at [514, 412] on link "Final Preparations Wedding" at bounding box center [455, 413] width 175 height 25
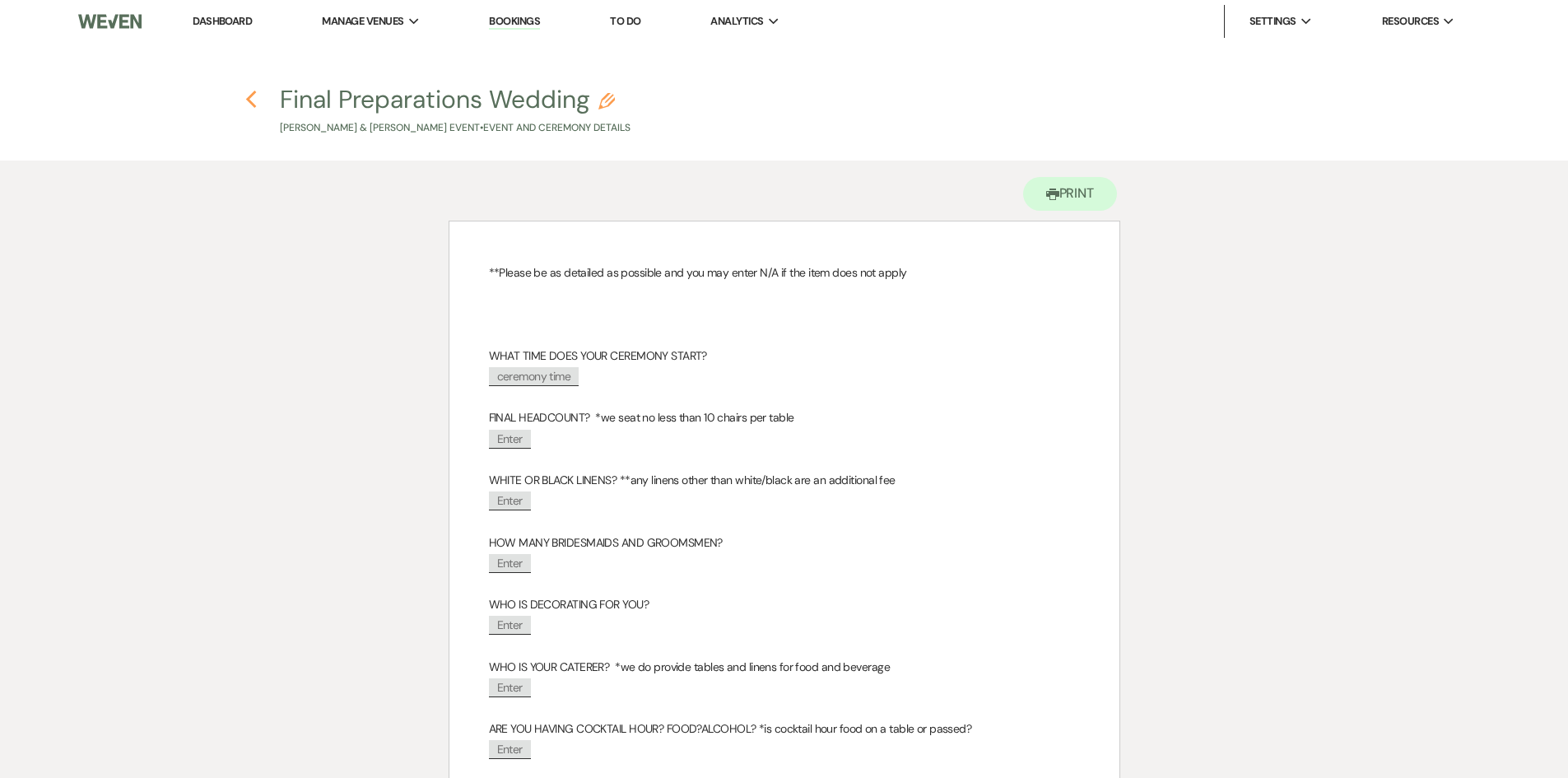
click at [254, 103] on icon "Previous" at bounding box center [251, 99] width 13 height 19
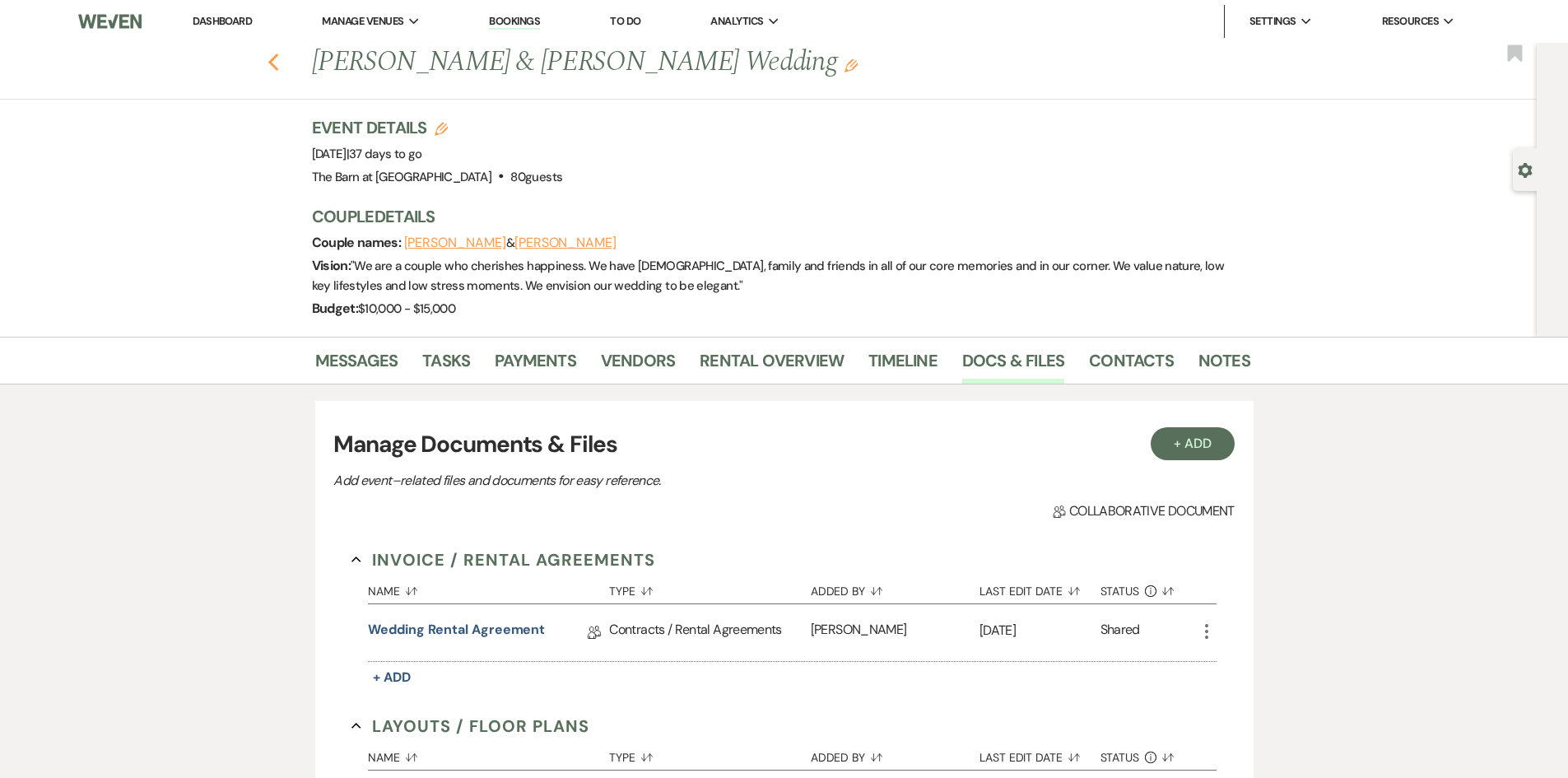
click at [279, 52] on icon "Previous" at bounding box center [273, 62] width 13 height 19
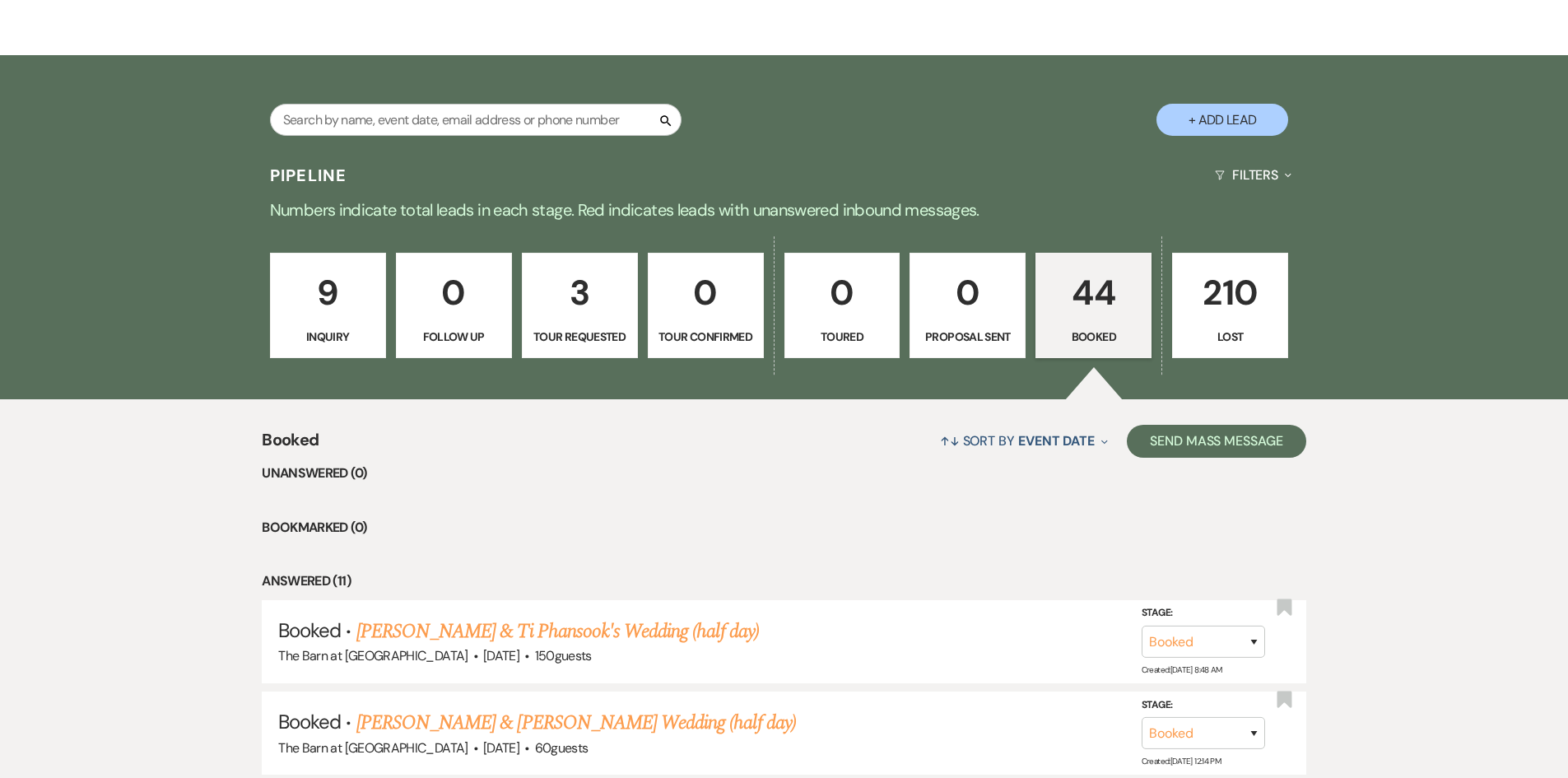
scroll to position [329, 0]
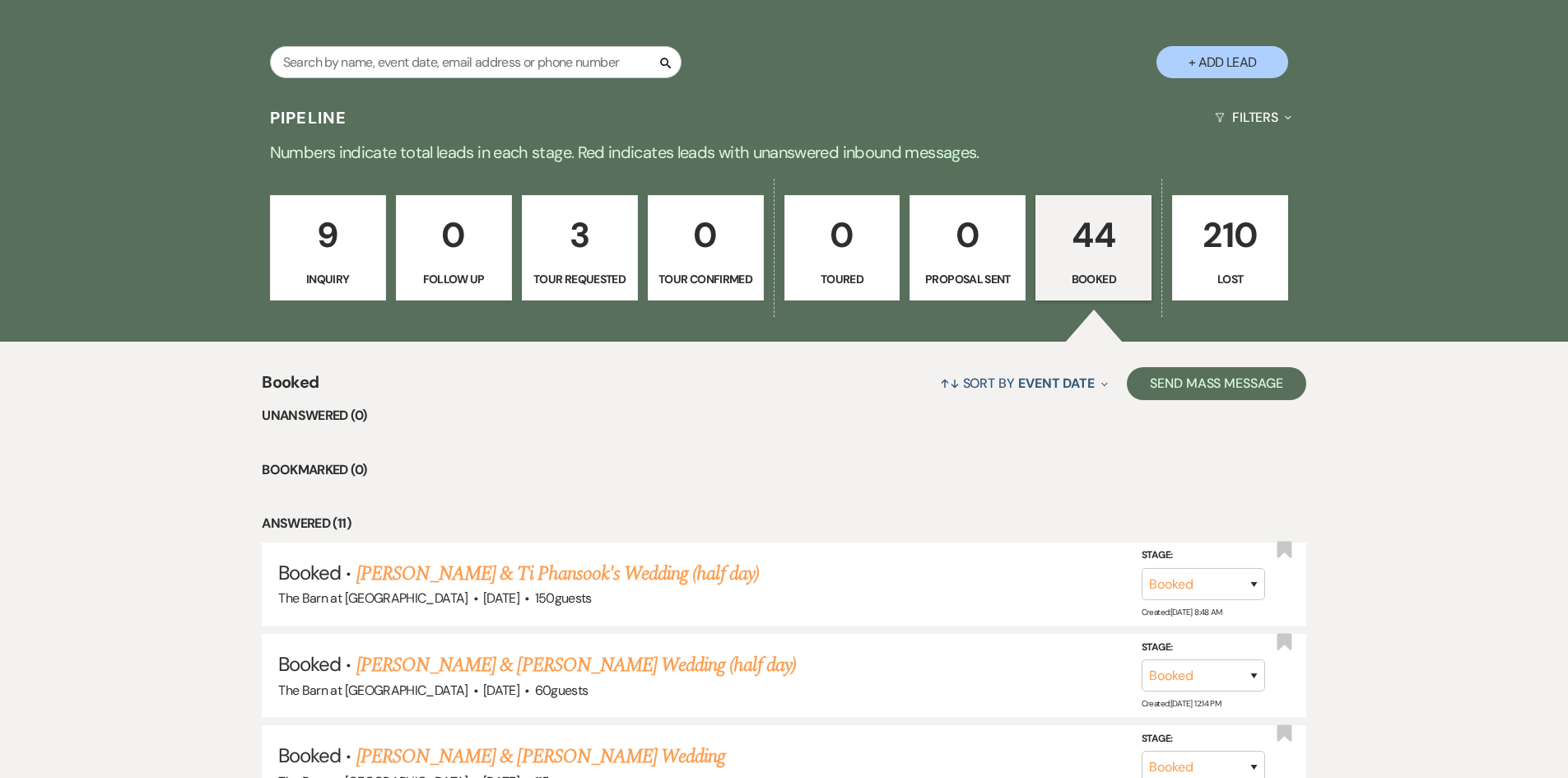
click at [1109, 254] on p "44" at bounding box center [1093, 235] width 94 height 55
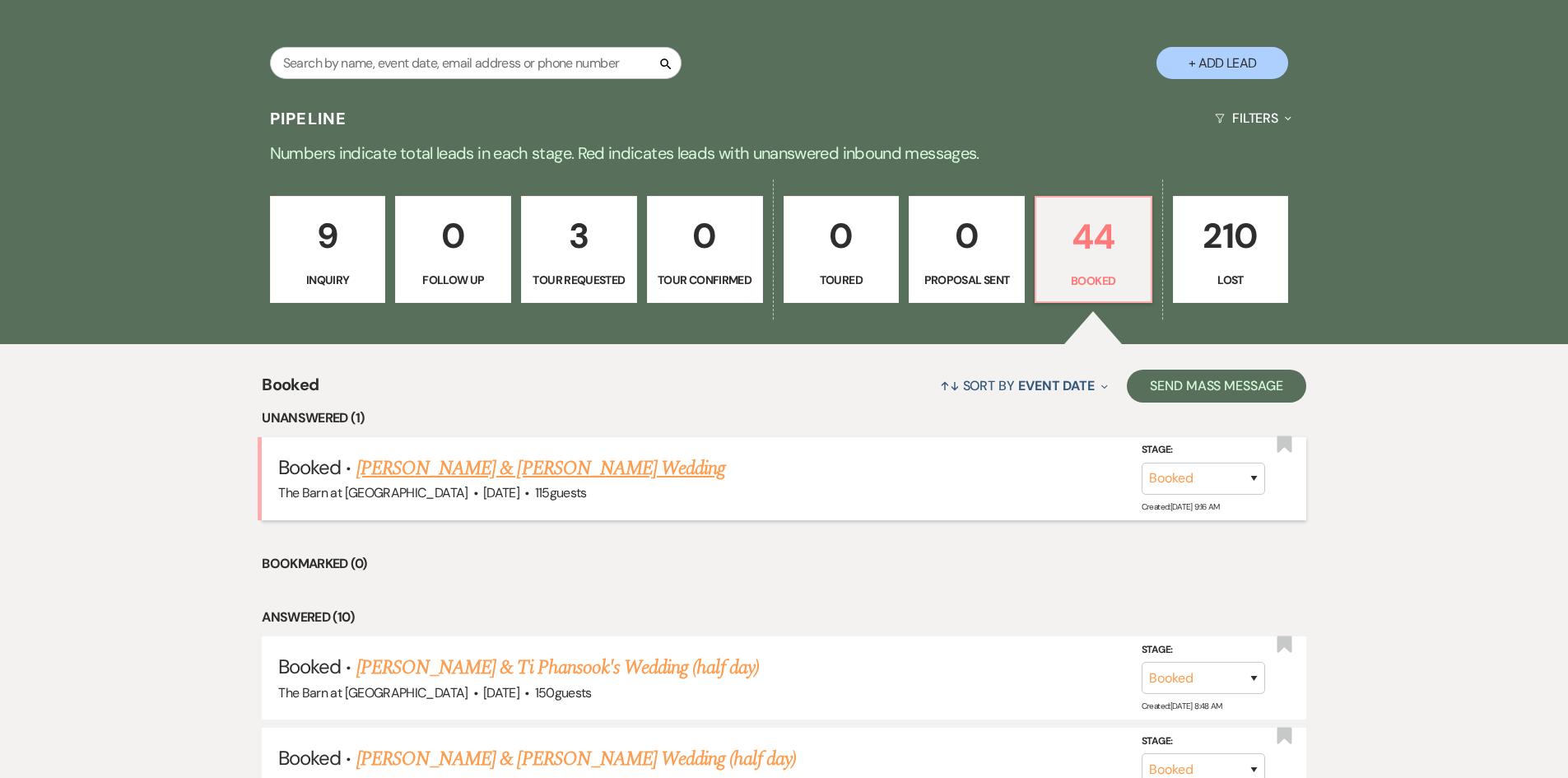
click at [595, 470] on link "[PERSON_NAME] & [PERSON_NAME] Wedding" at bounding box center [541, 468] width 369 height 30
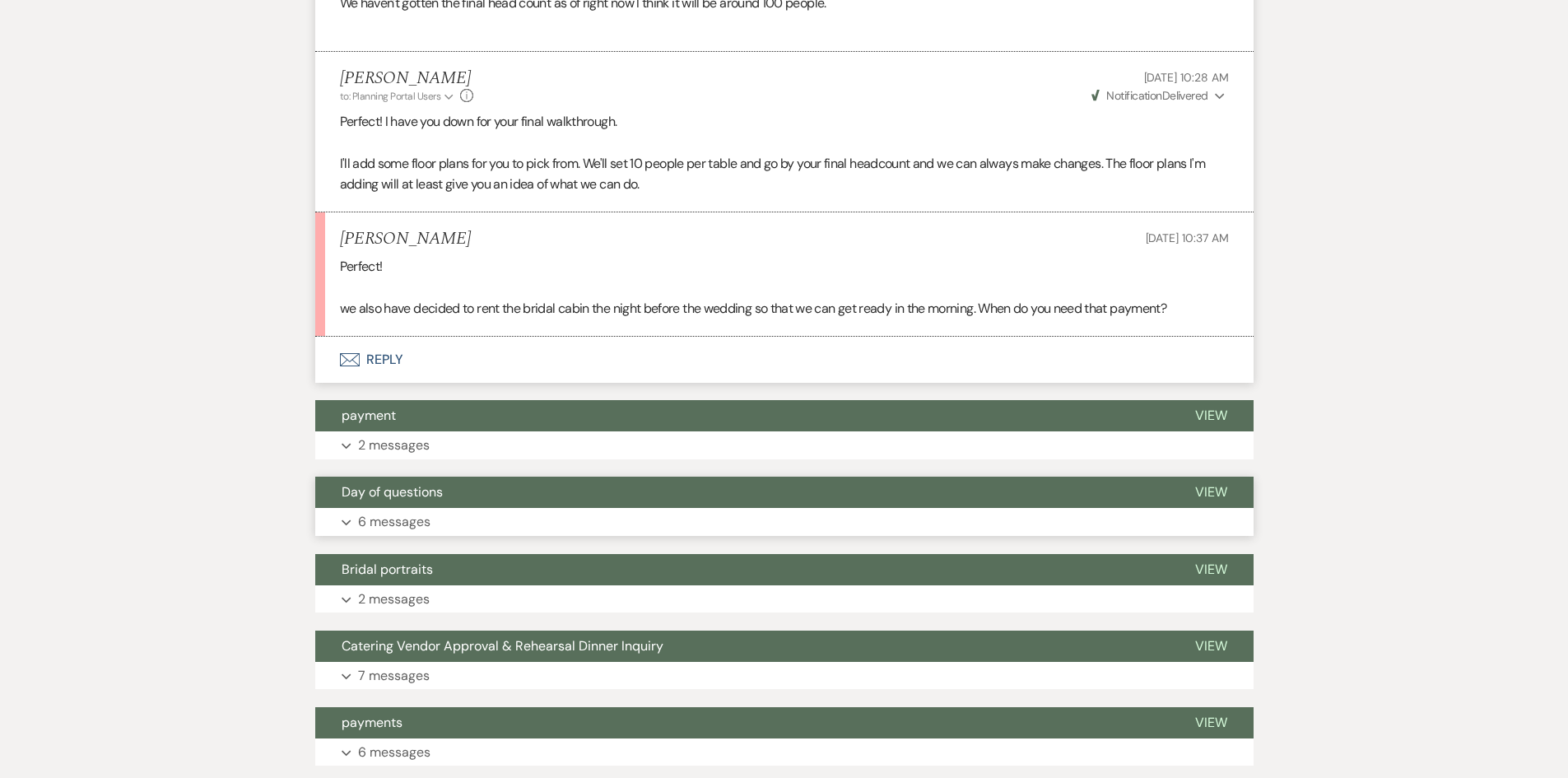
scroll to position [1483, 0]
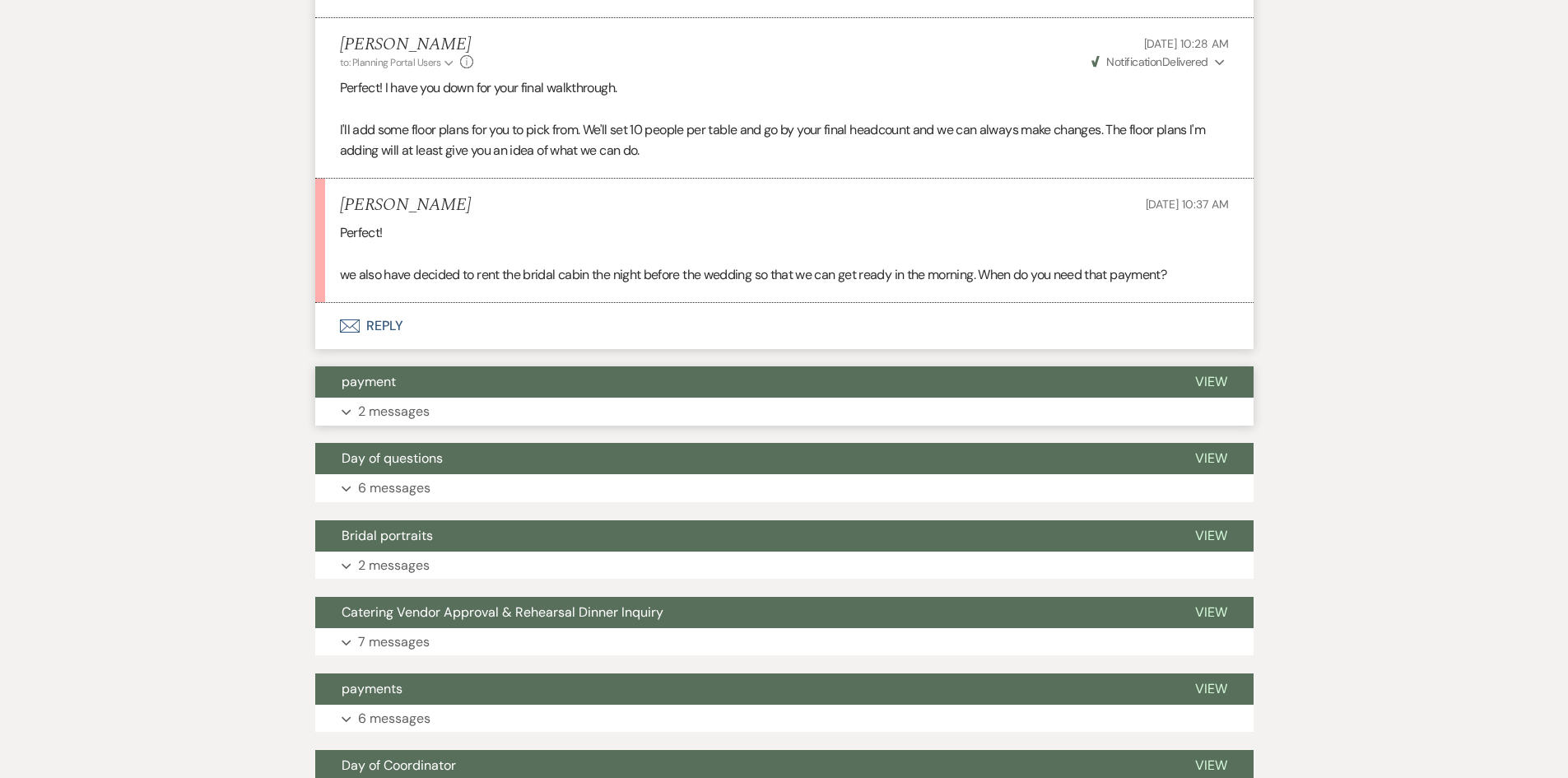
click at [434, 425] on button "Expand 2 messages" at bounding box center [784, 411] width 938 height 28
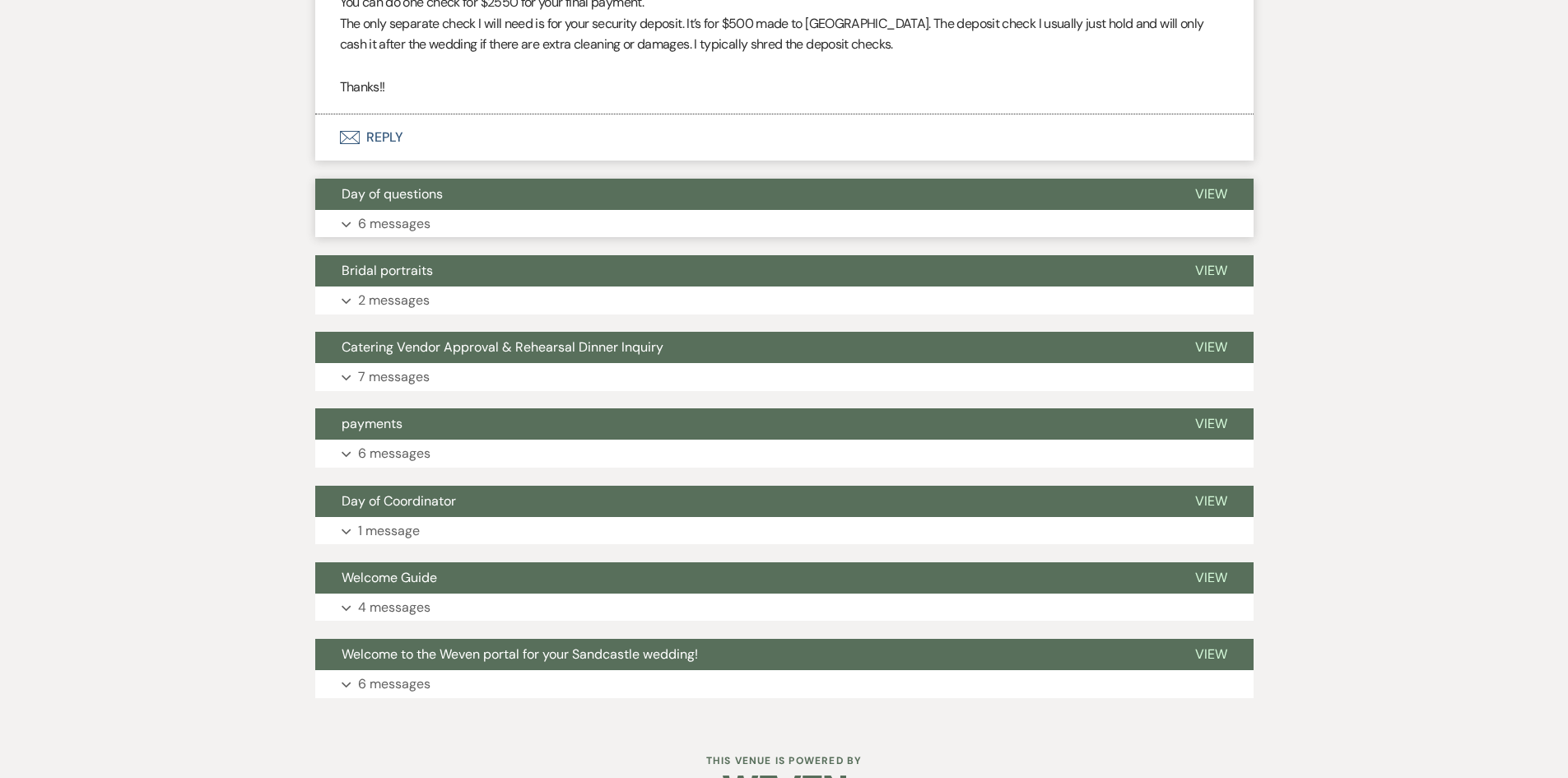
scroll to position [2131, 0]
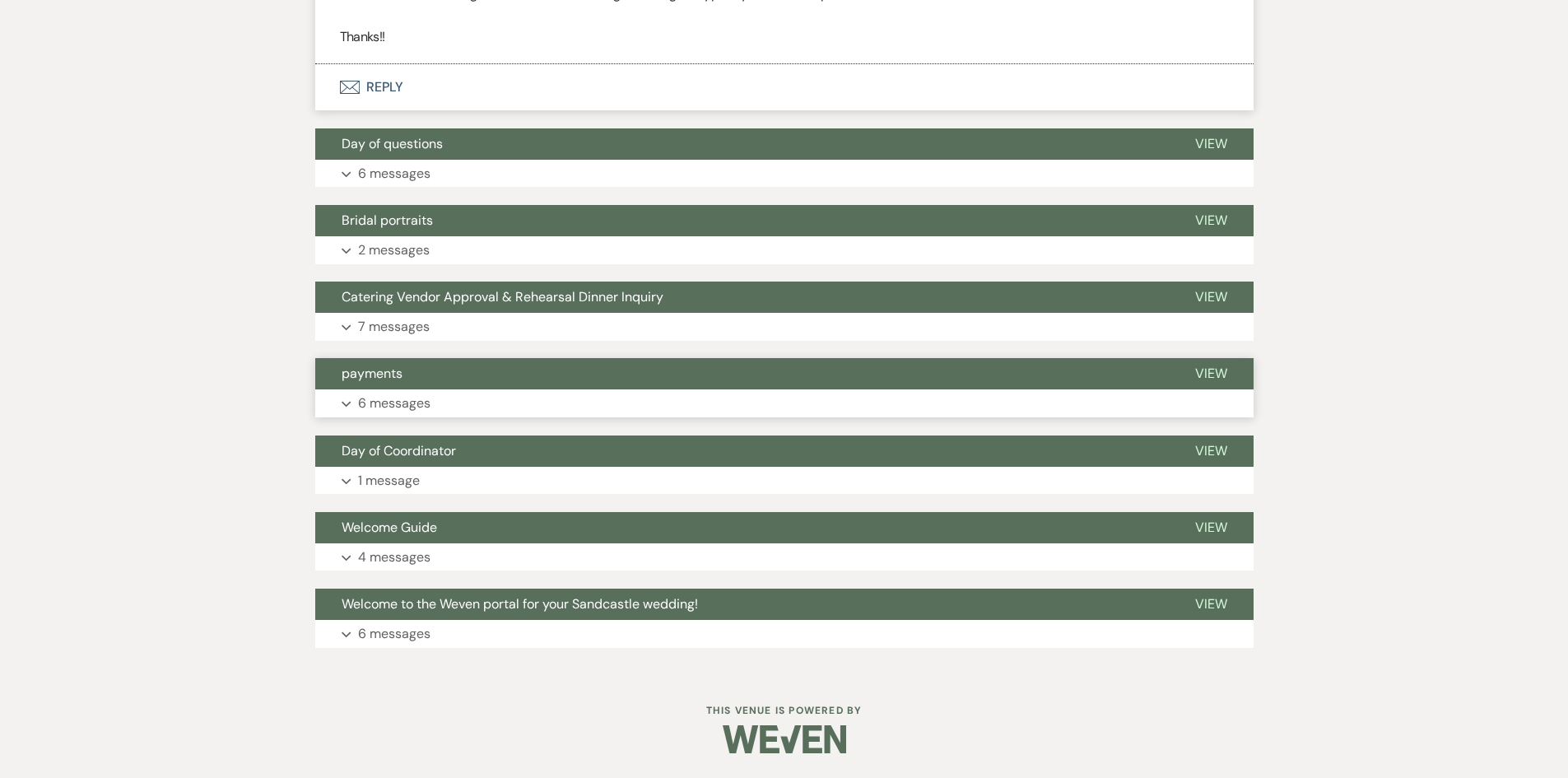
click at [400, 397] on p "6 messages" at bounding box center [394, 403] width 73 height 21
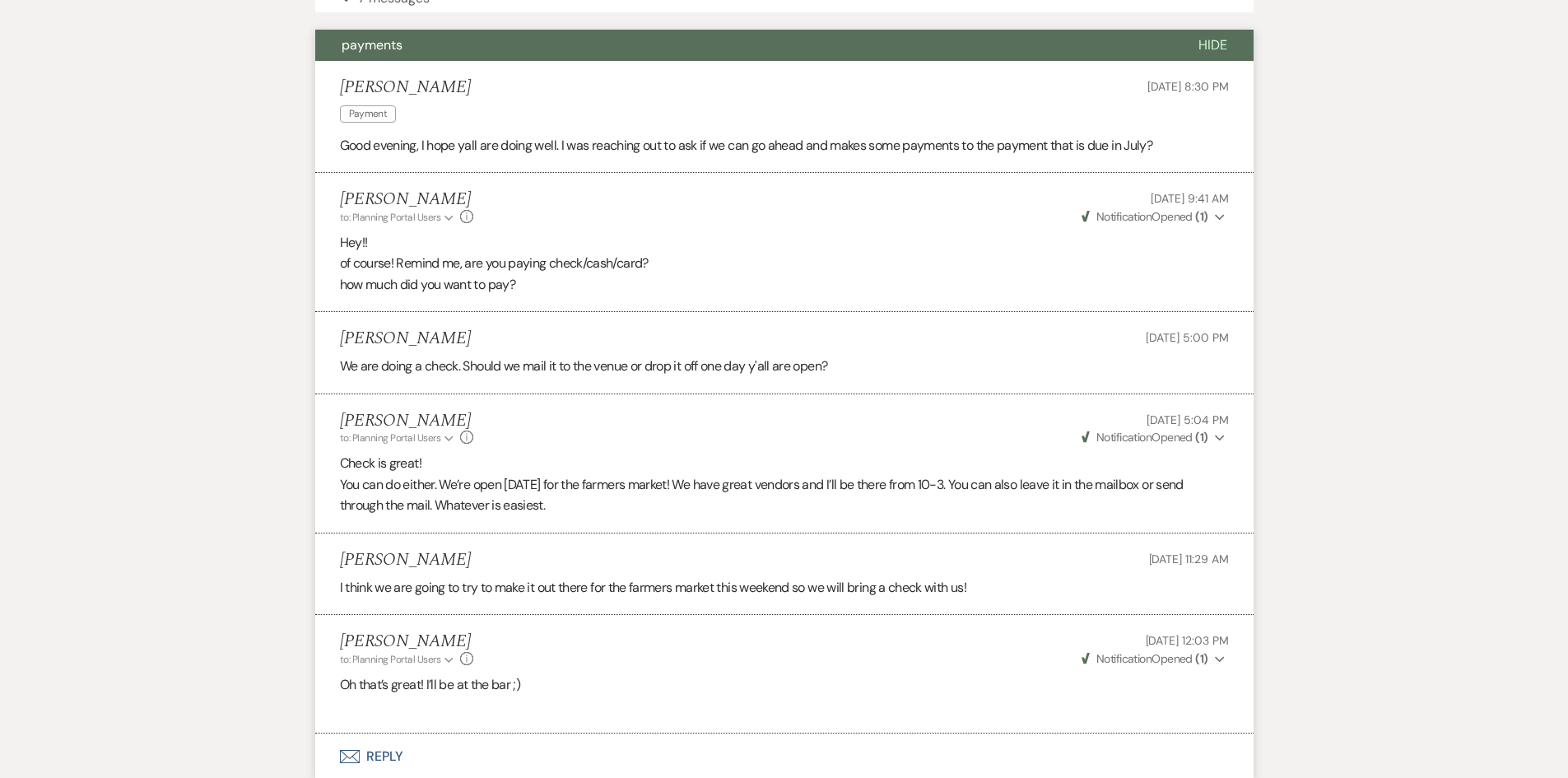
scroll to position [2378, 0]
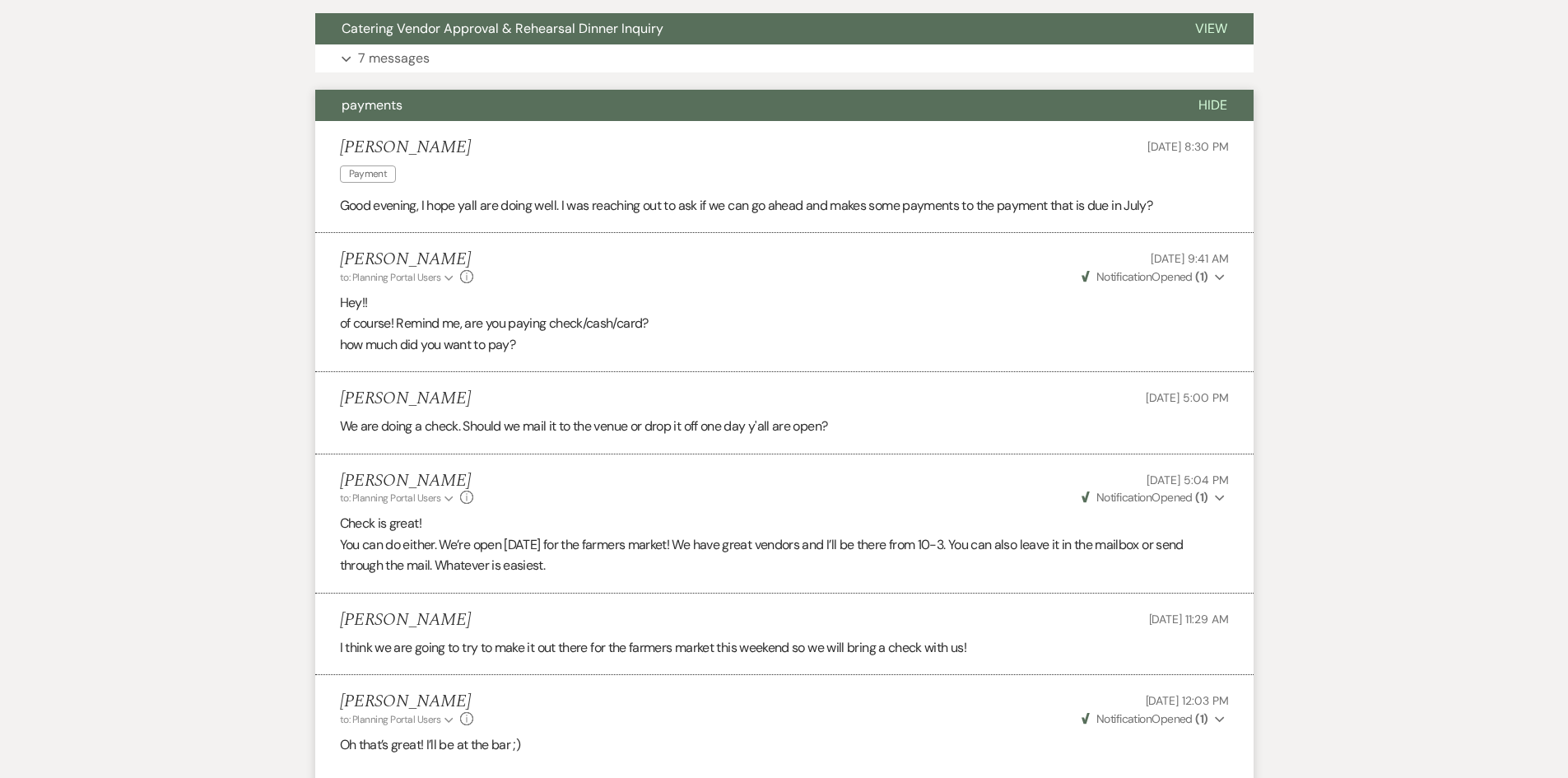
click at [375, 114] on span "payments" at bounding box center [372, 105] width 61 height 17
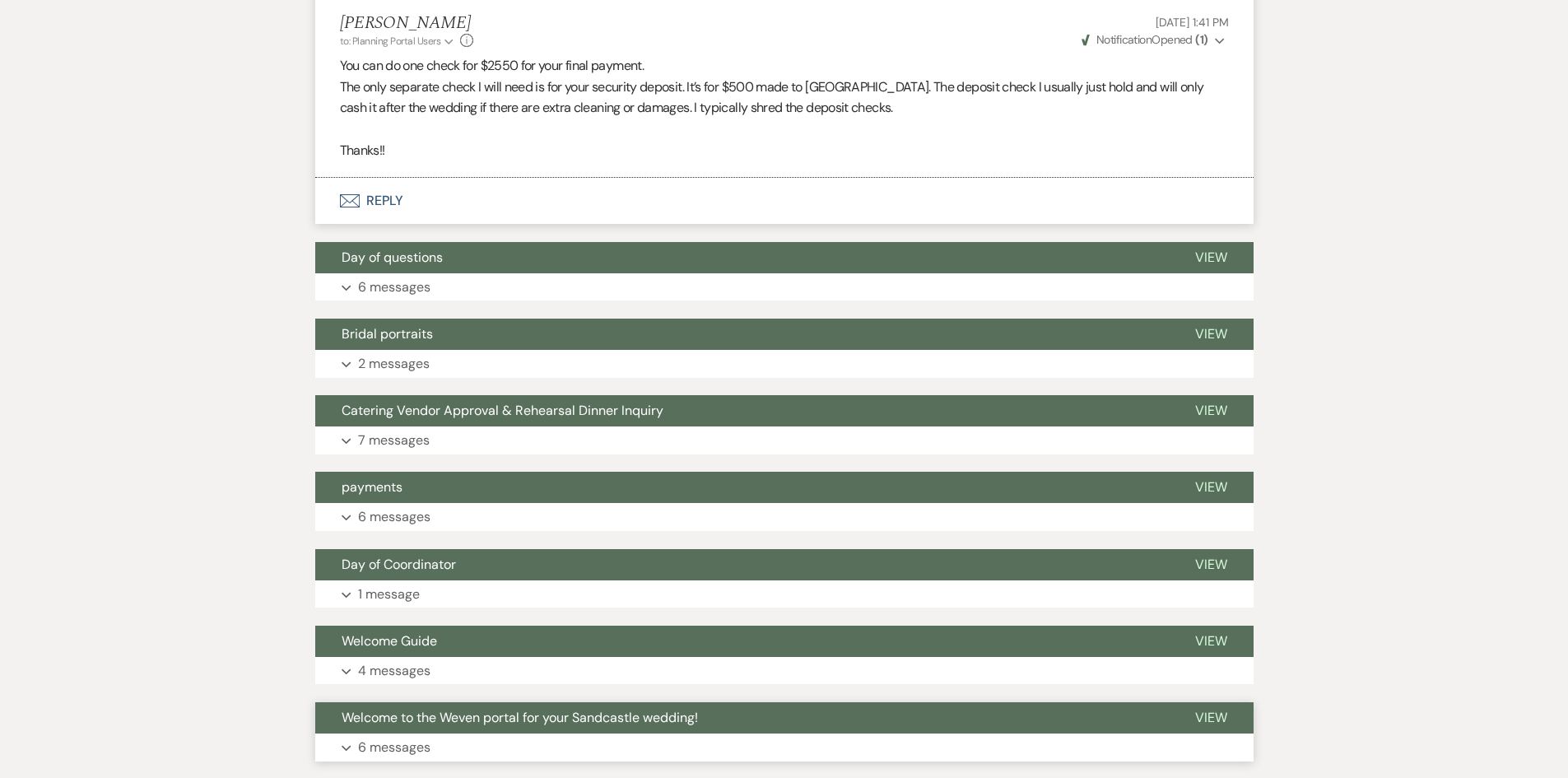
scroll to position [1966, 0]
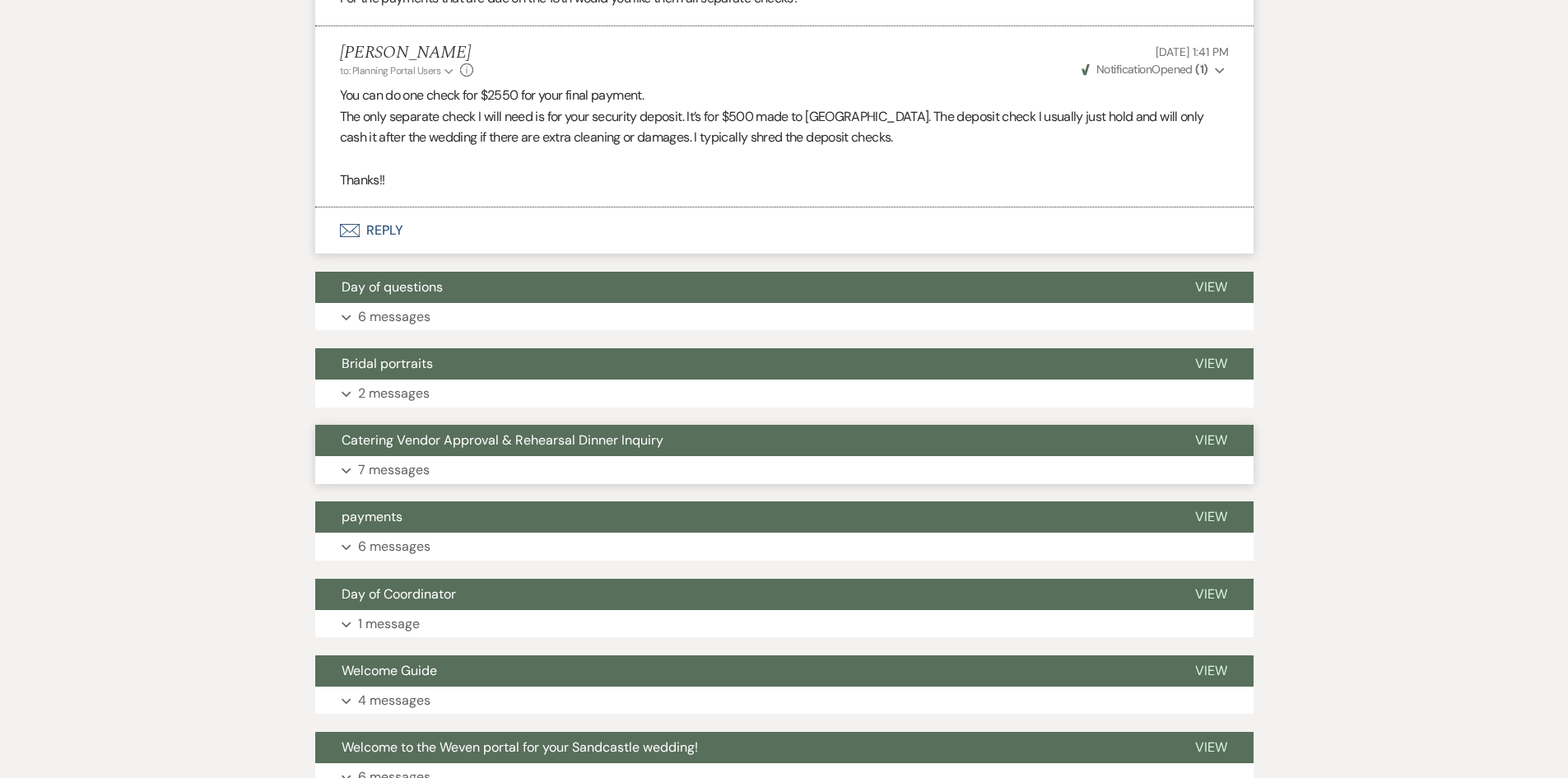
click at [396, 449] on span "Catering Vendor Approval & Rehearsal Dinner Inquiry" at bounding box center [503, 440] width 322 height 17
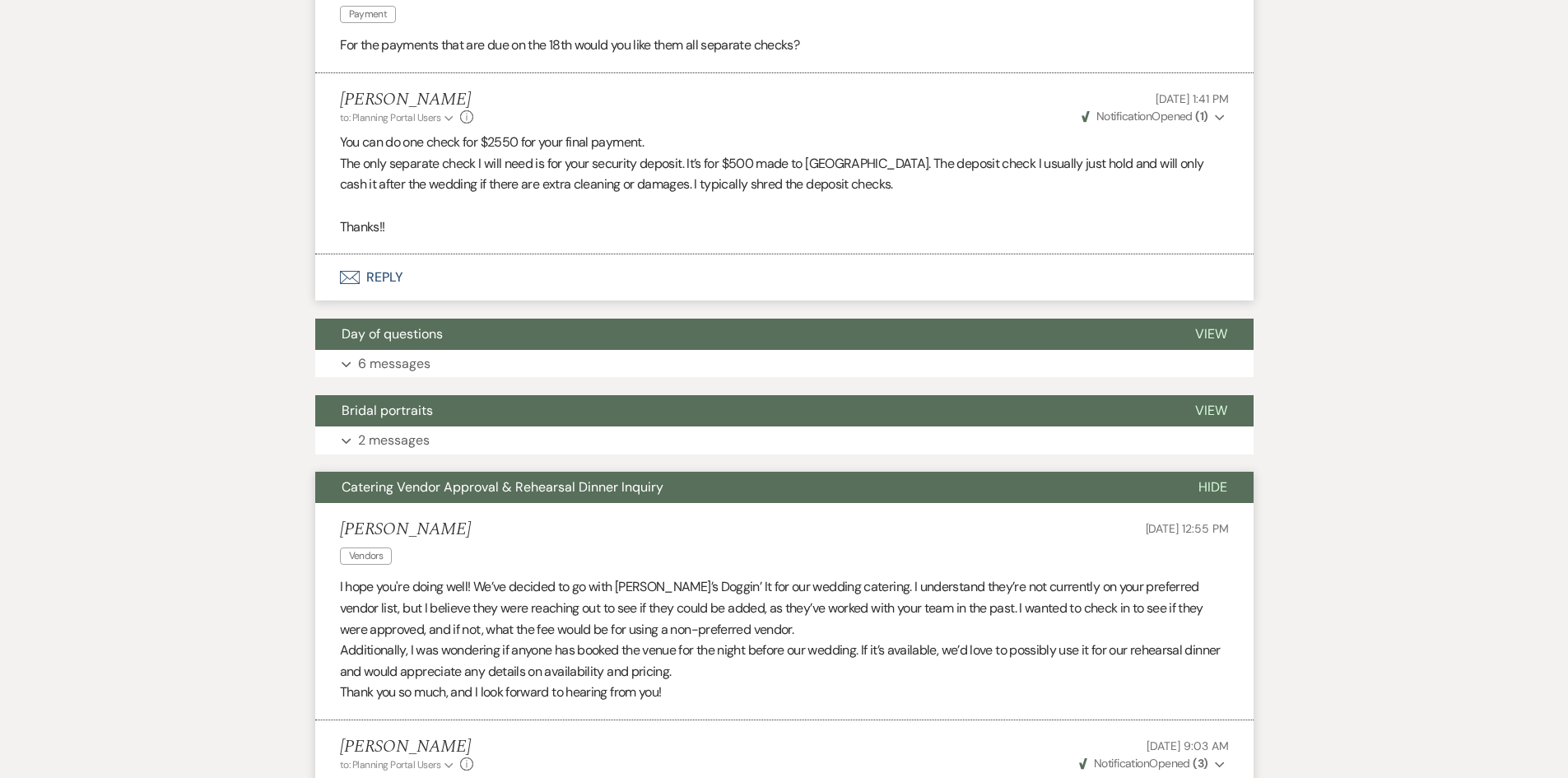
scroll to position [1908, 0]
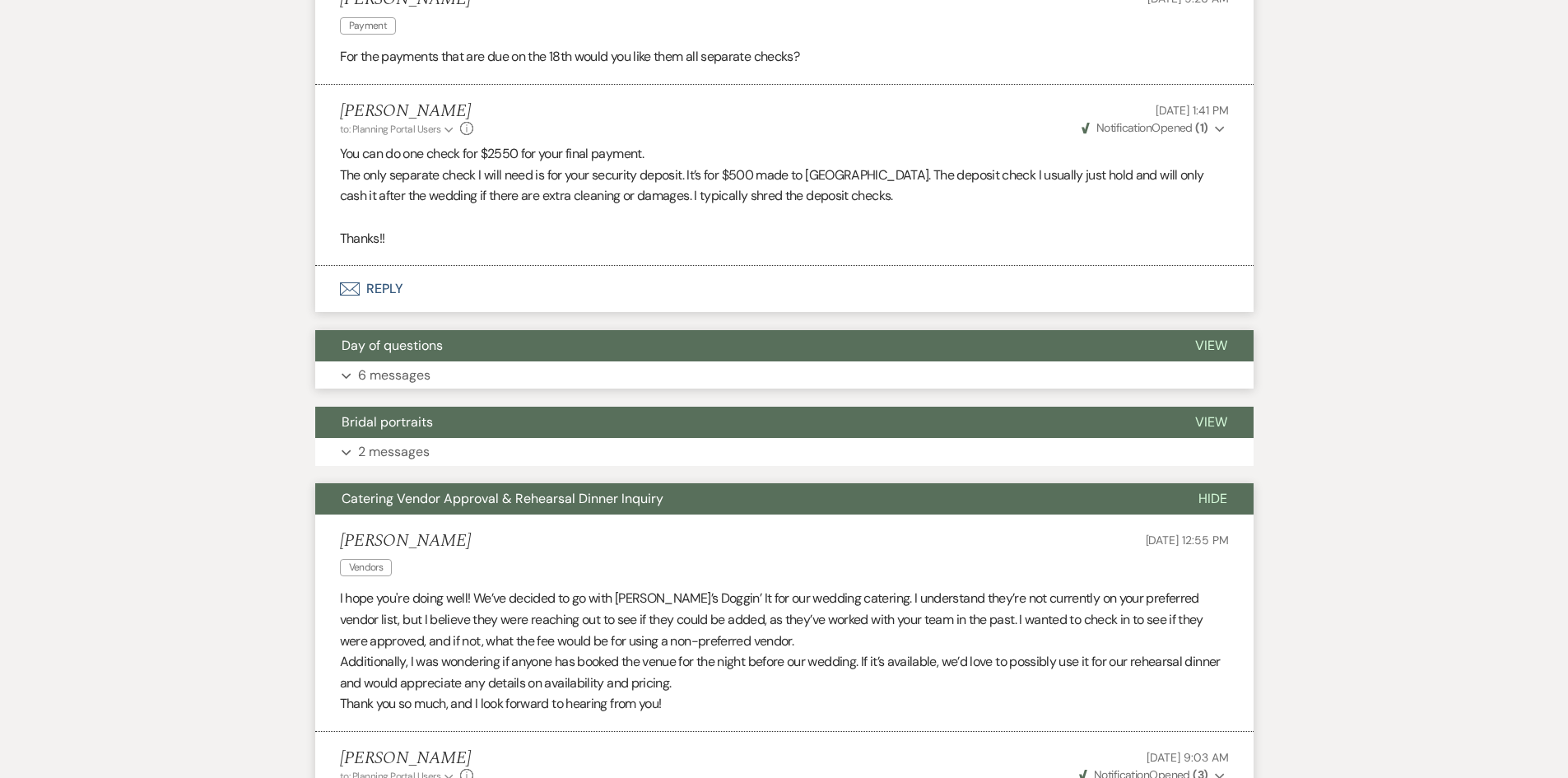
click at [395, 354] on span "Day of questions" at bounding box center [392, 345] width 101 height 17
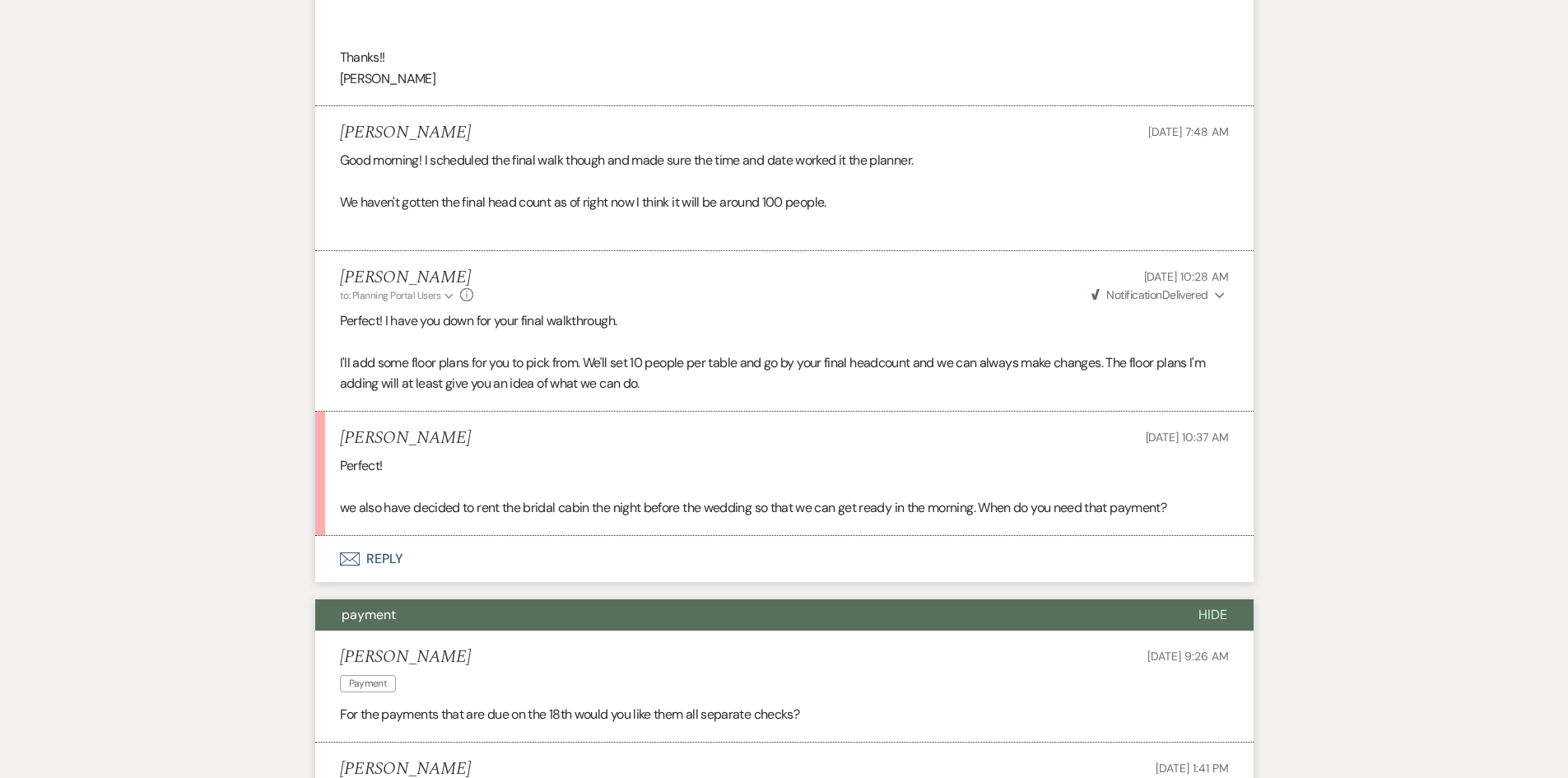
scroll to position [1332, 0]
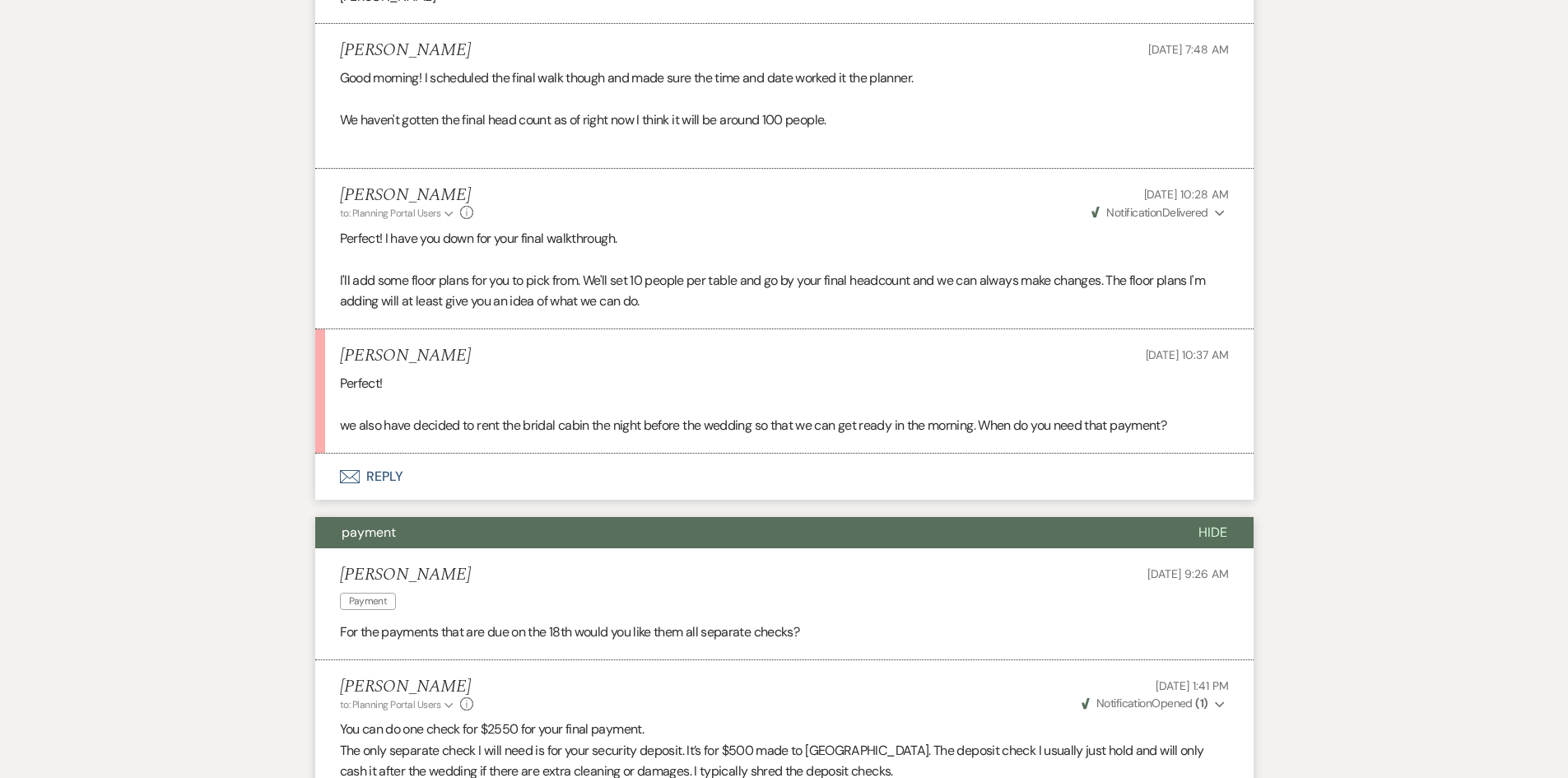
click at [383, 494] on button "Envelope Reply" at bounding box center [784, 477] width 938 height 46
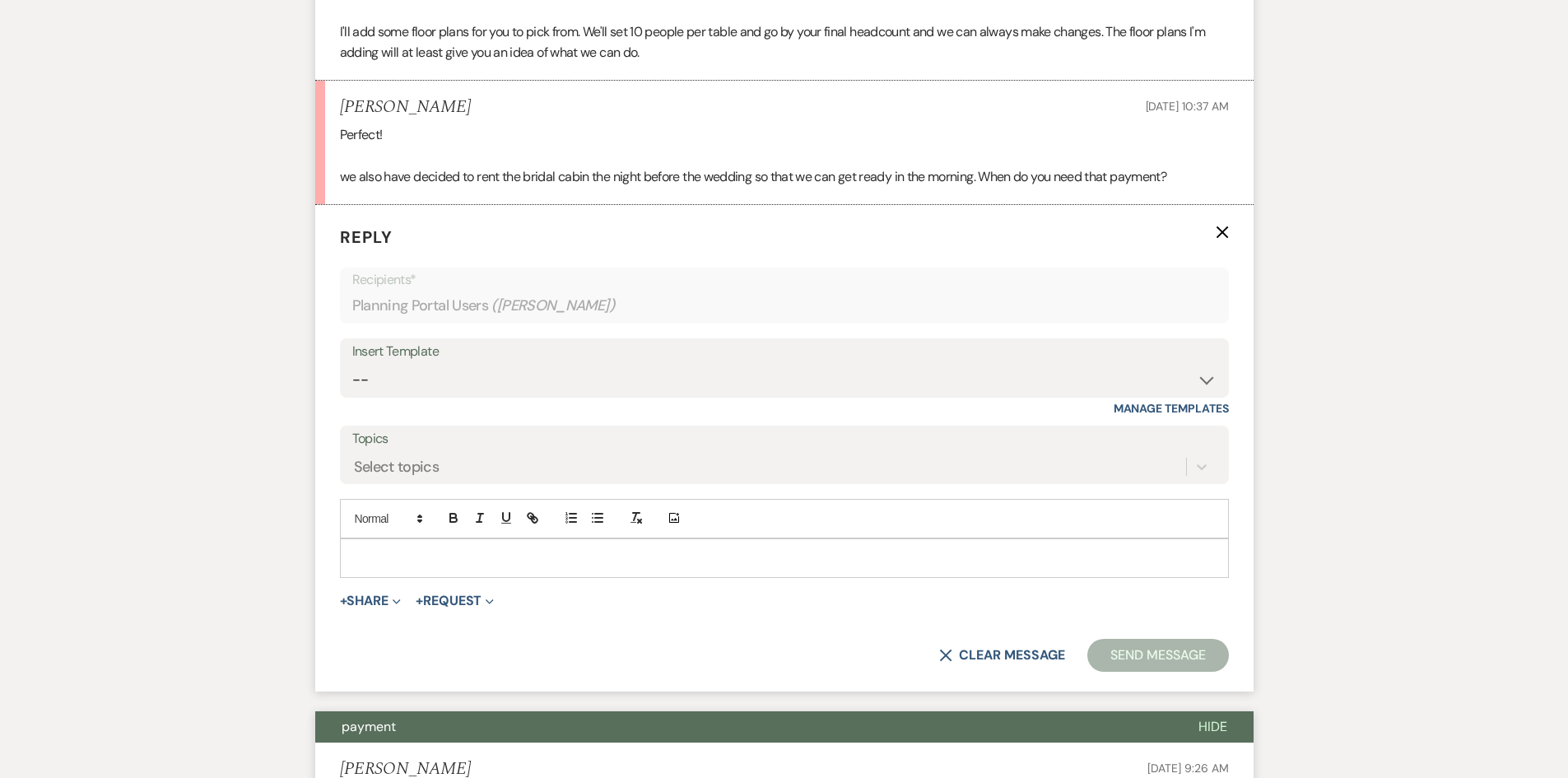
scroll to position [1587, 0]
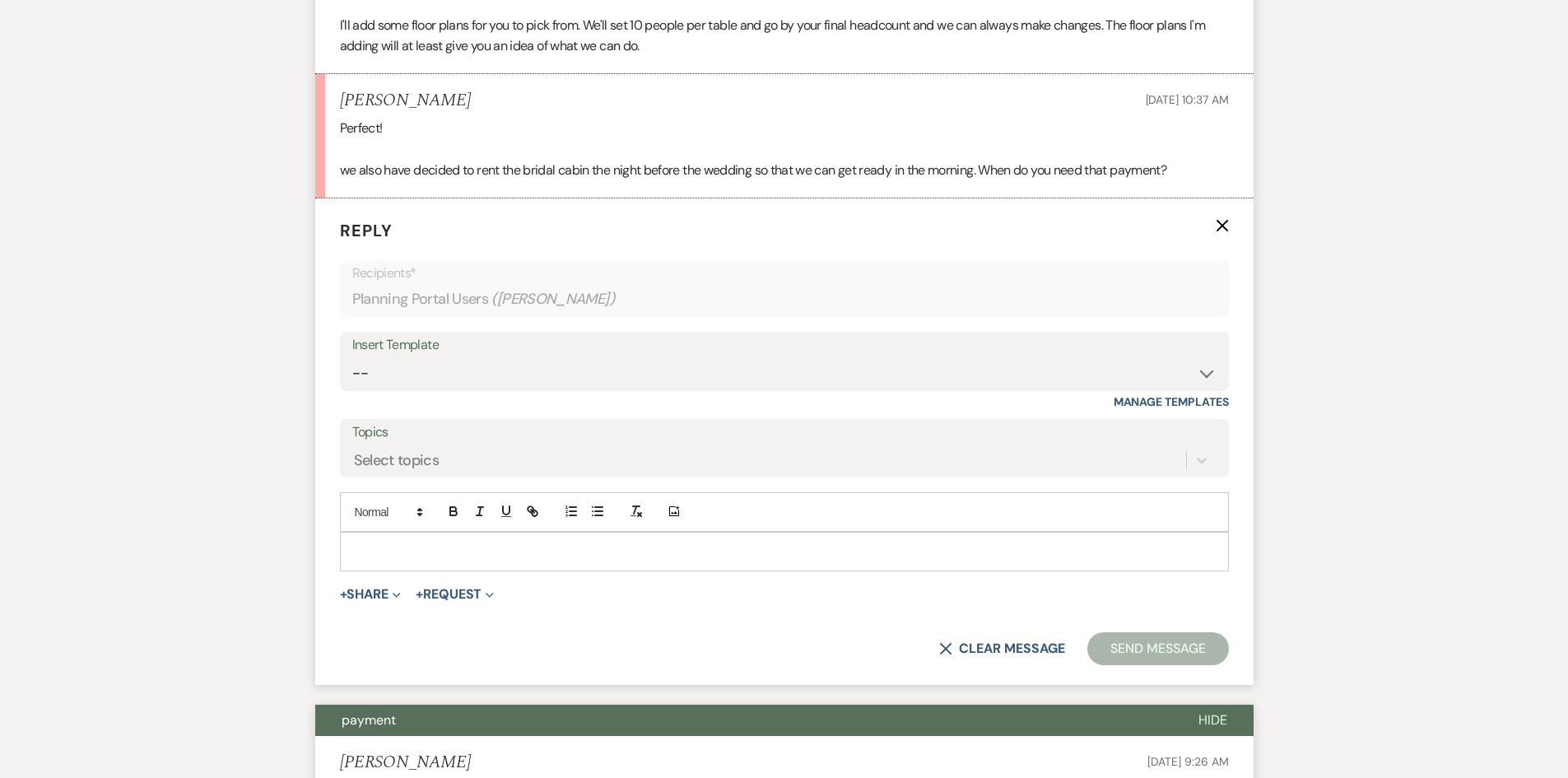
click at [369, 561] on p at bounding box center [784, 551] width 863 height 18
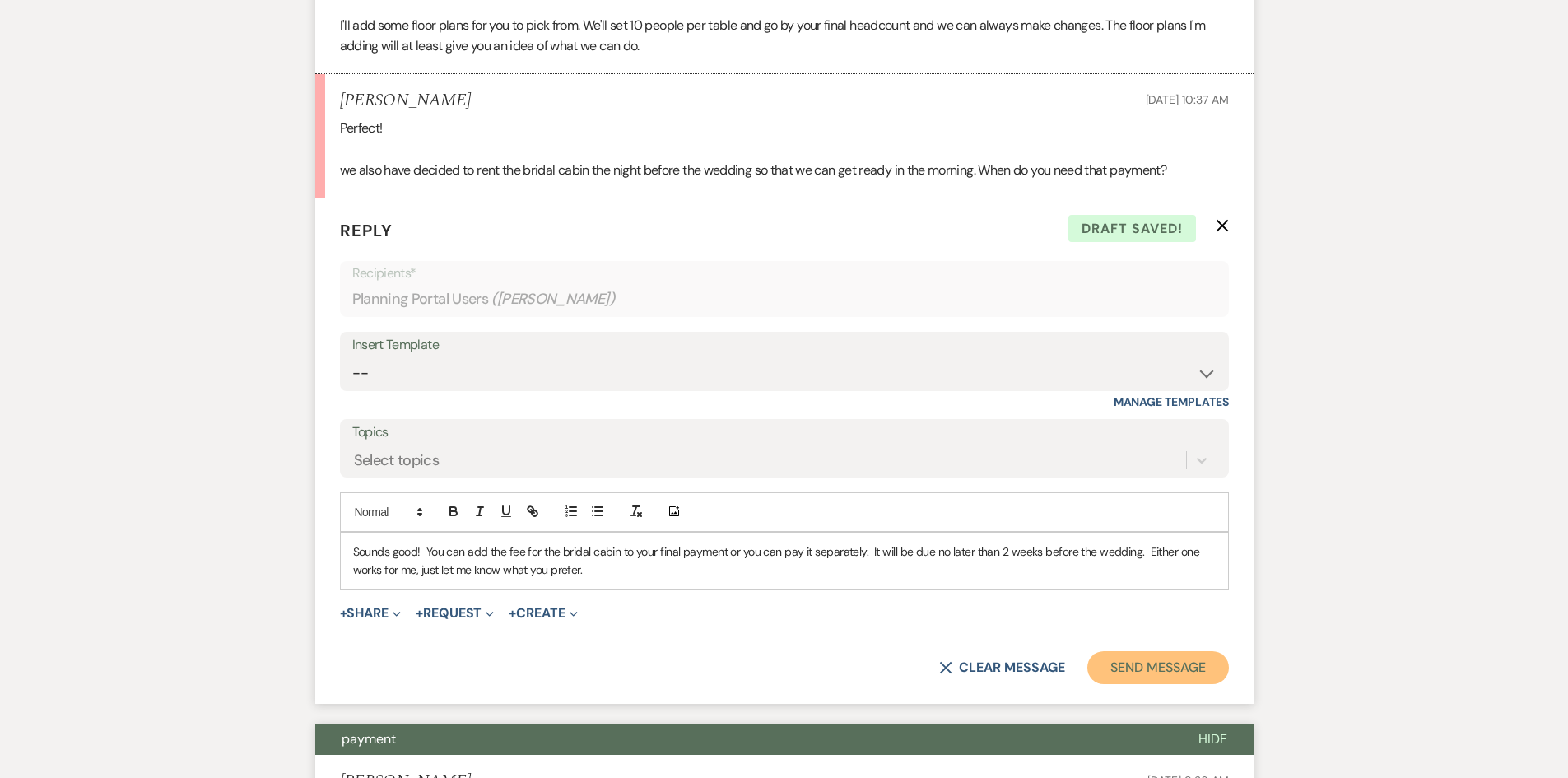
click at [1121, 683] on button "Send Message" at bounding box center [1157, 667] width 141 height 33
